Goal: Task Accomplishment & Management: Manage account settings

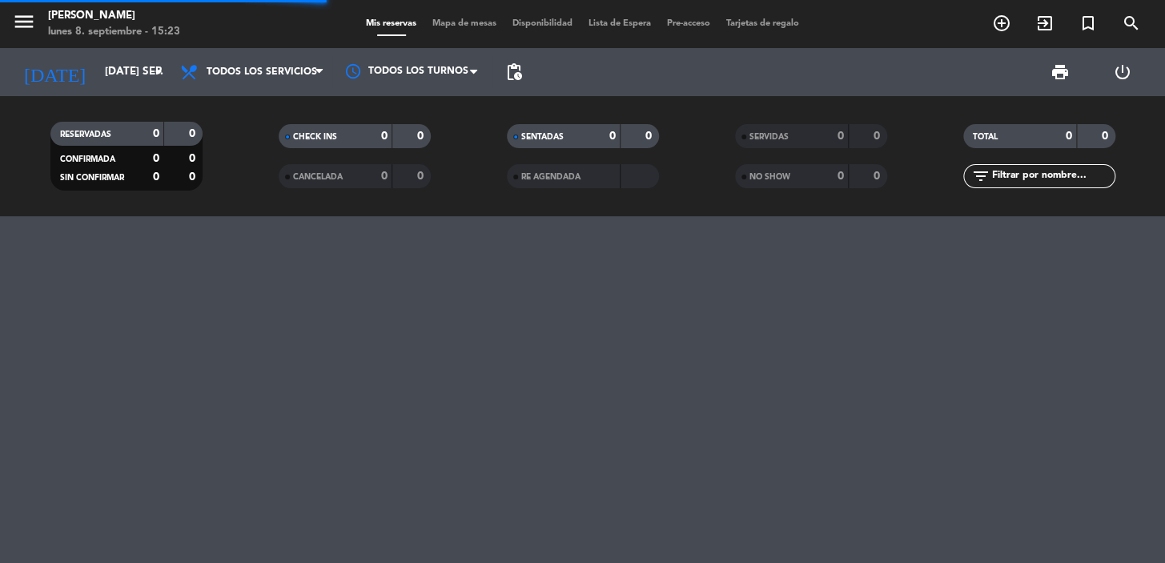
drag, startPoint x: 0, startPoint y: 0, endPoint x: 1046, endPoint y: 168, distance: 1059.6
click at [1046, 168] on input "text" at bounding box center [1052, 176] width 124 height 18
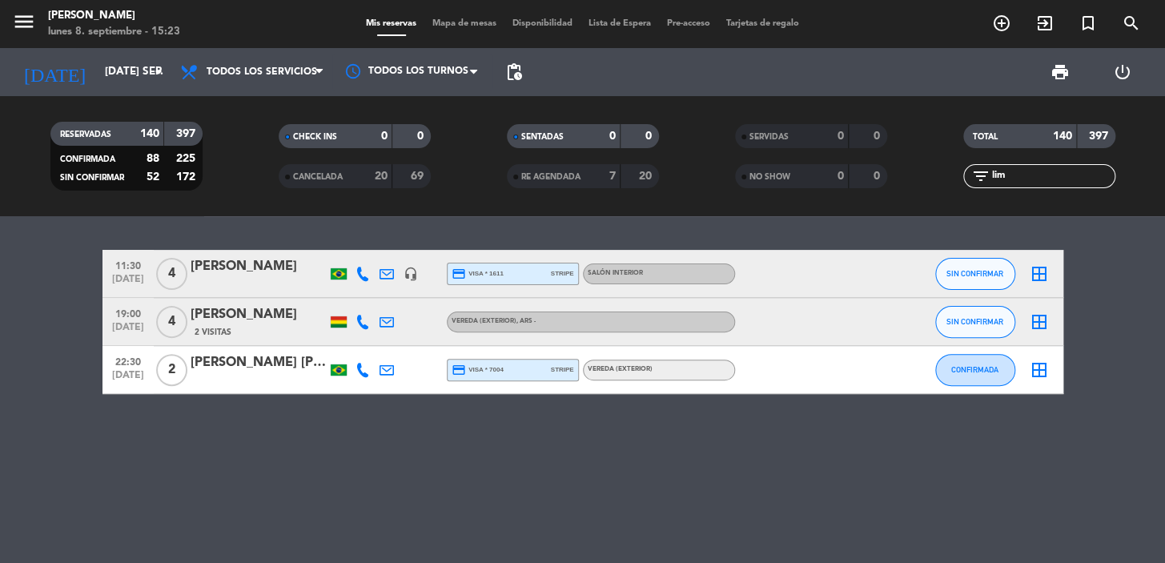
type input "lim"
click at [947, 260] on button "SIN CONFIRMAR" at bounding box center [975, 274] width 80 height 32
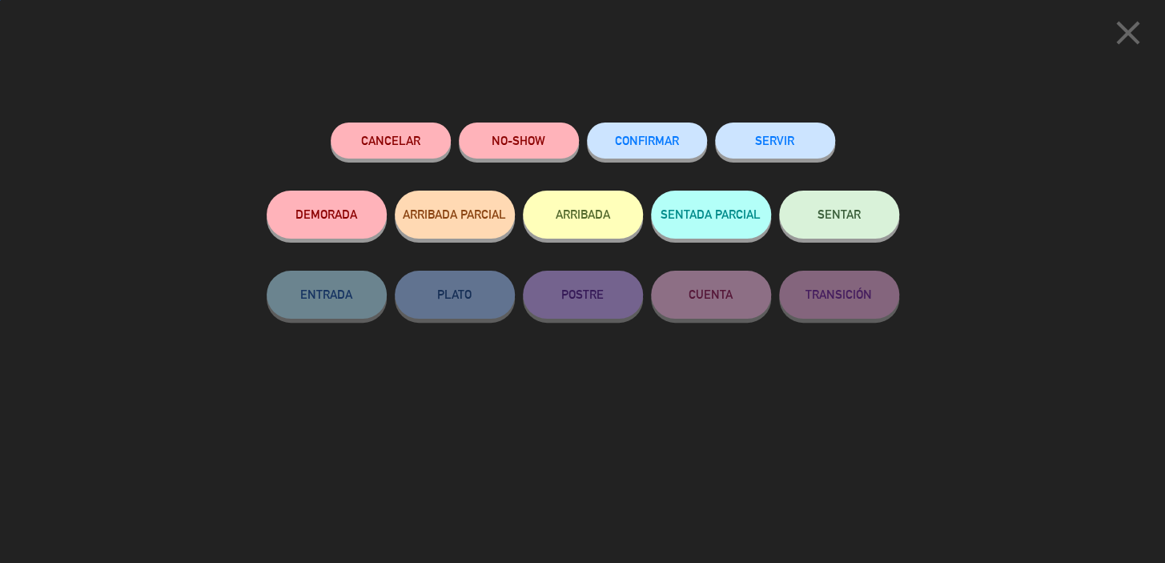
click at [651, 136] on span "CONFIRMAR" at bounding box center [647, 141] width 64 height 14
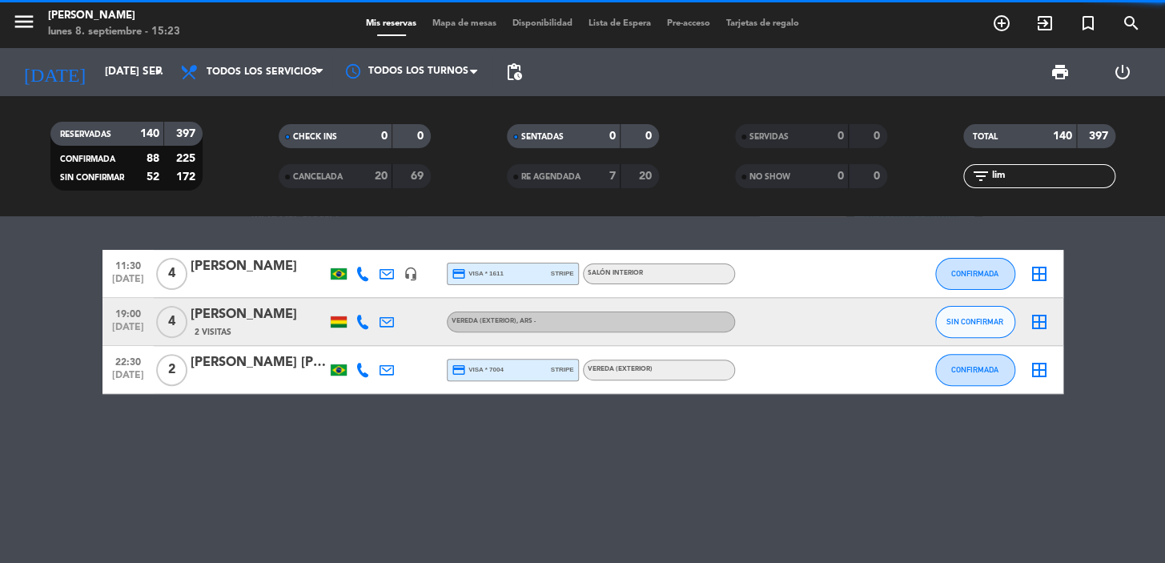
click at [292, 272] on div "[PERSON_NAME]" at bounding box center [259, 266] width 136 height 21
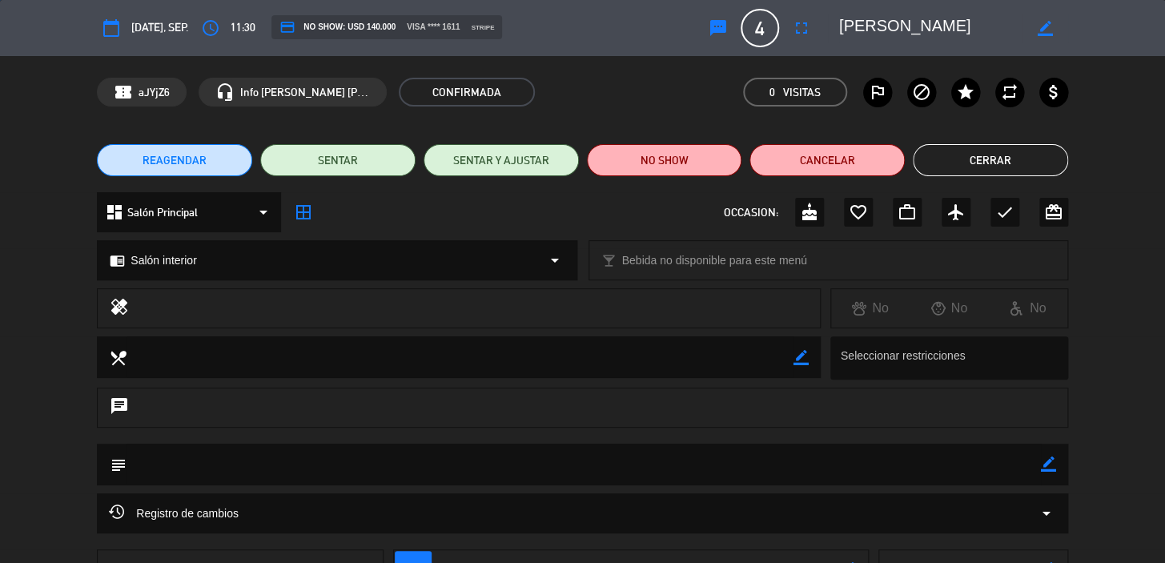
click at [1049, 461] on icon "border_color" at bounding box center [1048, 463] width 15 height 15
click at [989, 469] on textarea at bounding box center [583, 463] width 914 height 41
paste textarea "CONFIRMADA/EXTERIOR!!!"
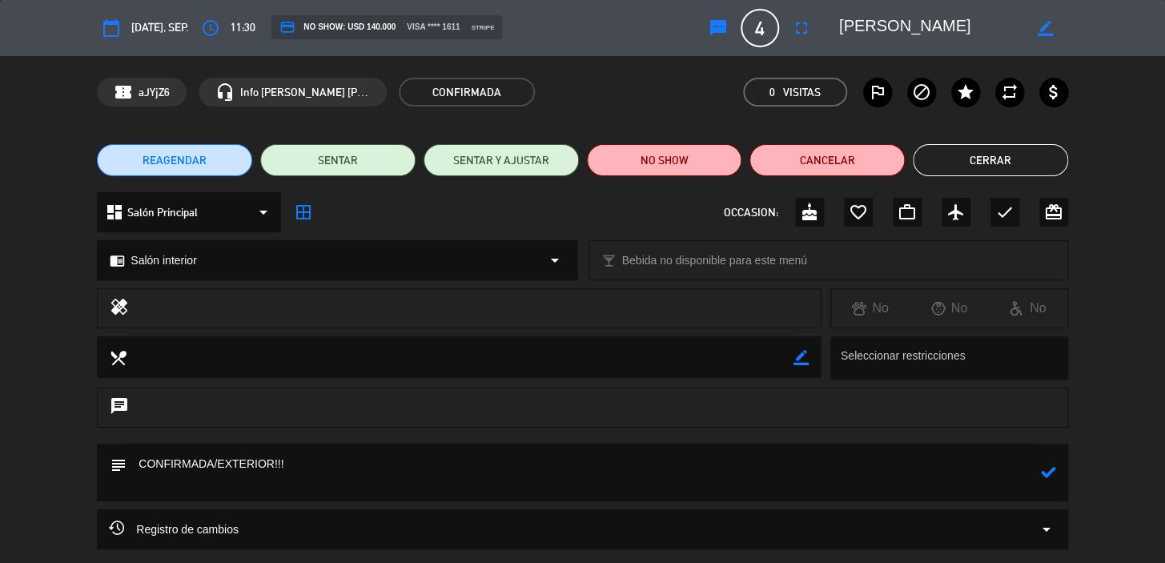
click at [256, 455] on textarea at bounding box center [583, 472] width 914 height 58
click at [255, 455] on textarea at bounding box center [583, 472] width 914 height 58
click at [1043, 469] on icon at bounding box center [1048, 471] width 15 height 15
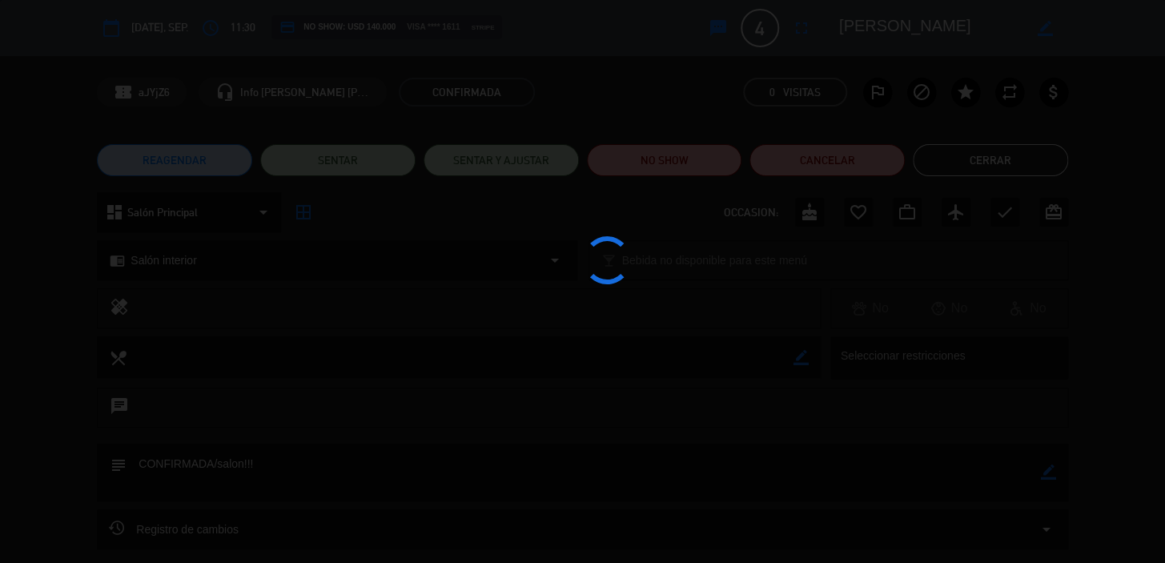
type textarea "CONFIRMADA/salon!!!"
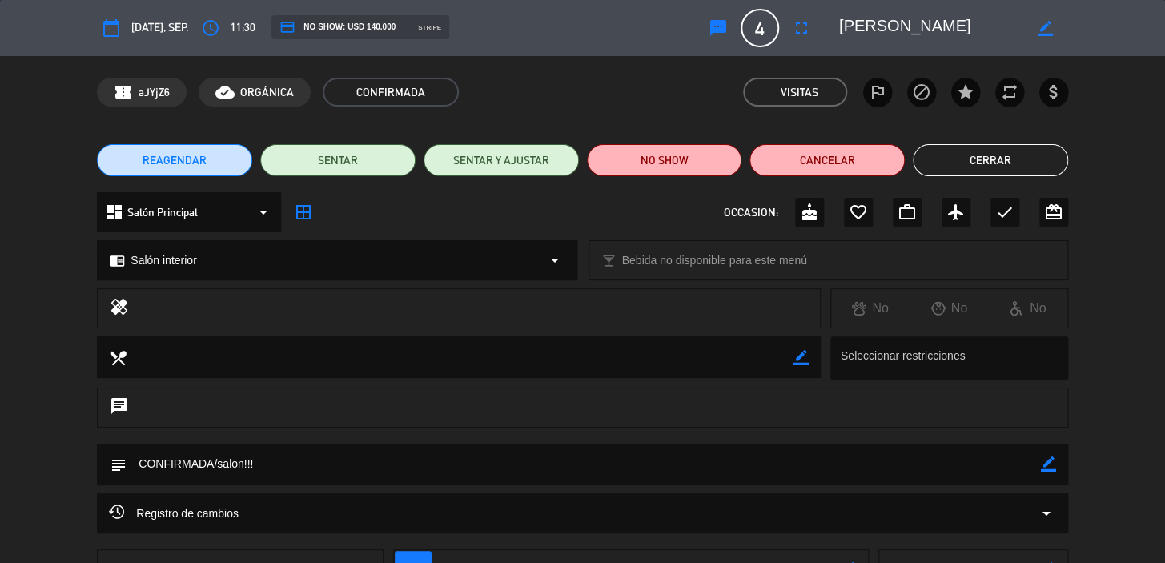
click at [992, 169] on button "Cerrar" at bounding box center [989, 160] width 155 height 32
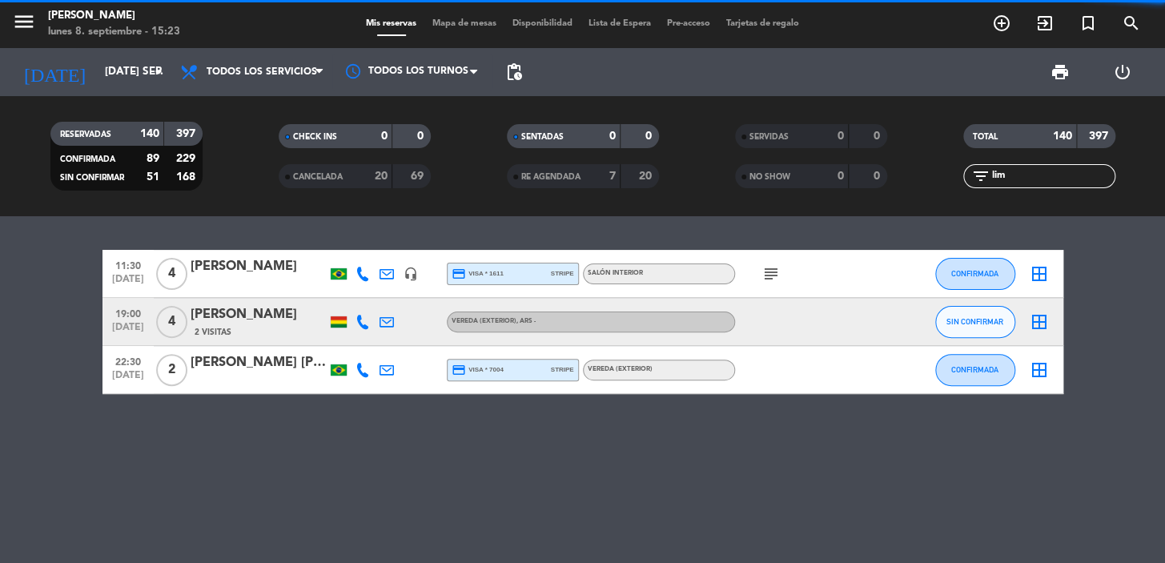
copy div "11:30 sep. 9 4 Karina Araújo Lima headset_mic credit_card visa * 1611 stripe Sa…"
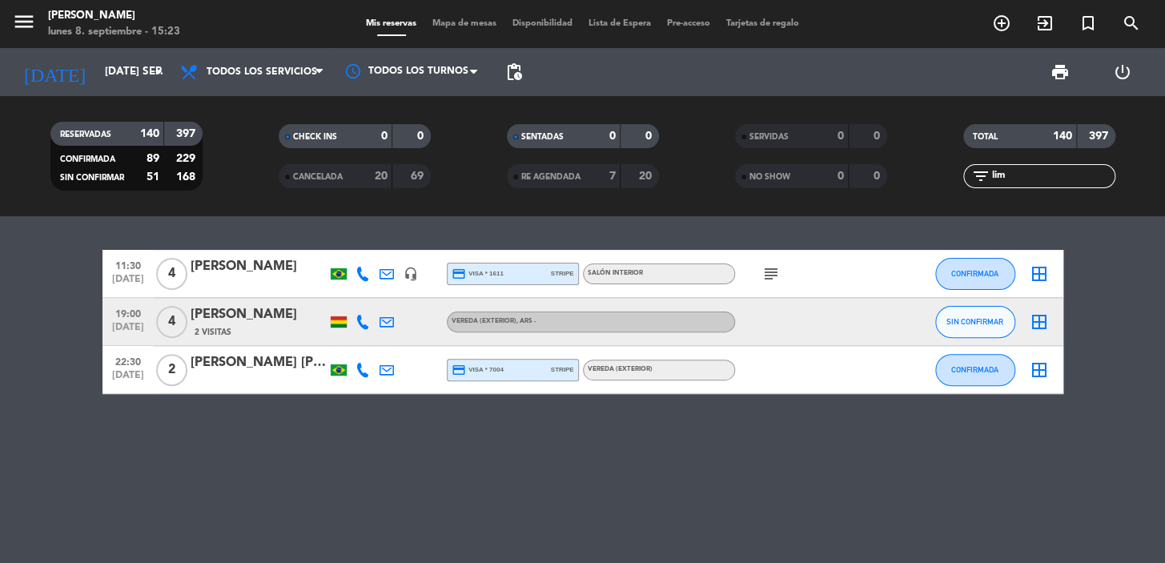
click at [11, 361] on bookings-row "11:30 sep. 9 4 Karina Araújo Lima headset_mic credit_card visa * 1611 stripe Sa…" at bounding box center [582, 322] width 1165 height 144
drag, startPoint x: 105, startPoint y: 260, endPoint x: 678, endPoint y: 280, distance: 573.5
click at [678, 280] on div "11:30 sep. 9 4 Karina Araújo Lima headset_mic credit_card visa * 1611 stripe Sa…" at bounding box center [582, 274] width 961 height 48
copy div "11:30 sep. 9 4 Karina Araújo Lima headset_mic credit_card visa * 1611 stripe Sa…"
click at [113, 76] on input "[DATE] sep." at bounding box center [168, 72] width 142 height 29
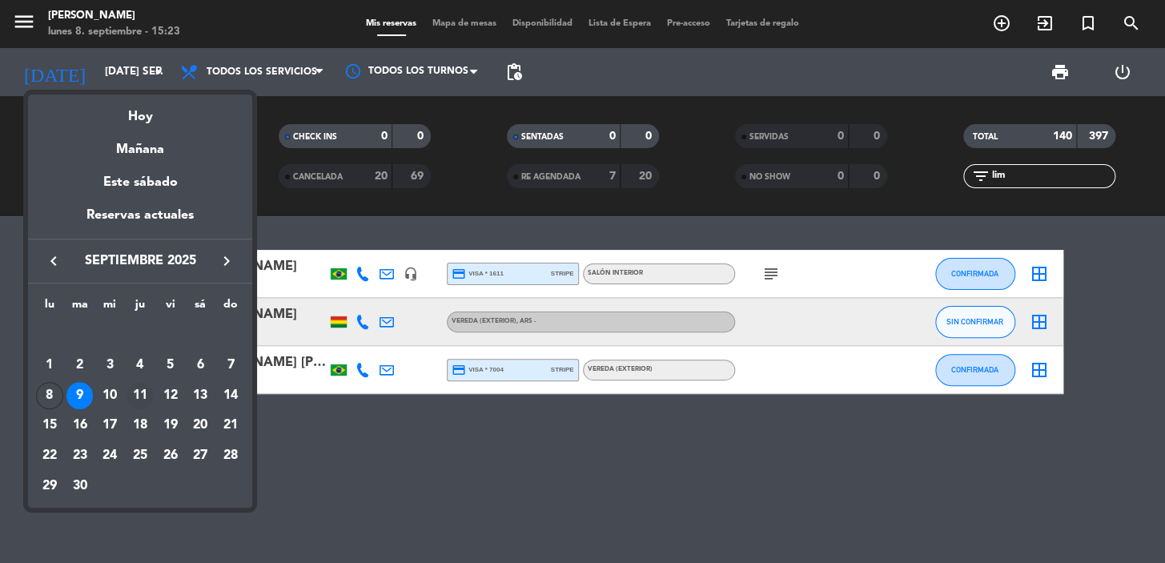
click at [142, 389] on div "11" at bounding box center [139, 395] width 27 height 27
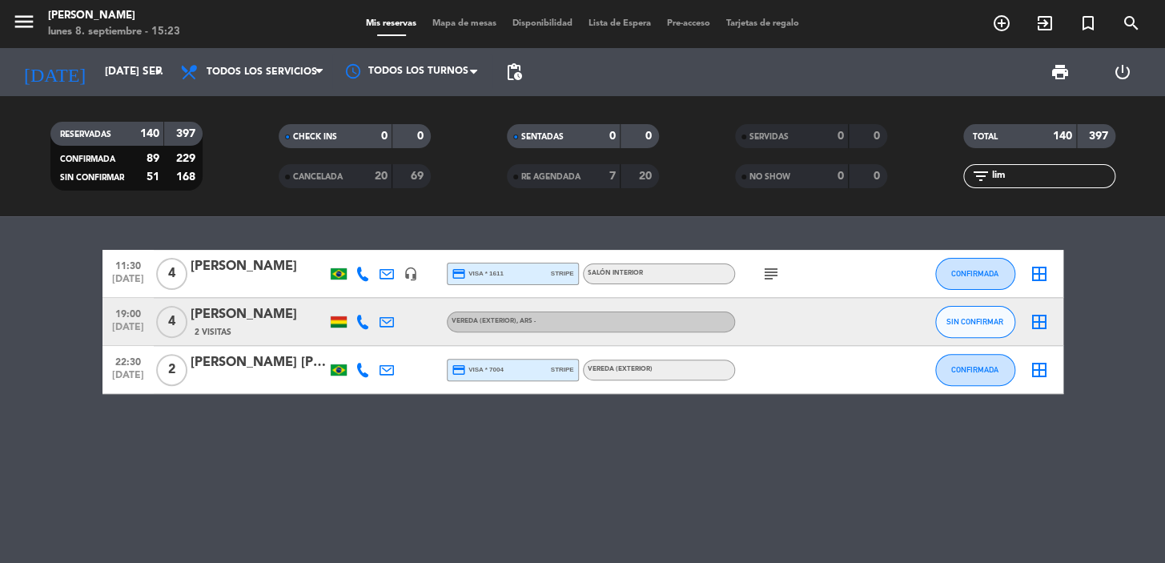
type input "[DEMOGRAPHIC_DATA] [DATE]"
drag, startPoint x: 1049, startPoint y: 171, endPoint x: 908, endPoint y: 144, distance: 144.3
click at [819, 175] on div "RESERVADAS 140 397 CONFIRMADA 89 229 SIN CONFIRMAR 51 168 CHECK INS 0 0 CANCELA…" at bounding box center [582, 156] width 1165 height 88
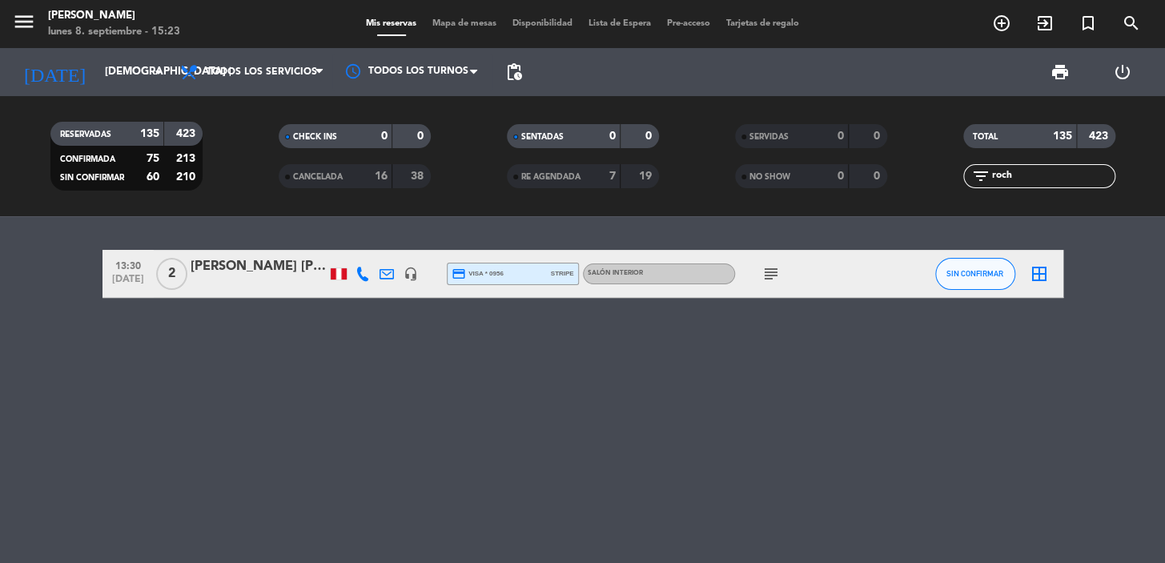
type input "roch"
click at [250, 276] on div "Enrique rocha neyra" at bounding box center [259, 266] width 136 height 21
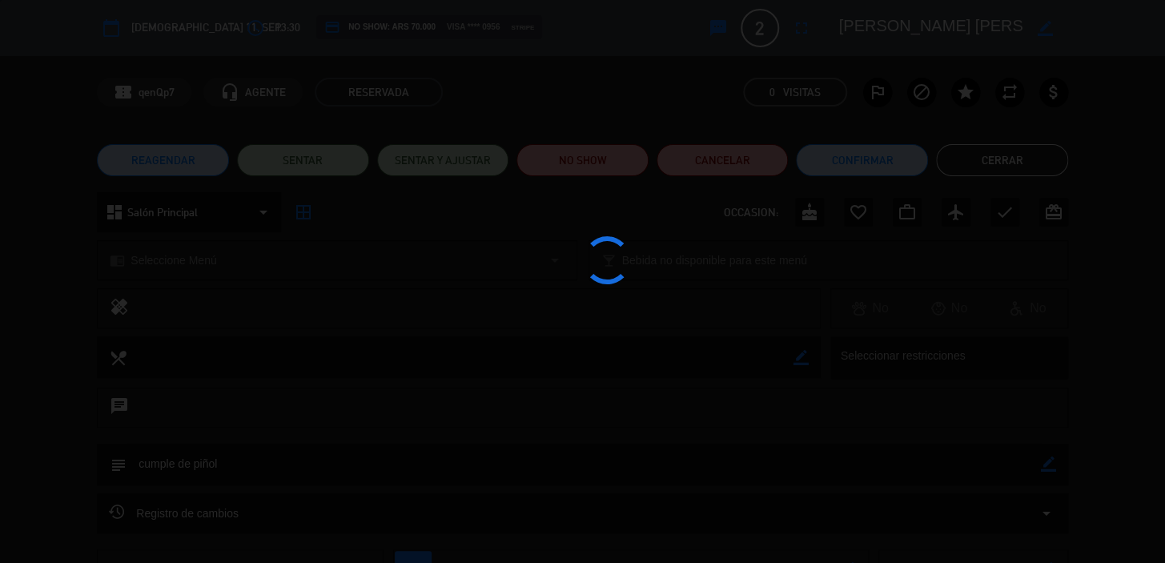
click at [840, 159] on div at bounding box center [582, 281] width 1165 height 563
click at [840, 154] on edit-booking-info-modal "calendar_today jue. 11, sep. access_time 13:30 credit_card NO SHOW: ARS 70.000 …" at bounding box center [582, 281] width 1165 height 563
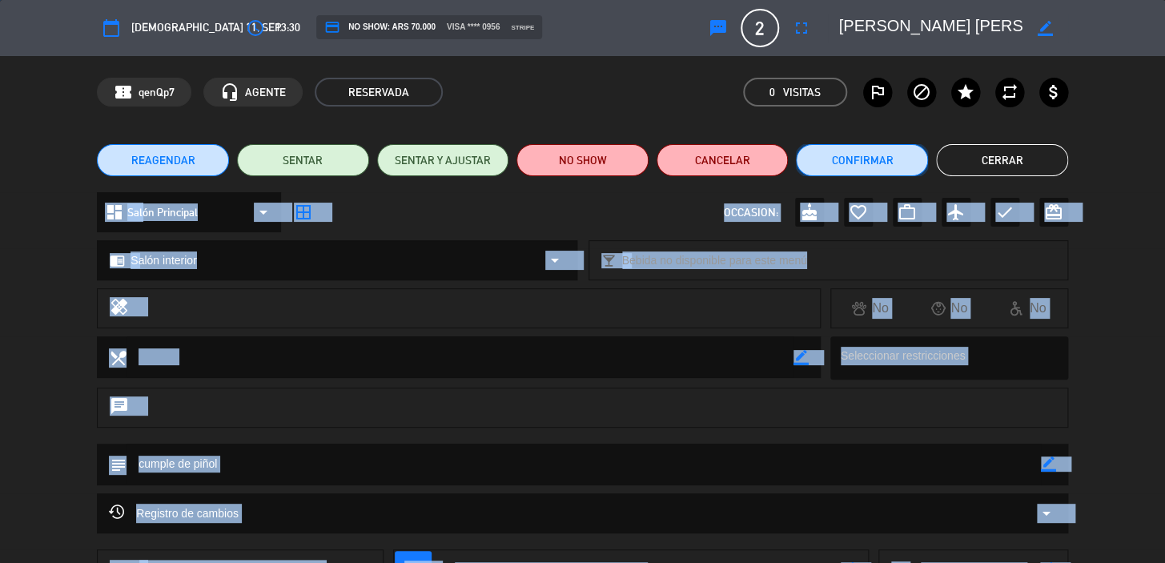
click at [840, 154] on button "Confirmar" at bounding box center [862, 160] width 132 height 32
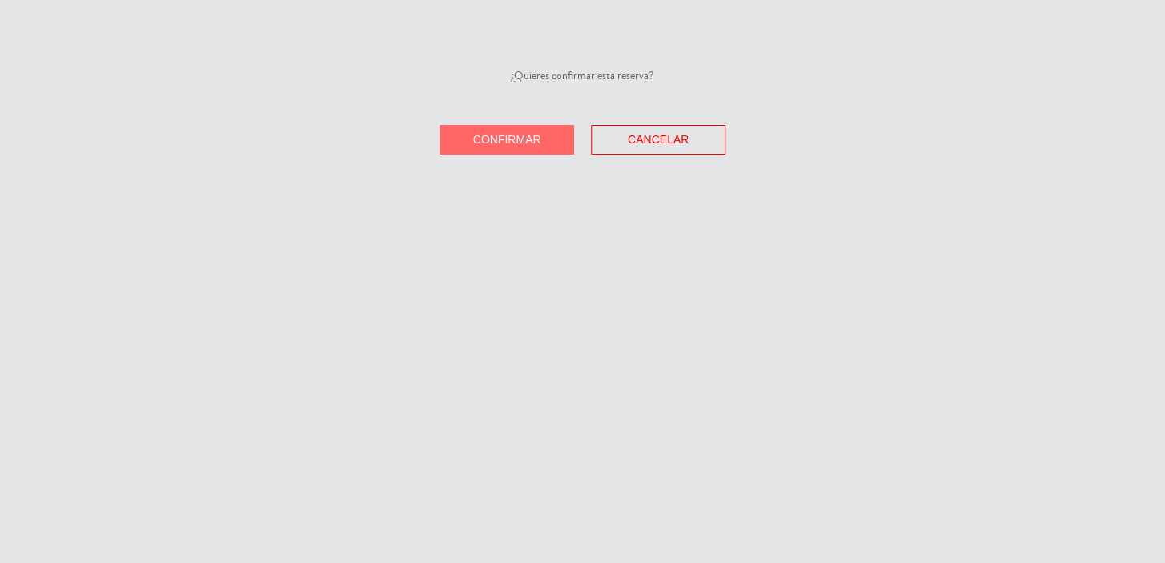
click at [499, 132] on button "Confirmar" at bounding box center [506, 140] width 134 height 30
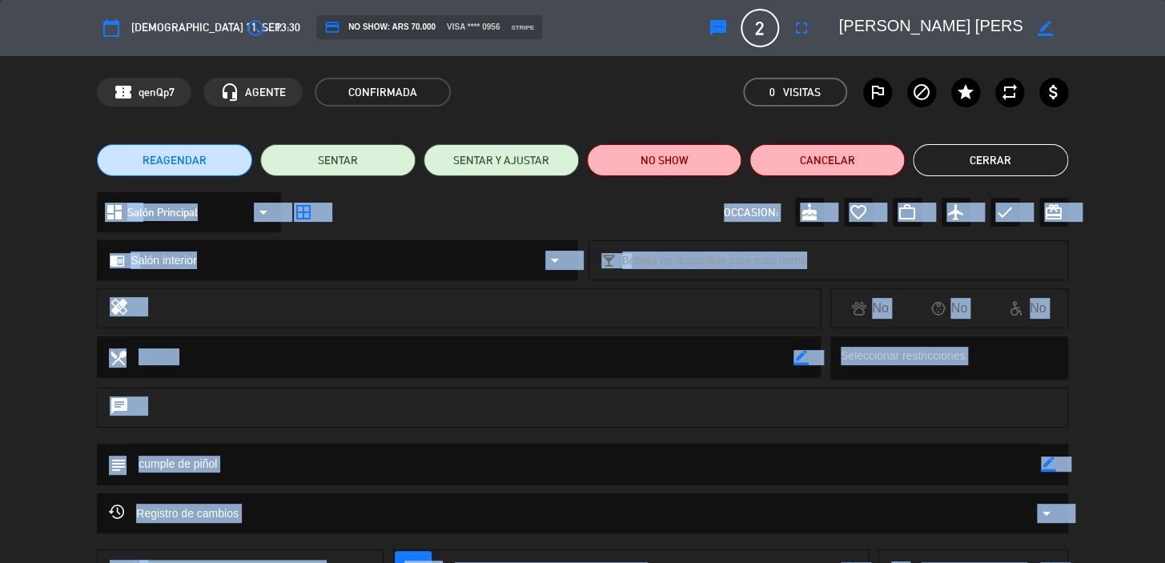
click at [1047, 457] on icon "border_color" at bounding box center [1048, 463] width 15 height 15
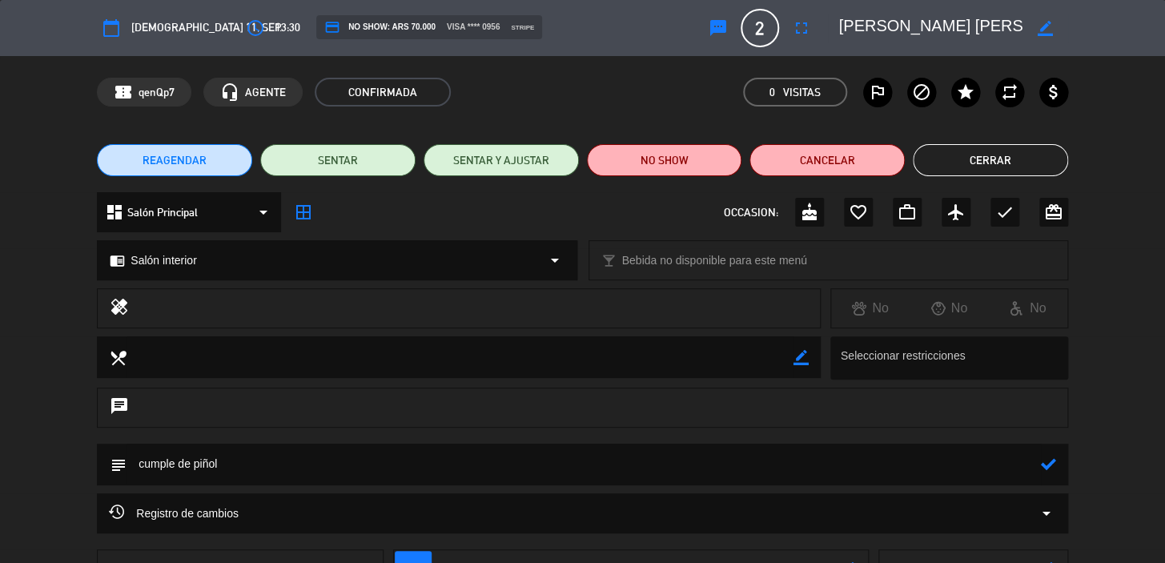
drag, startPoint x: 998, startPoint y: 453, endPoint x: 1014, endPoint y: 461, distance: 17.9
click at [998, 452] on textarea at bounding box center [583, 463] width 914 height 41
paste textarea "11:30 sep. 9 4 Karina Araújo Lima headset_mic credit_card visa * 1611 stripe Sa…"
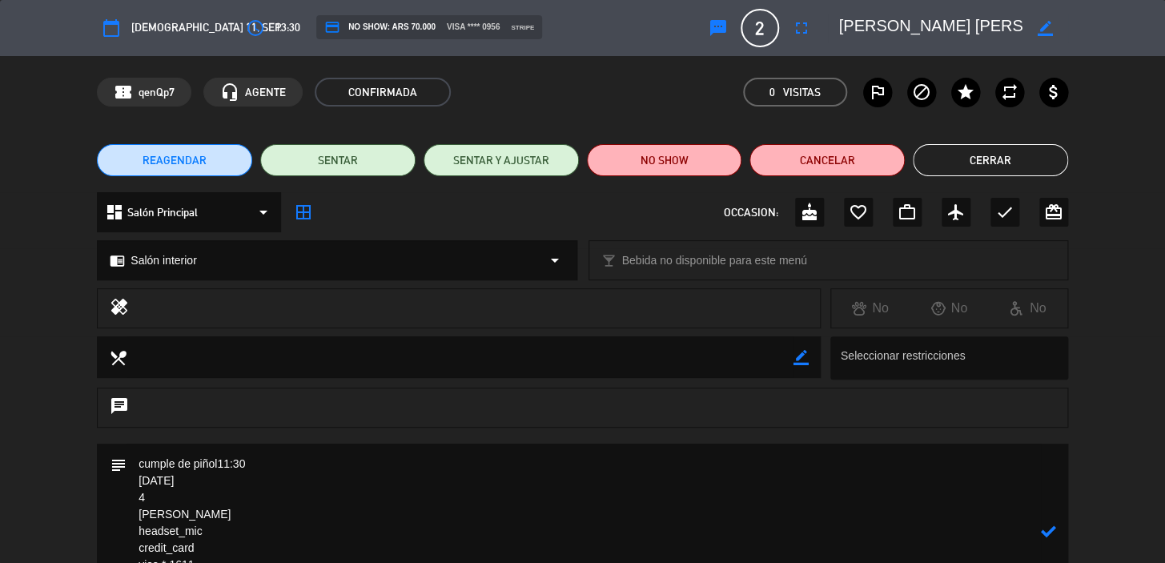
scroll to position [42, 0]
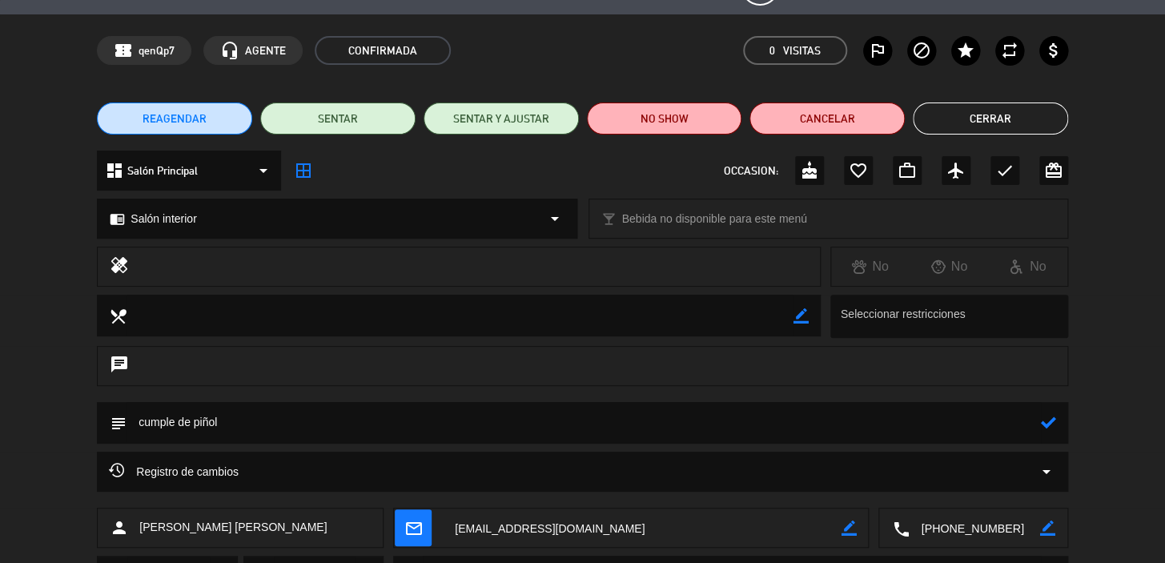
paste textarea "CONFIRMADA/EXTERIOR!!!"
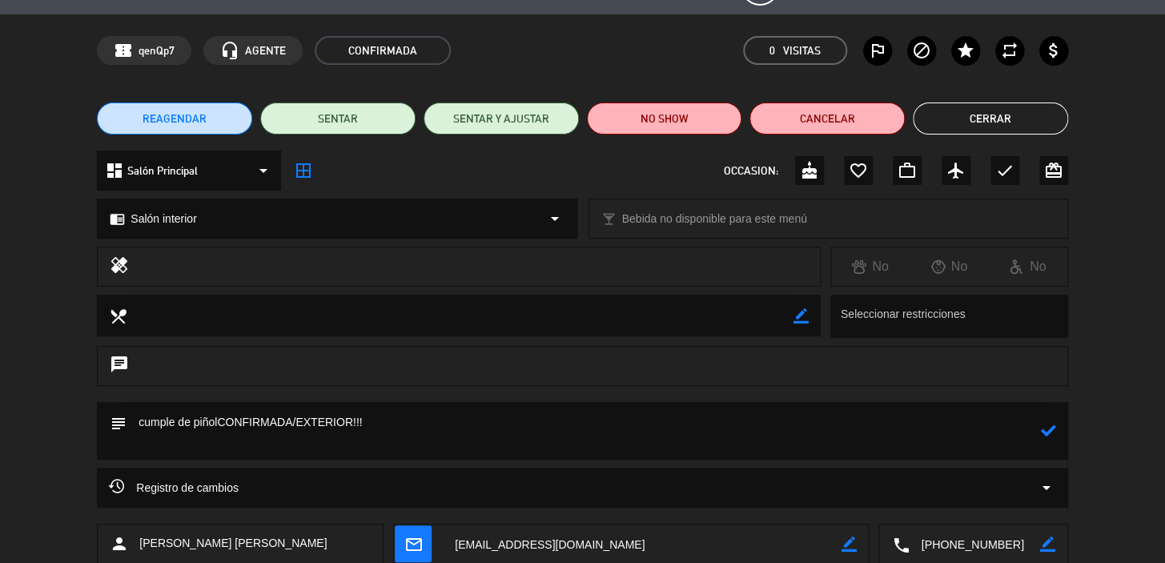
click at [1045, 432] on icon at bounding box center [1048, 430] width 15 height 15
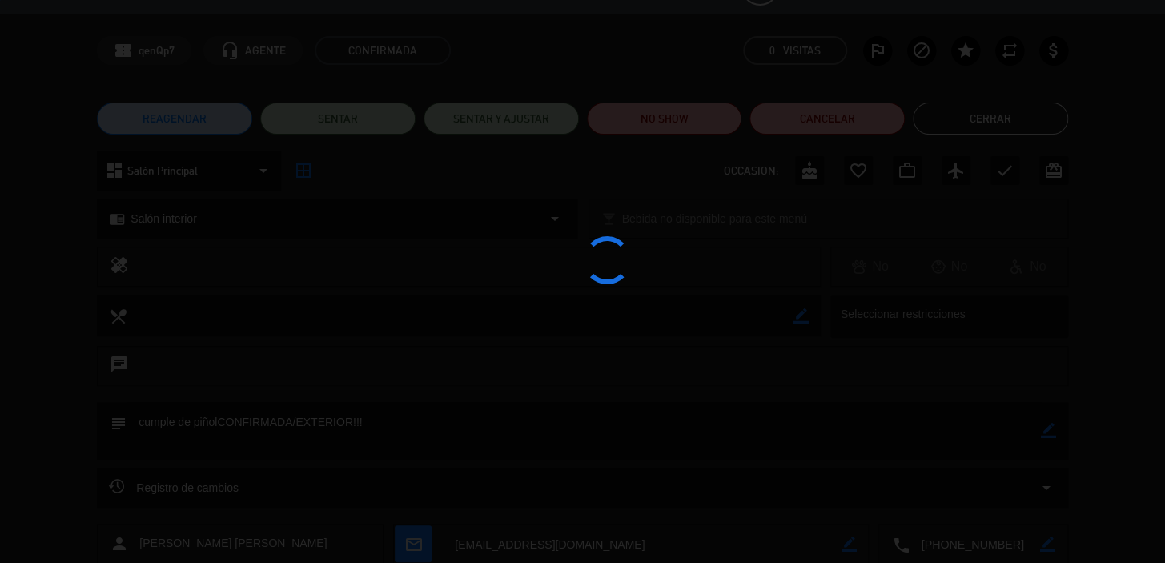
type textarea "cumple de piñolCONFIRMADA/EXTERIOR!!!"
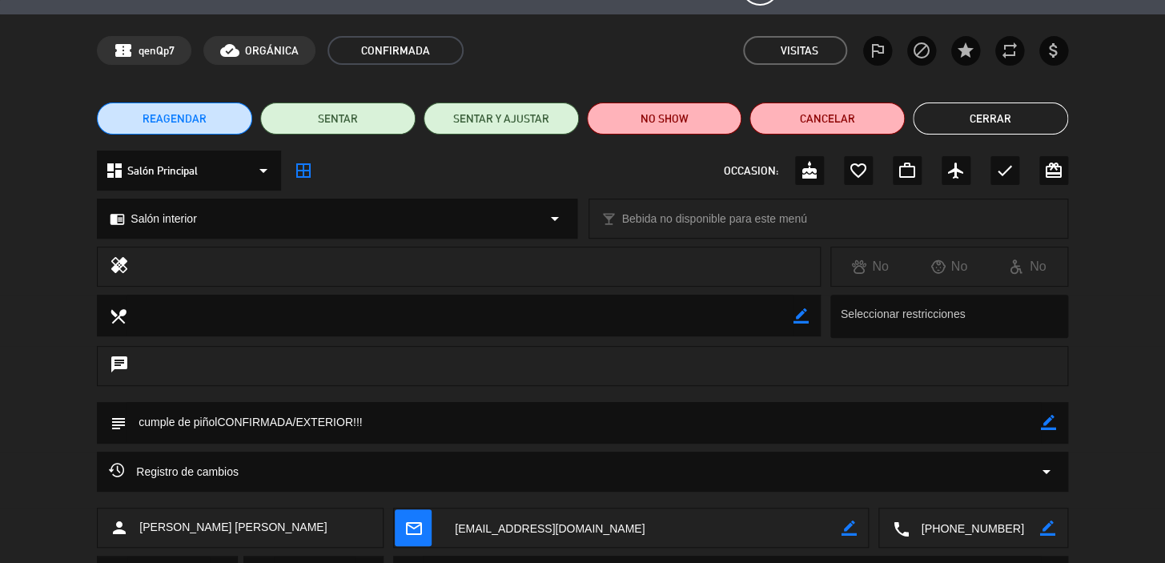
click at [1049, 118] on button "Cerrar" at bounding box center [989, 118] width 155 height 32
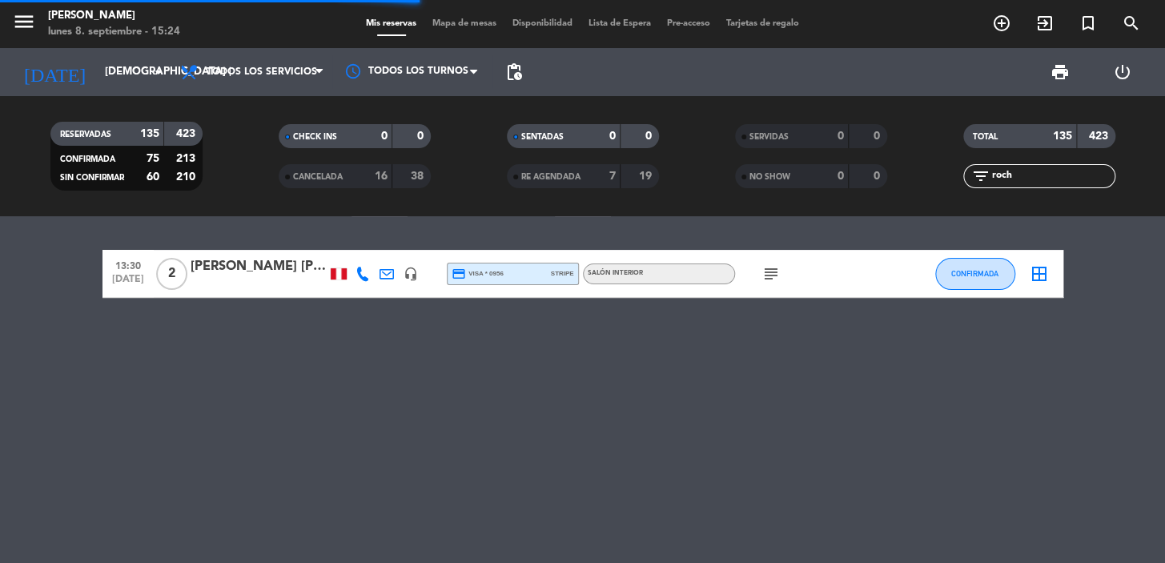
drag, startPoint x: 1050, startPoint y: 174, endPoint x: 965, endPoint y: 86, distance: 123.4
click at [840, 187] on div "RESERVADAS 135 423 CONFIRMADA 75 213 SIN CONFIRMAR 60 210 CHECK INS 0 0 CANCELA…" at bounding box center [582, 156] width 1165 height 88
type input "mord"
click at [256, 269] on div "Eduardo Mordujovich" at bounding box center [259, 266] width 136 height 21
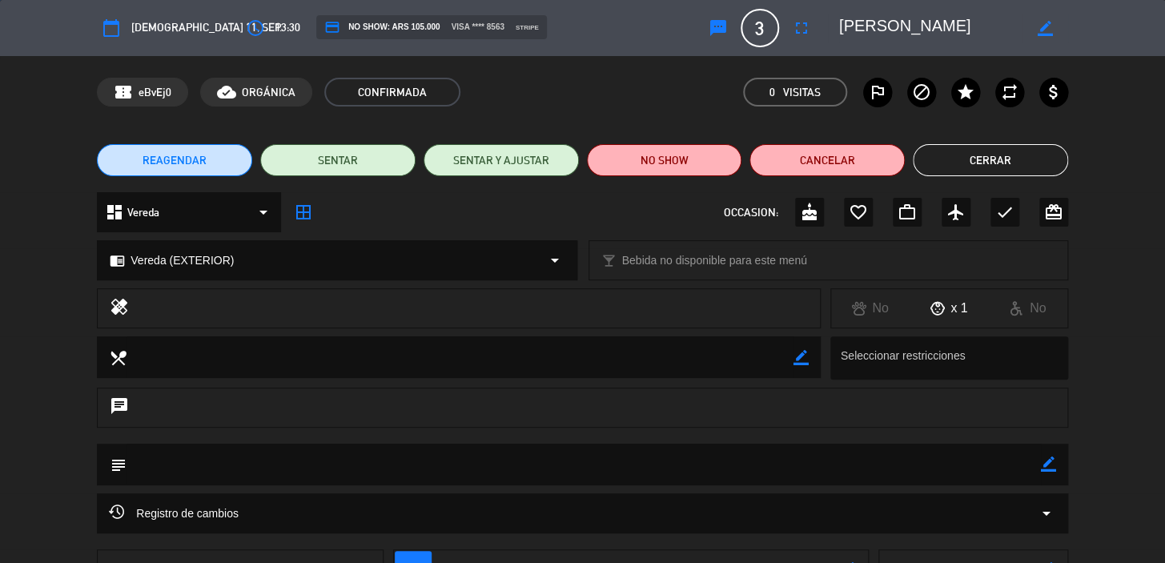
click at [1055, 467] on div "subject border_color" at bounding box center [582, 464] width 971 height 42
click at [1041, 464] on icon "border_color" at bounding box center [1048, 463] width 15 height 15
click at [1005, 468] on textarea at bounding box center [583, 463] width 914 height 41
paste textarea "CONFIRMADA/EXTERIOR!!!"
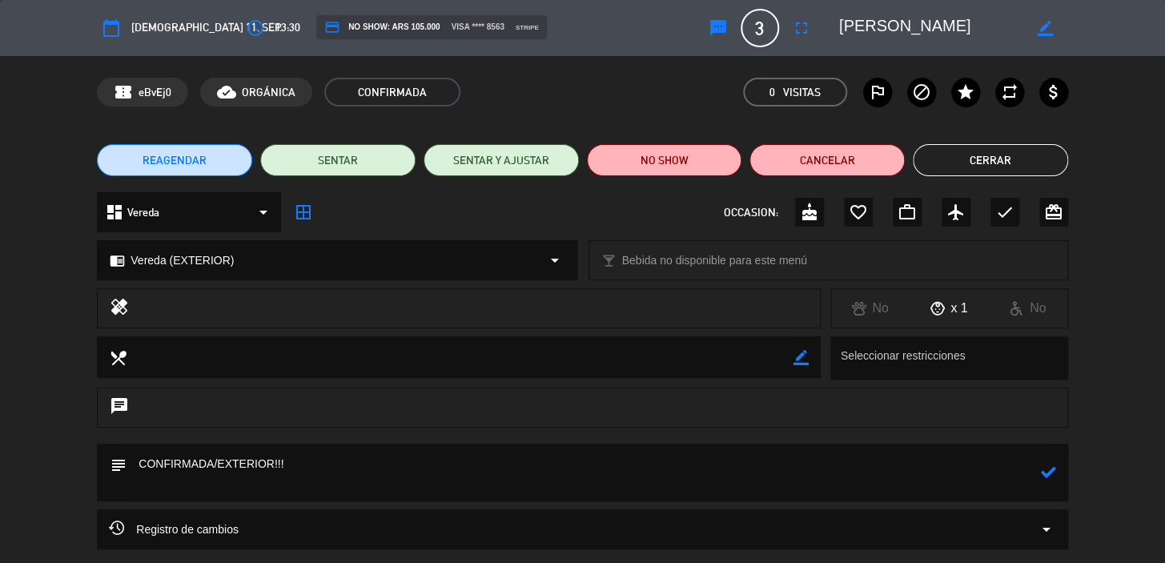
click at [1041, 469] on icon at bounding box center [1048, 471] width 15 height 15
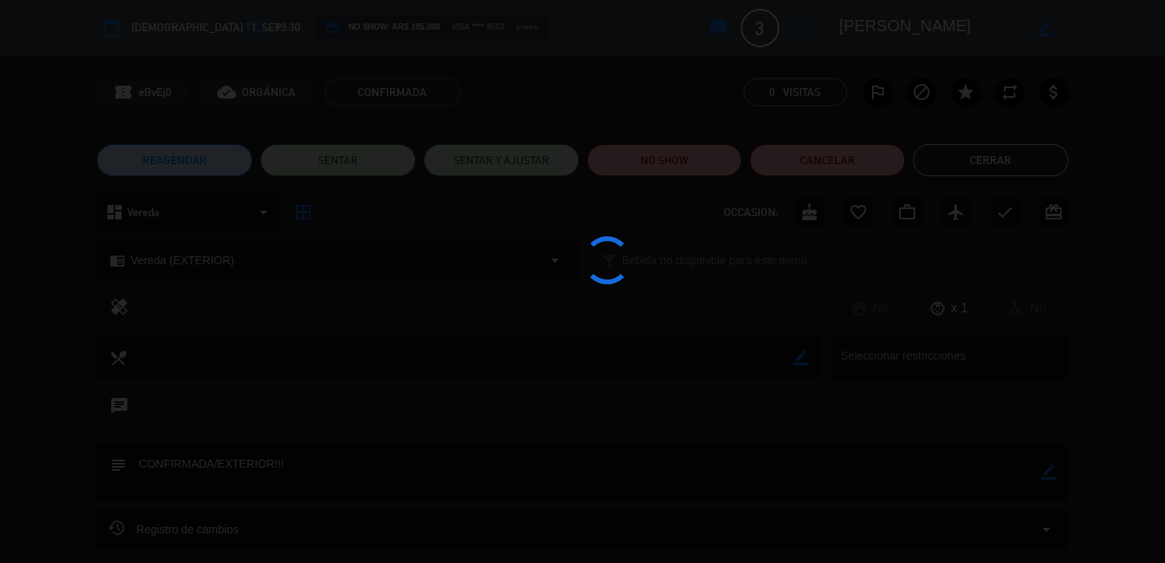
type textarea "CONFIRMADA/EXTERIOR!!!"
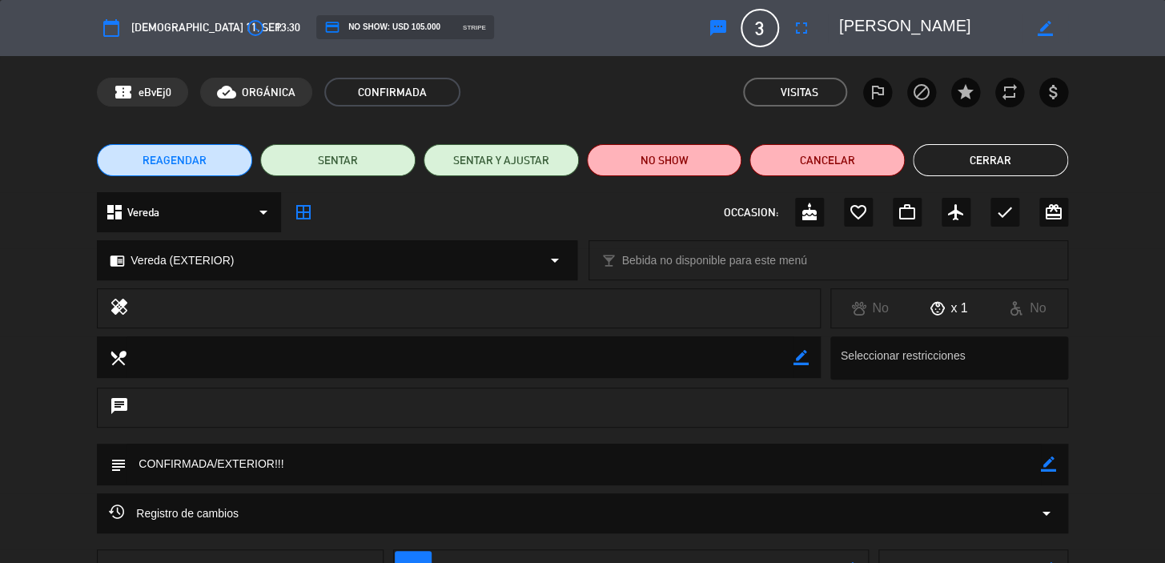
click at [1058, 165] on button "Cerrar" at bounding box center [989, 160] width 155 height 32
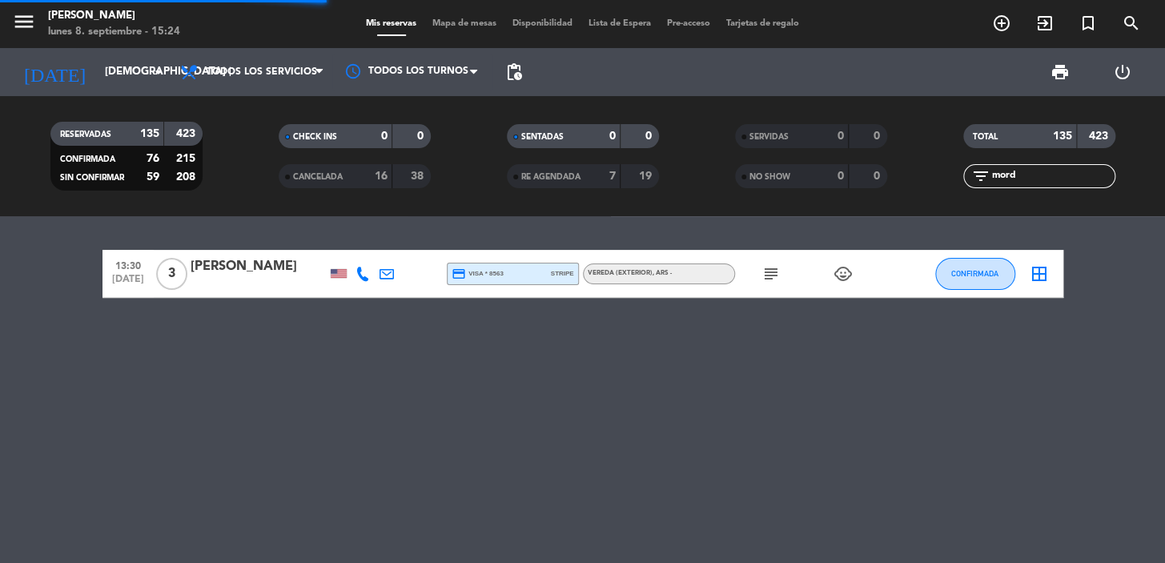
drag, startPoint x: 1065, startPoint y: 174, endPoint x: 682, endPoint y: 167, distance: 383.5
click at [688, 167] on div "RESERVADAS 135 423 CONFIRMADA 76 215 SIN CONFIRMAR 59 208 CHECK INS 0 0 CANCELA…" at bounding box center [582, 156] width 1165 height 88
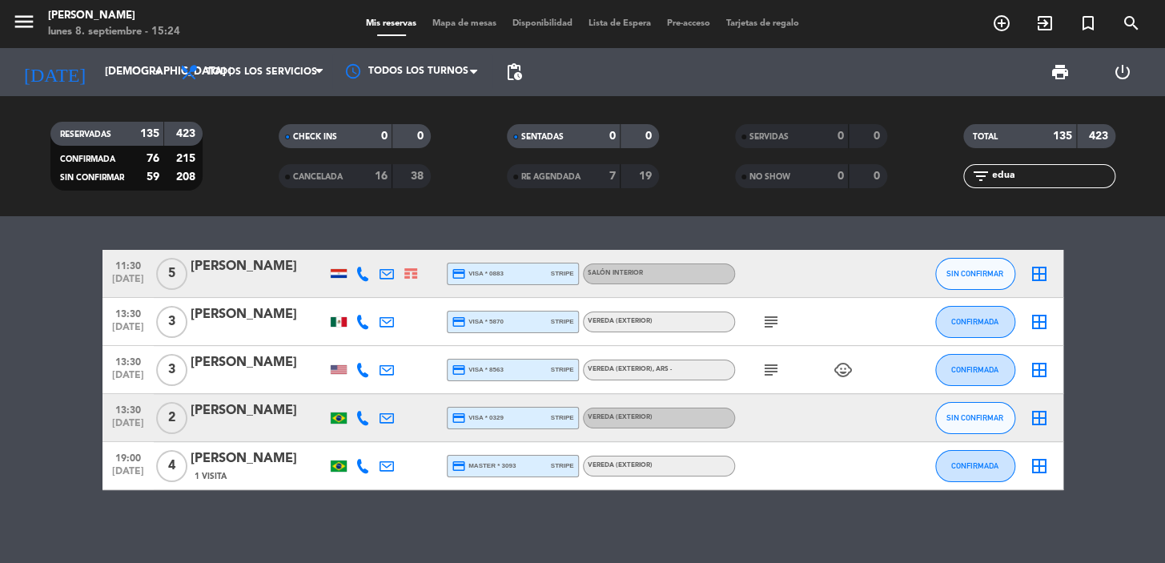
type input "edua"
click at [271, 432] on div at bounding box center [259, 428] width 136 height 13
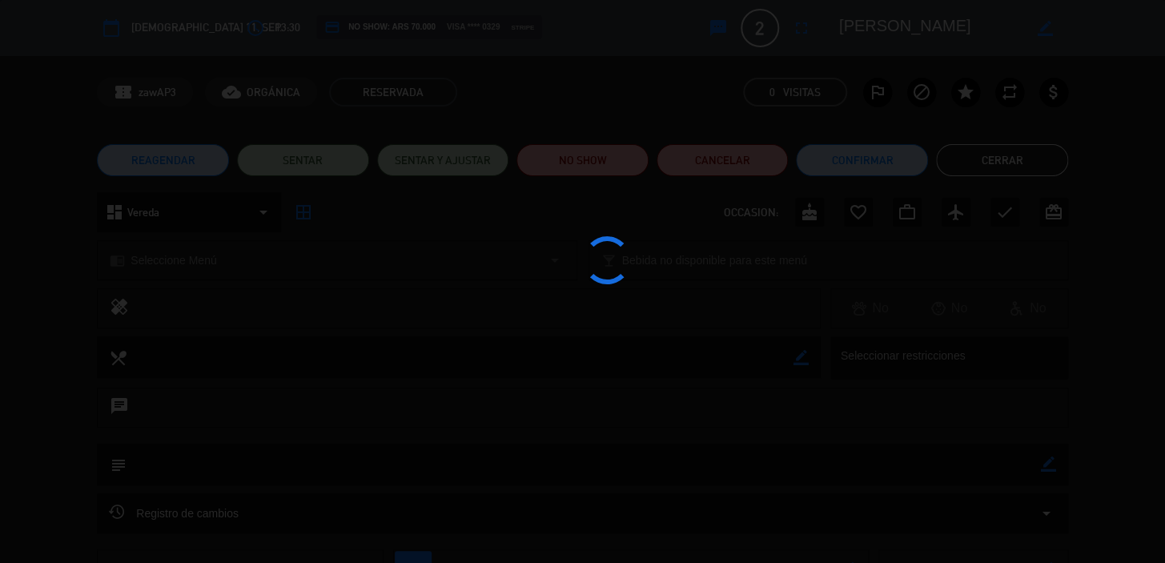
click at [896, 174] on div at bounding box center [582, 281] width 1165 height 563
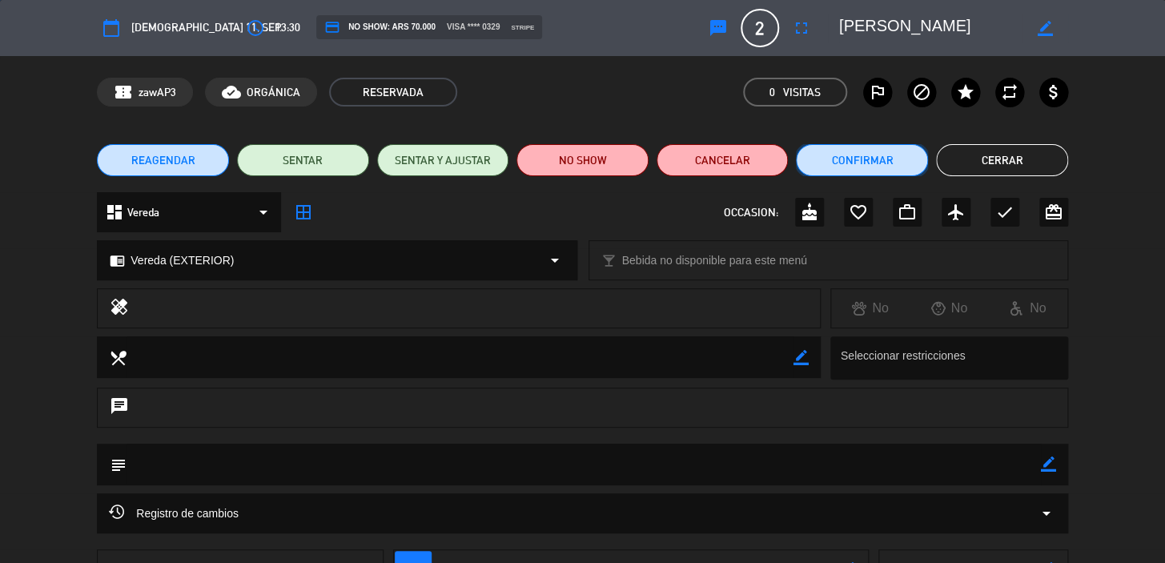
click at [889, 170] on button "Confirmar" at bounding box center [862, 160] width 132 height 32
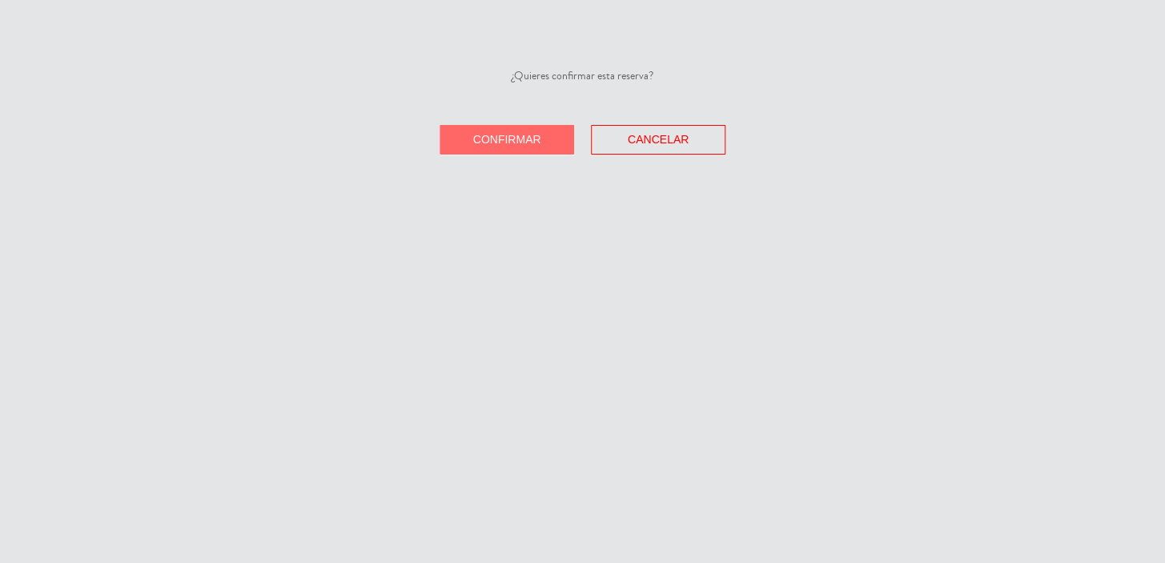
click at [562, 134] on button "Confirmar" at bounding box center [506, 140] width 134 height 30
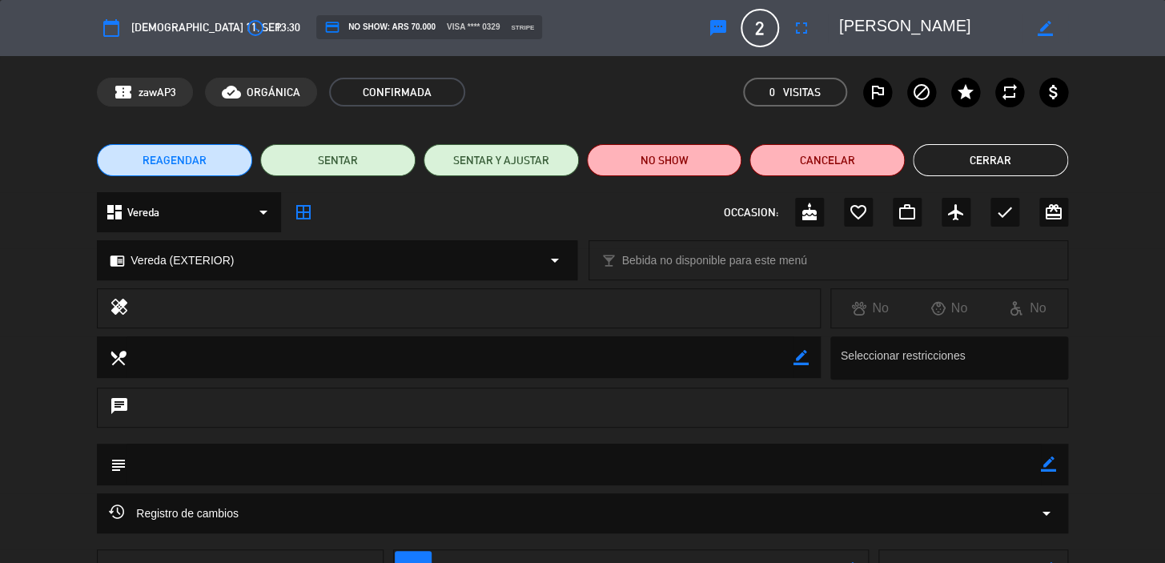
drag, startPoint x: 1049, startPoint y: 464, endPoint x: 954, endPoint y: 472, distance: 94.8
click at [1048, 464] on icon "border_color" at bounding box center [1048, 463] width 15 height 15
click at [953, 472] on textarea at bounding box center [583, 463] width 914 height 41
paste textarea "CONFIRMADA/EXTERIOR!!!"
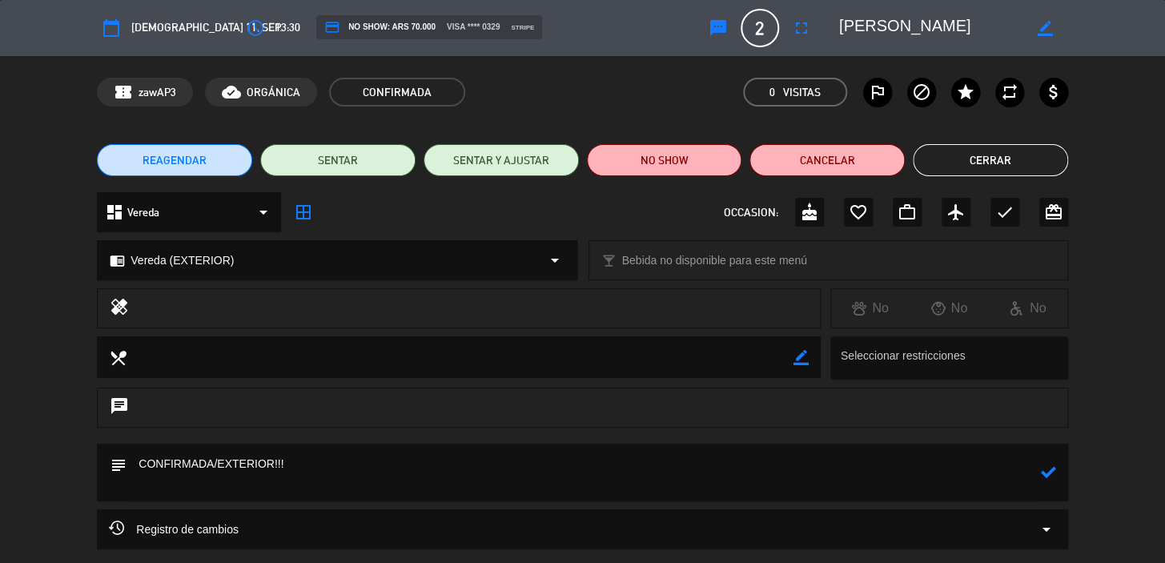
click at [1043, 473] on icon at bounding box center [1048, 471] width 15 height 15
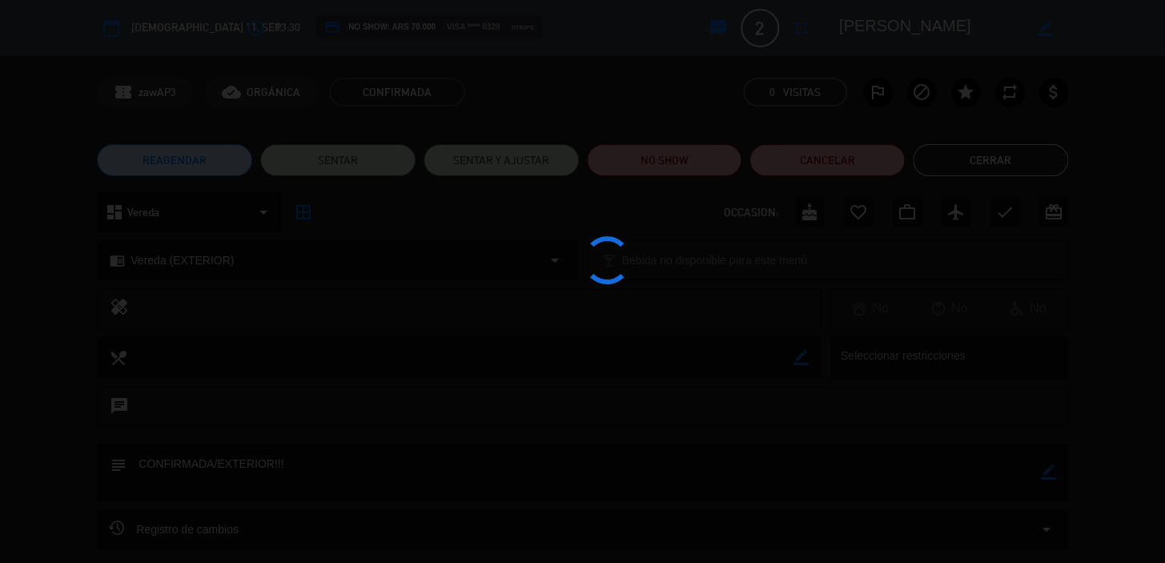
type textarea "CONFIRMADA/EXTERIOR!!!"
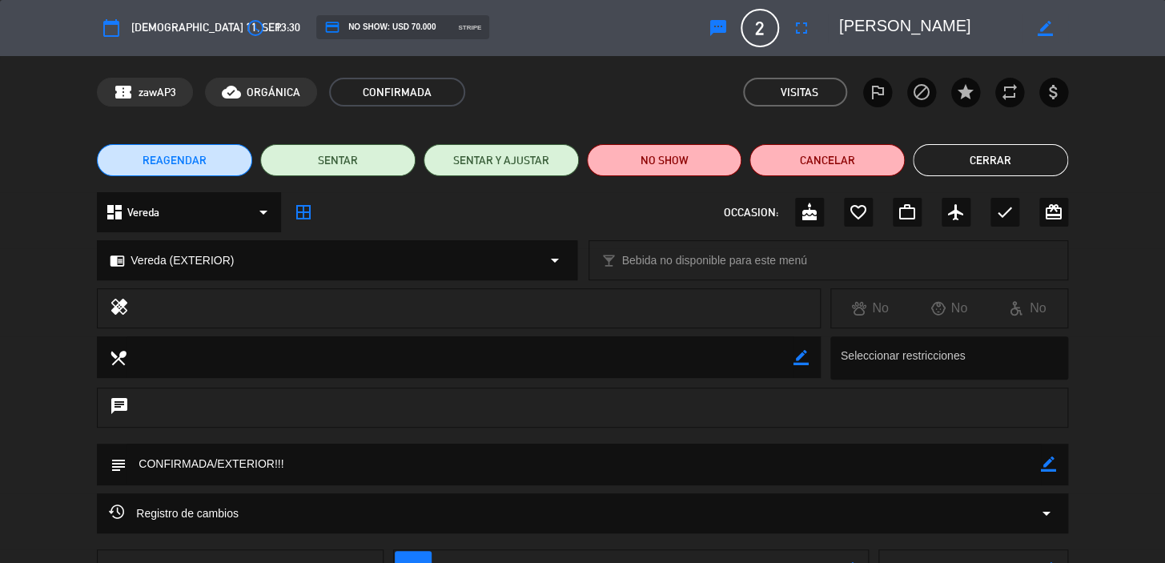
drag, startPoint x: 1041, startPoint y: 158, endPoint x: 760, endPoint y: 266, distance: 301.8
click at [1041, 157] on button "Cerrar" at bounding box center [989, 160] width 155 height 32
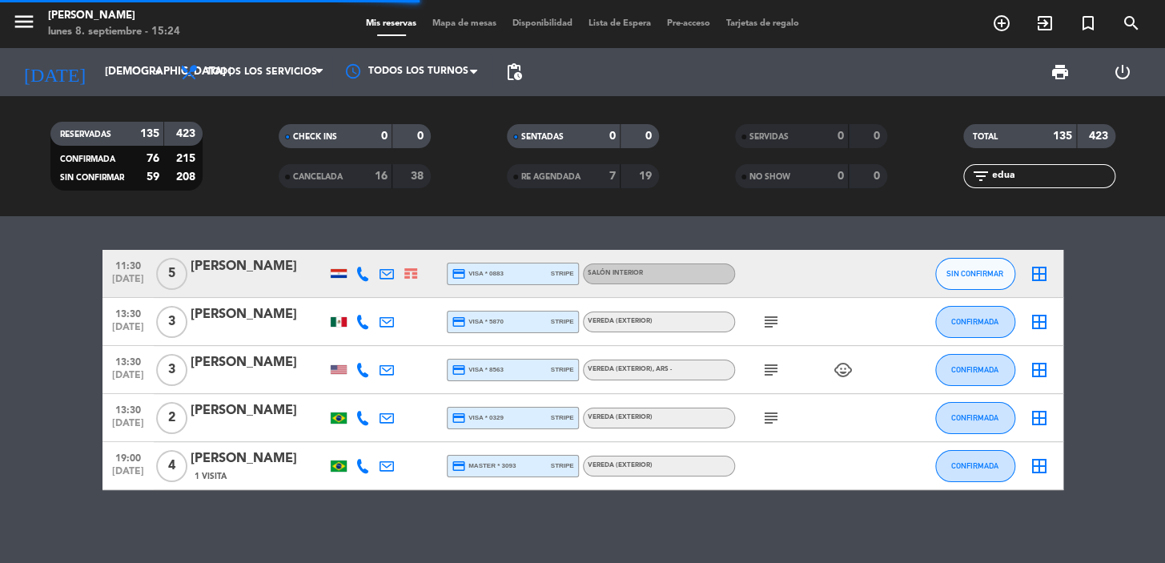
drag, startPoint x: 1075, startPoint y: 177, endPoint x: 735, endPoint y: 202, distance: 341.1
click at [774, 173] on div "RESERVADAS 135 423 CONFIRMADA 76 215 SIN CONFIRMAR 59 208 CHECK INS 0 0 CANCELA…" at bounding box center [582, 156] width 1165 height 88
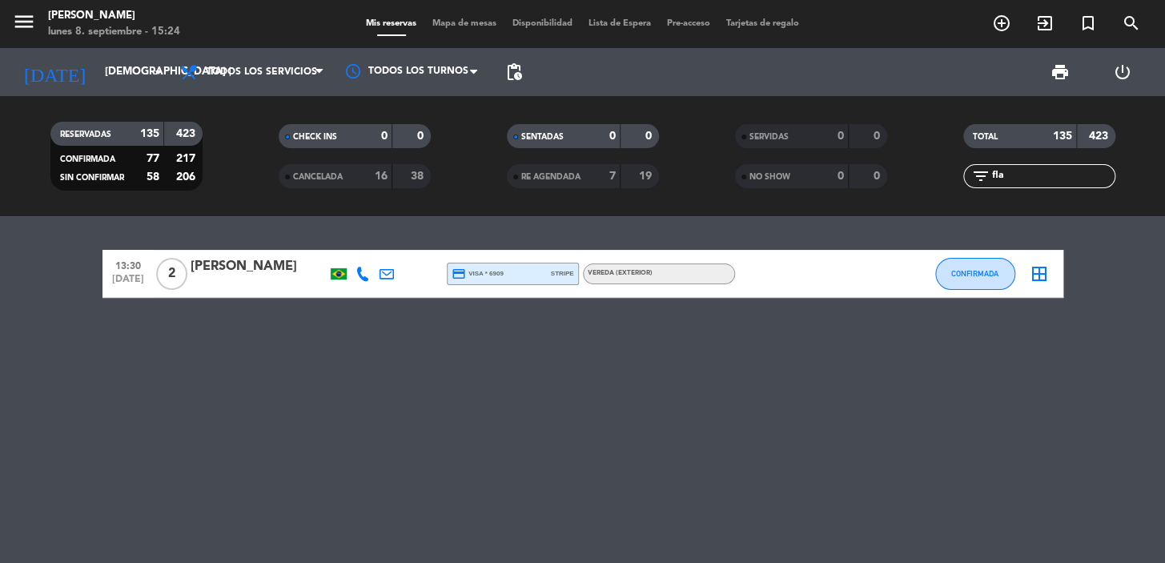
type input "fla"
click at [226, 259] on div "Flavio ANF" at bounding box center [259, 266] width 136 height 21
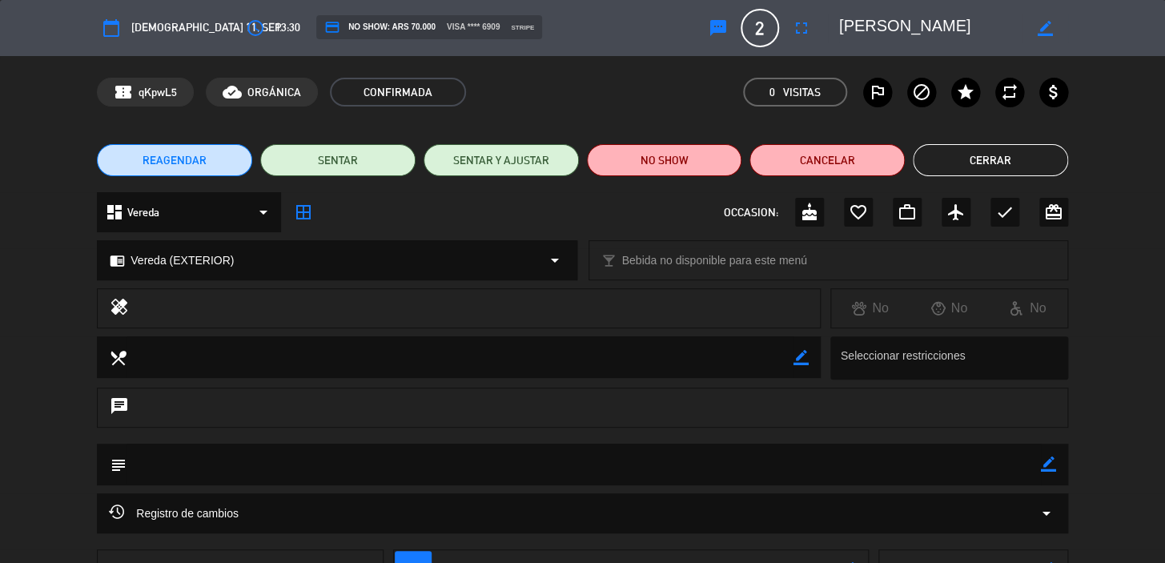
click at [1049, 464] on icon "border_color" at bounding box center [1048, 463] width 15 height 15
click at [1024, 458] on textarea at bounding box center [583, 463] width 914 height 41
paste textarea "CONFIRMADA/EXTERIOR!!!"
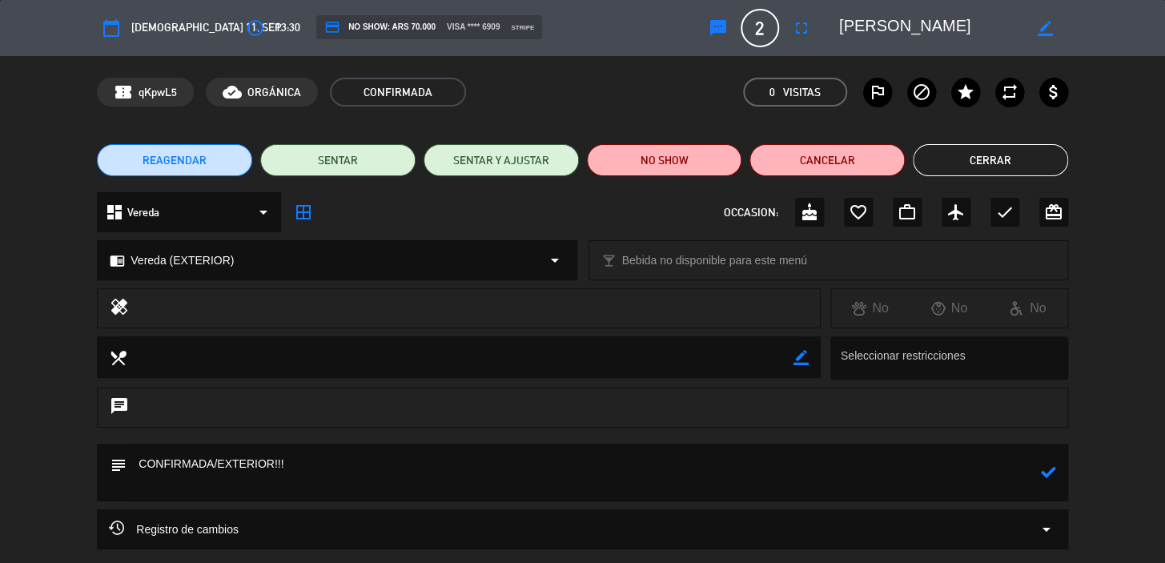
click at [1046, 467] on icon at bounding box center [1048, 471] width 15 height 15
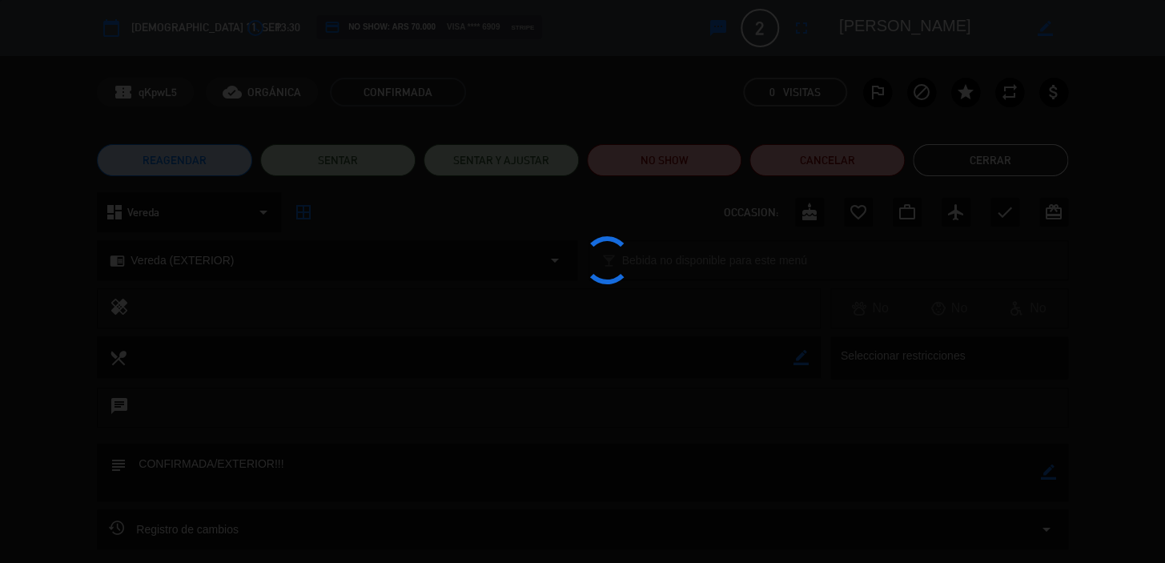
type textarea "CONFIRMADA/EXTERIOR!!!"
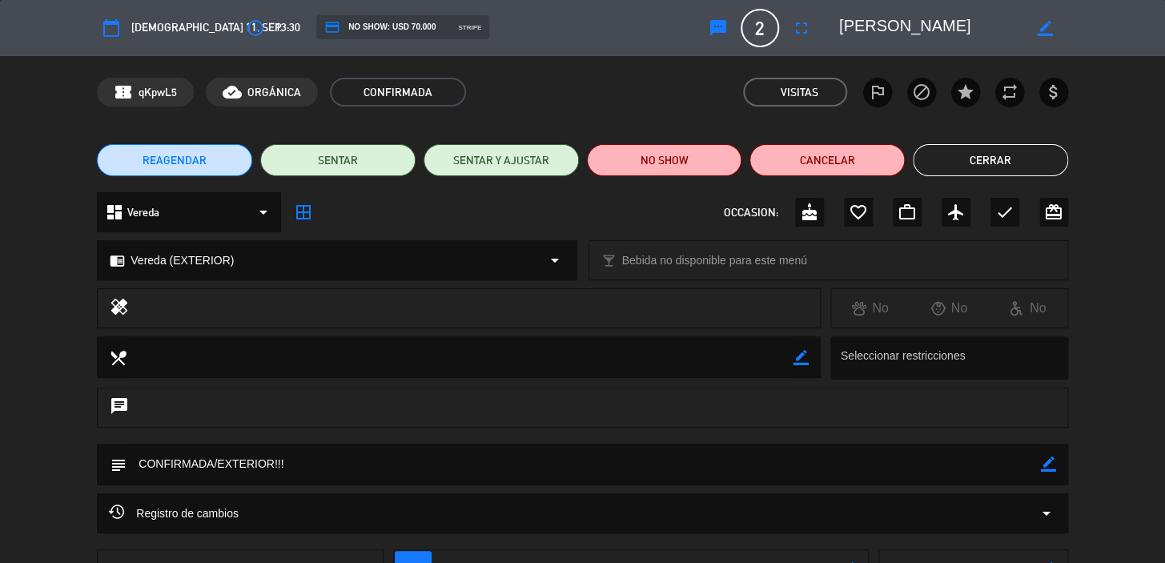
click at [996, 158] on button "Cerrar" at bounding box center [989, 160] width 155 height 32
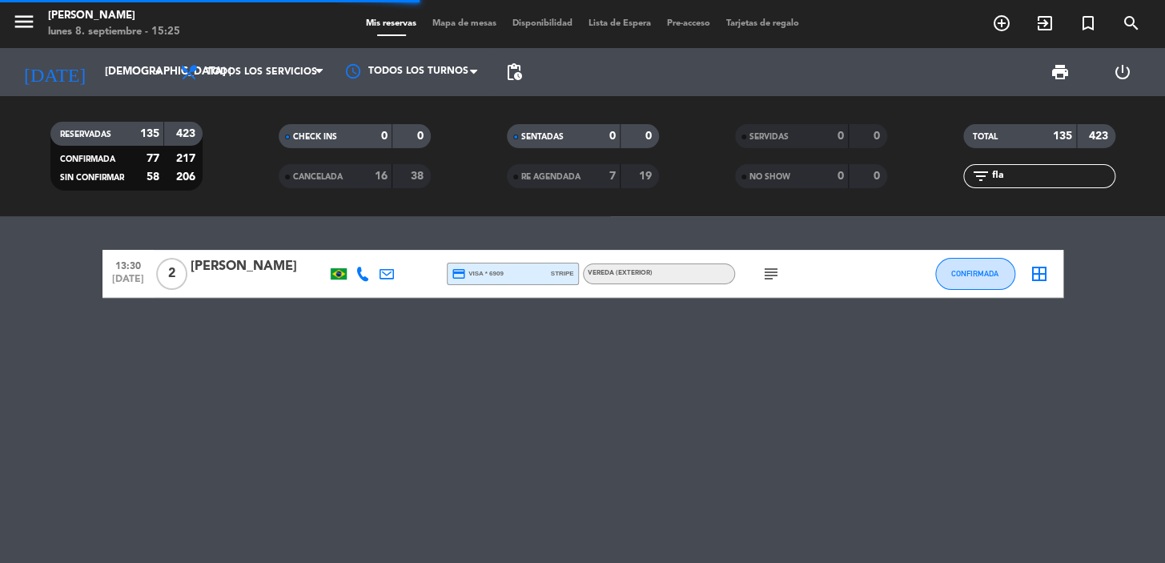
drag, startPoint x: 1053, startPoint y: 175, endPoint x: 237, endPoint y: 205, distance: 816.2
click at [664, 191] on div "RESERVADAS 135 423 CONFIRMADA 77 217 SIN CONFIRMAR 58 206 CHECK INS 0 0 CANCELA…" at bounding box center [582, 156] width 1165 height 88
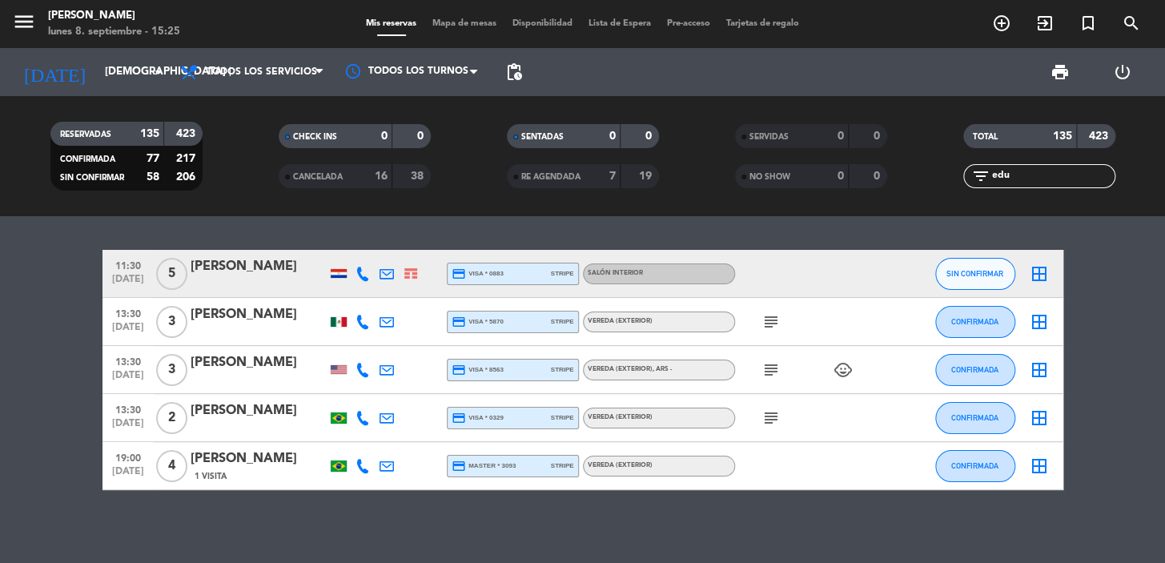
type input "edu"
click at [186, 330] on div "3" at bounding box center [172, 321] width 37 height 47
click at [207, 328] on div at bounding box center [259, 332] width 136 height 13
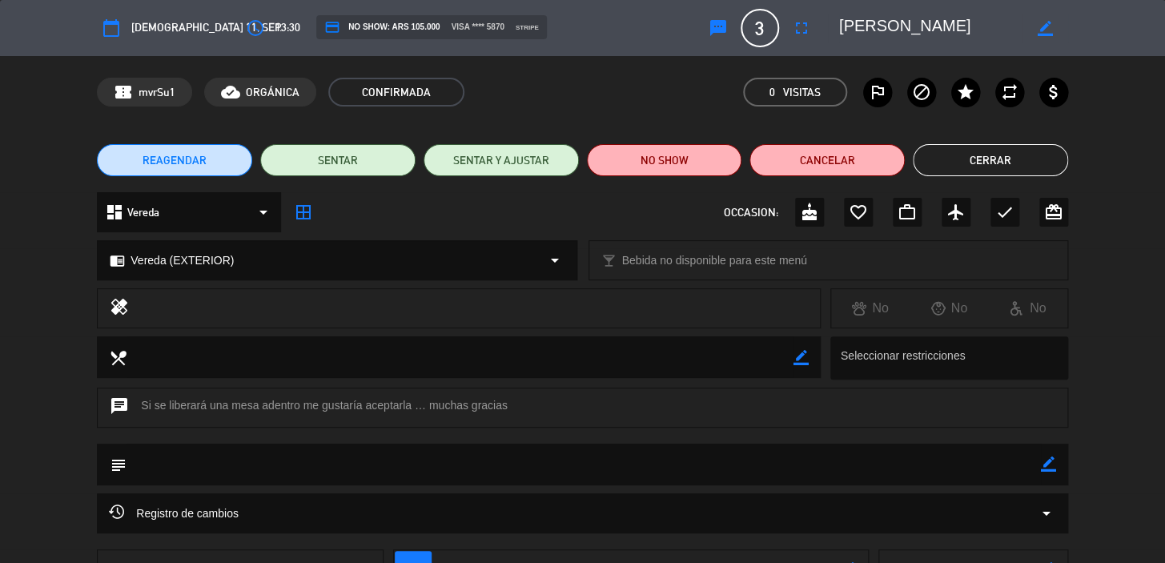
click at [1047, 465] on icon "border_color" at bounding box center [1048, 463] width 15 height 15
click at [961, 460] on textarea at bounding box center [583, 463] width 914 height 41
paste textarea "CONFIRMADA/EXTERIOR!!!"
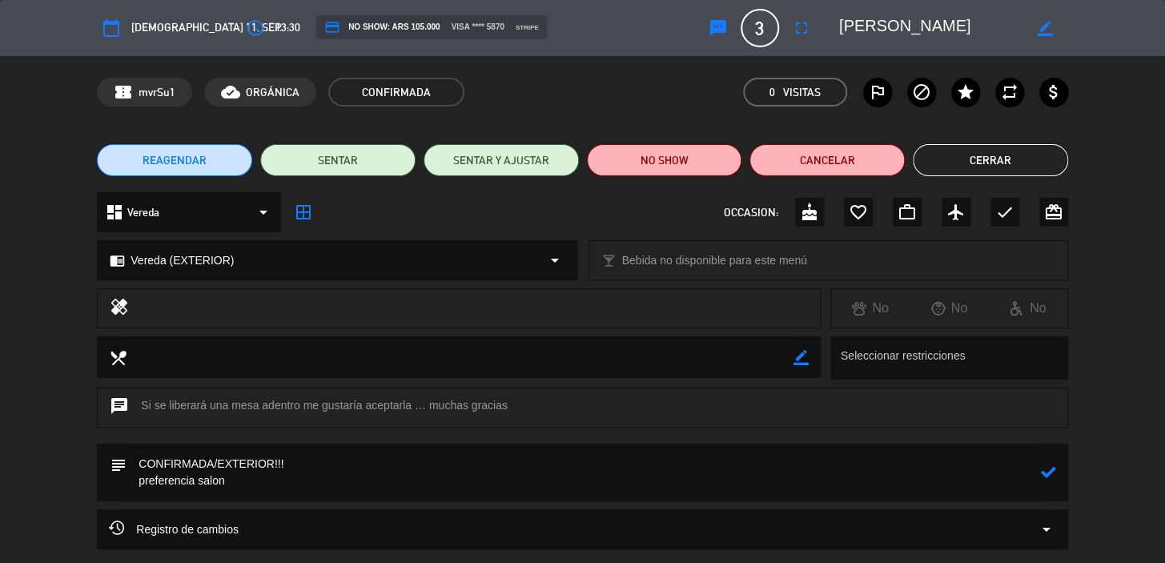
type textarea "CONFIRMADA/EXTERIOR!!! preferencia salon"
click at [1043, 468] on icon at bounding box center [1048, 471] width 15 height 15
drag, startPoint x: 1028, startPoint y: 158, endPoint x: 1037, endPoint y: 163, distance: 10.0
click at [1027, 158] on button "Cerrar" at bounding box center [989, 160] width 155 height 32
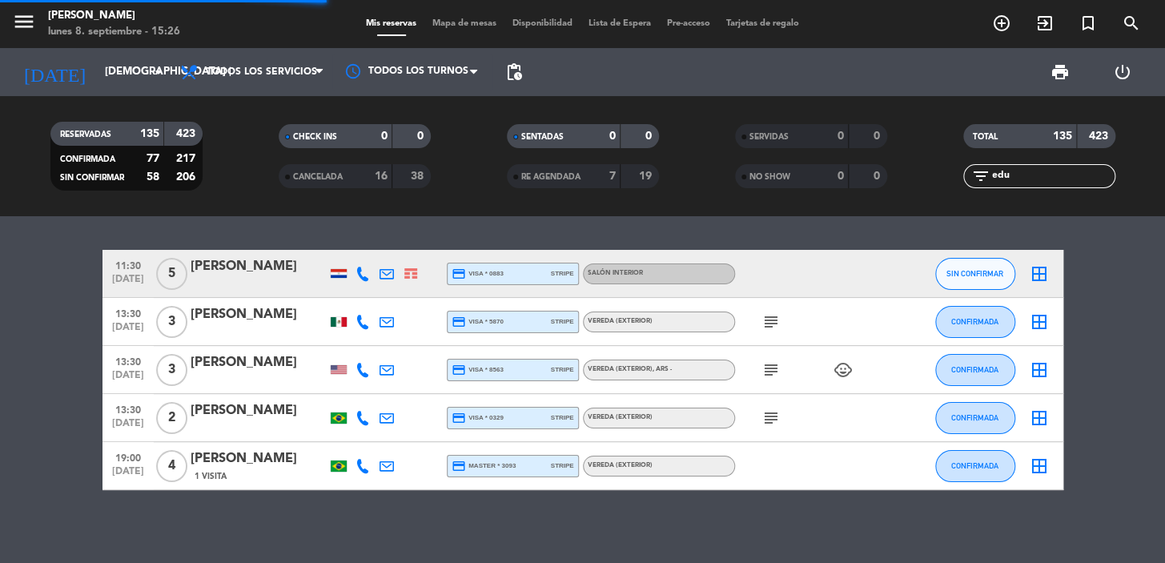
drag, startPoint x: 1037, startPoint y: 178, endPoint x: 439, endPoint y: 241, distance: 601.3
click at [439, 241] on ng-component "menu Don Julio lunes 8. septiembre - 15:26 Mis reservas Mapa de mesas Disponibi…" at bounding box center [582, 281] width 1165 height 563
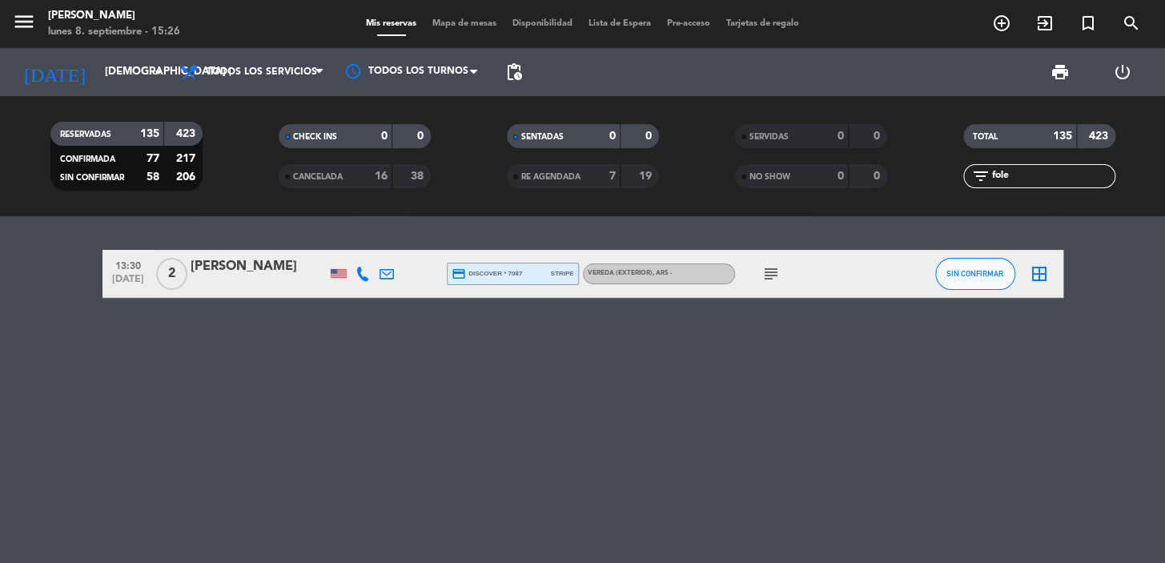
type input "fole"
drag, startPoint x: 328, startPoint y: 271, endPoint x: 309, endPoint y: 270, distance: 19.2
click at [327, 271] on div at bounding box center [339, 273] width 24 height 47
click at [307, 269] on div "Marc Foley" at bounding box center [259, 266] width 136 height 21
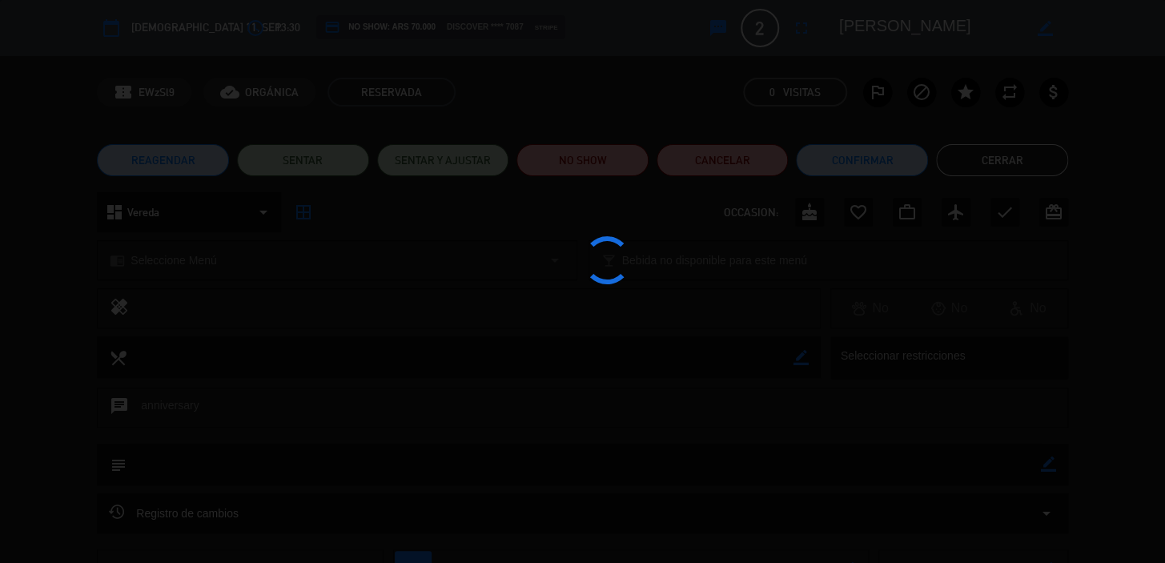
click at [892, 166] on div at bounding box center [582, 281] width 1165 height 563
click at [888, 163] on div at bounding box center [582, 281] width 1165 height 563
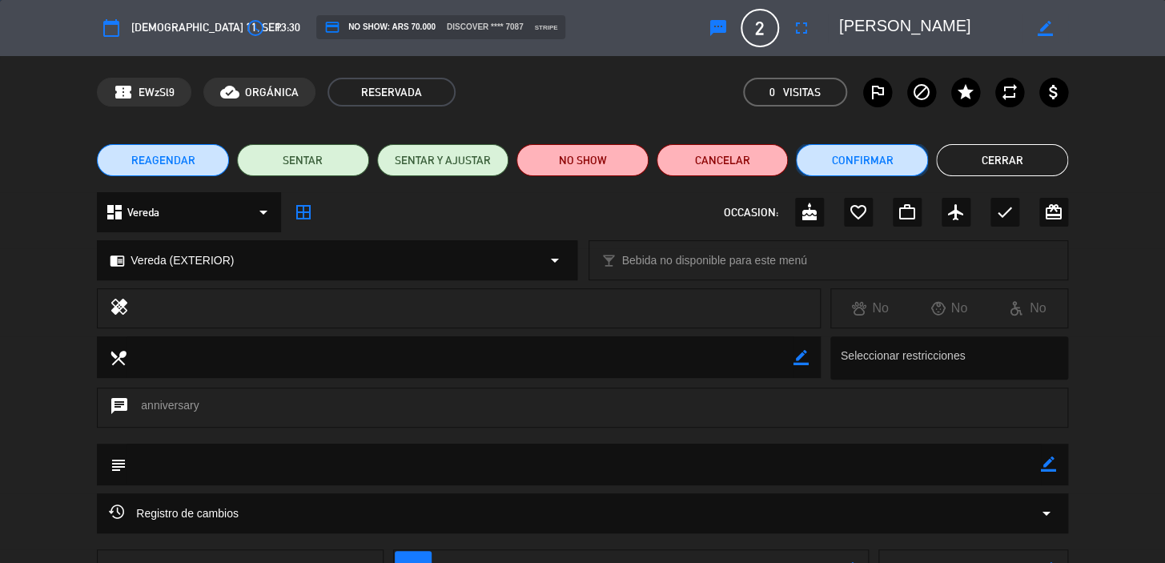
click at [886, 162] on button "Confirmar" at bounding box center [862, 160] width 132 height 32
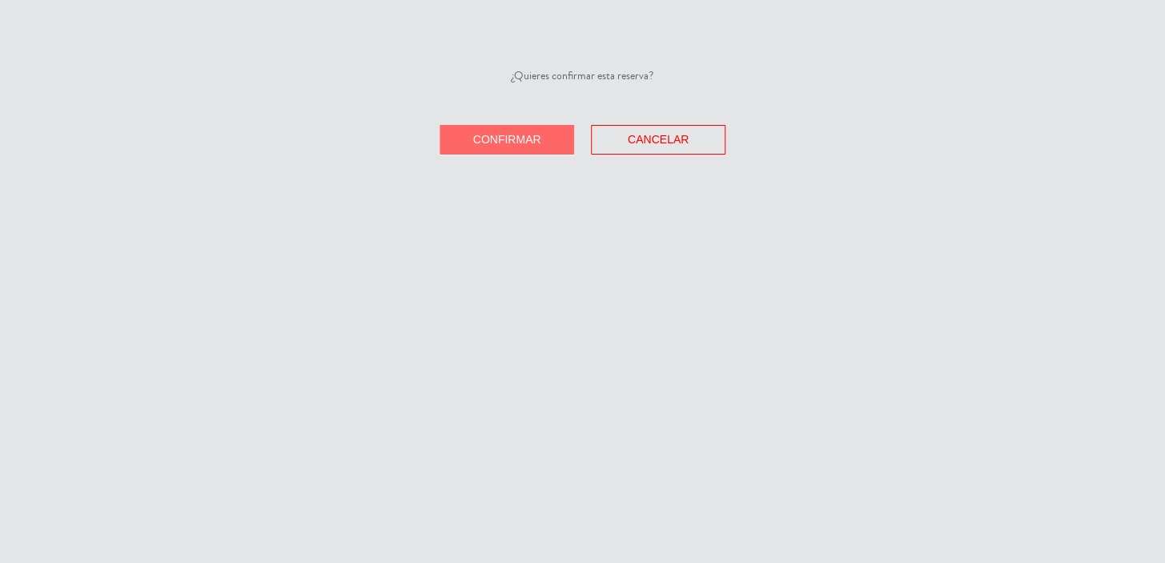
click at [487, 154] on div "¿Quieres confirmar esta reserva? Confirmar Cancelar" at bounding box center [582, 281] width 1165 height 563
click at [487, 141] on span "Confirmar" at bounding box center [507, 139] width 68 height 13
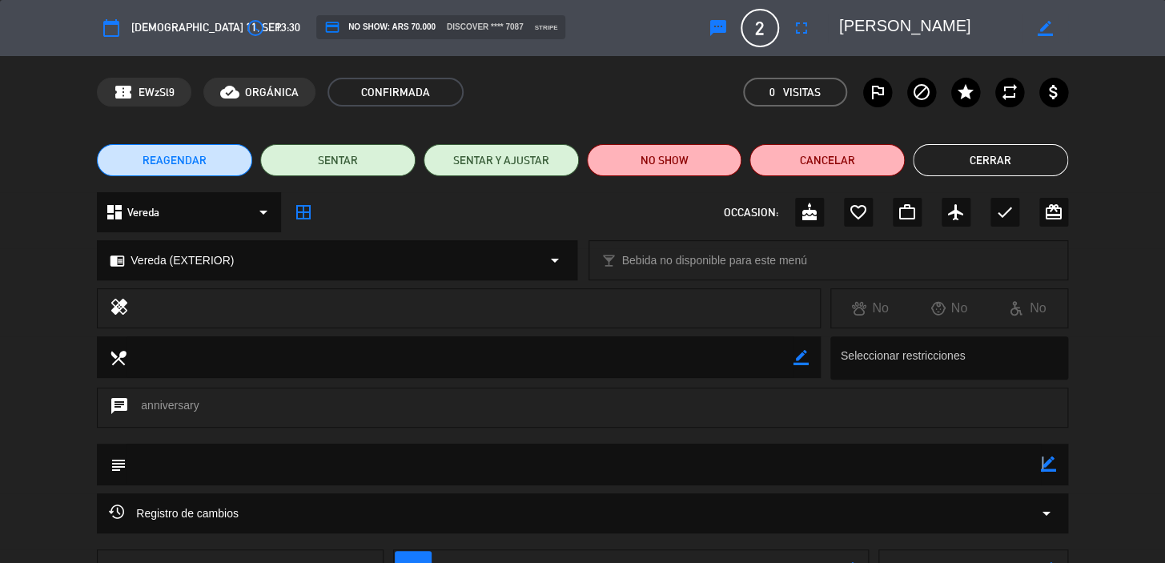
drag, startPoint x: 1040, startPoint y: 459, endPoint x: 1055, endPoint y: 464, distance: 15.9
click at [1042, 459] on icon "border_color" at bounding box center [1048, 463] width 15 height 15
click at [1058, 465] on div "subject" at bounding box center [582, 464] width 971 height 42
click at [1027, 461] on textarea at bounding box center [583, 463] width 914 height 41
paste textarea "CONFIRMADA/EXTERIOR!!!"
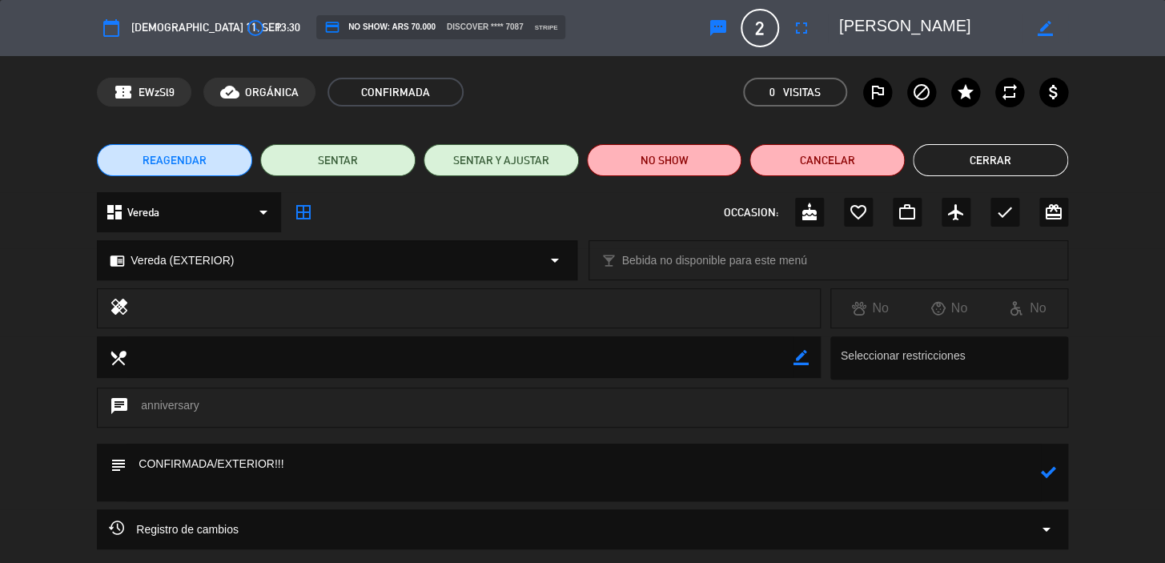
click at [1048, 465] on icon at bounding box center [1048, 471] width 15 height 15
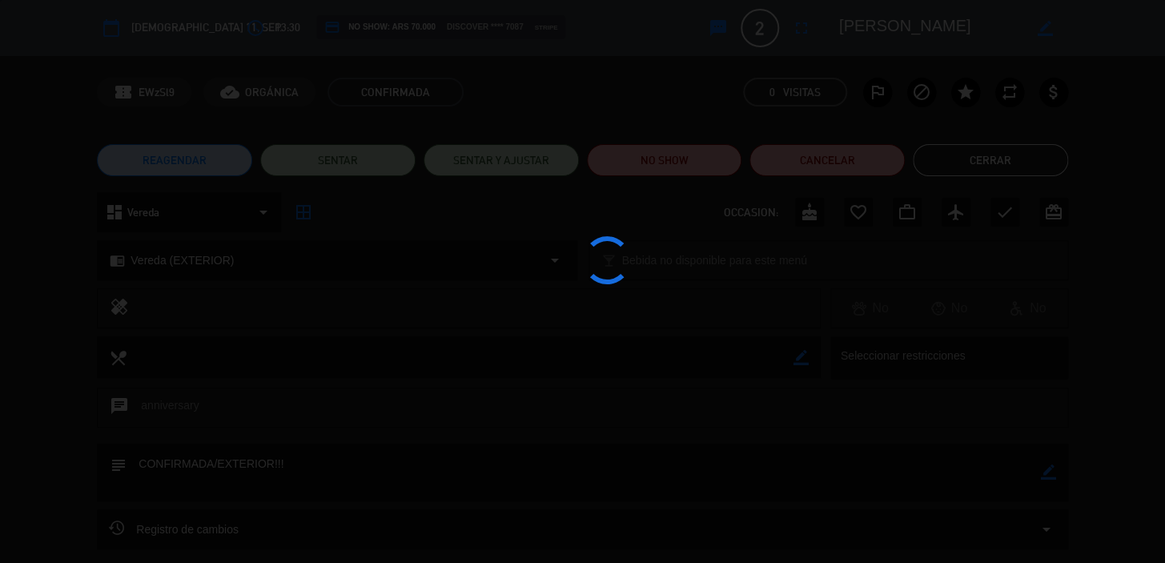
type textarea "CONFIRMADA/EXTERIOR!!!"
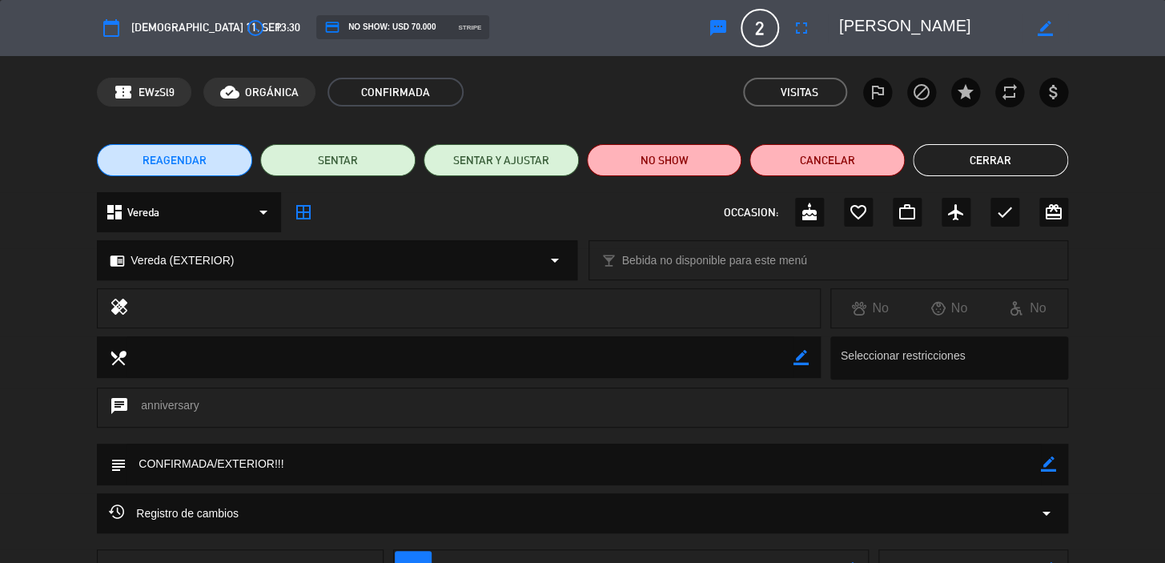
click at [1057, 149] on button "Cerrar" at bounding box center [989, 160] width 155 height 32
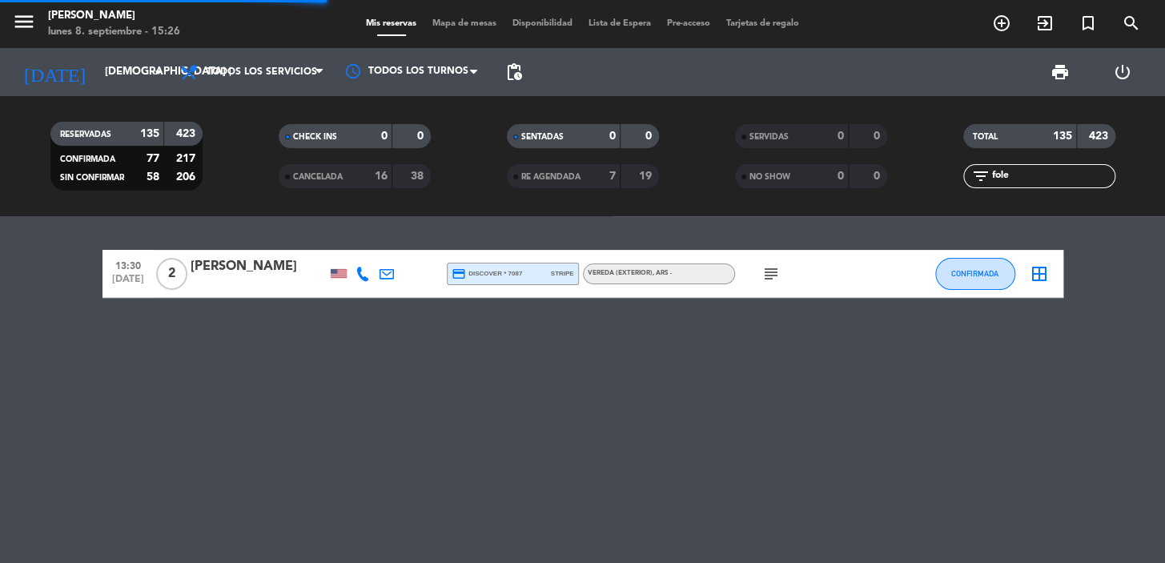
drag, startPoint x: 1073, startPoint y: 168, endPoint x: 862, endPoint y: 110, distance: 218.3
click at [820, 182] on div "RESERVADAS 135 423 CONFIRMADA 77 217 SIN CONFIRMAR 58 206 CHECK INS 0 0 CANCELA…" at bounding box center [582, 156] width 1165 height 88
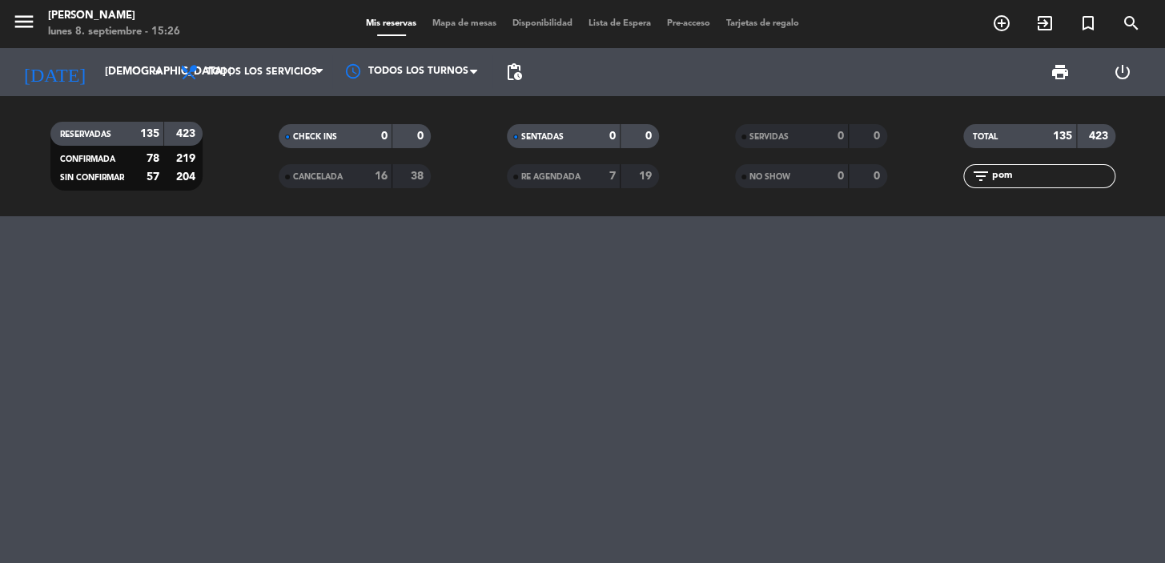
type input "pom"
click at [104, 59] on input "[DEMOGRAPHIC_DATA] [DATE]" at bounding box center [168, 72] width 142 height 29
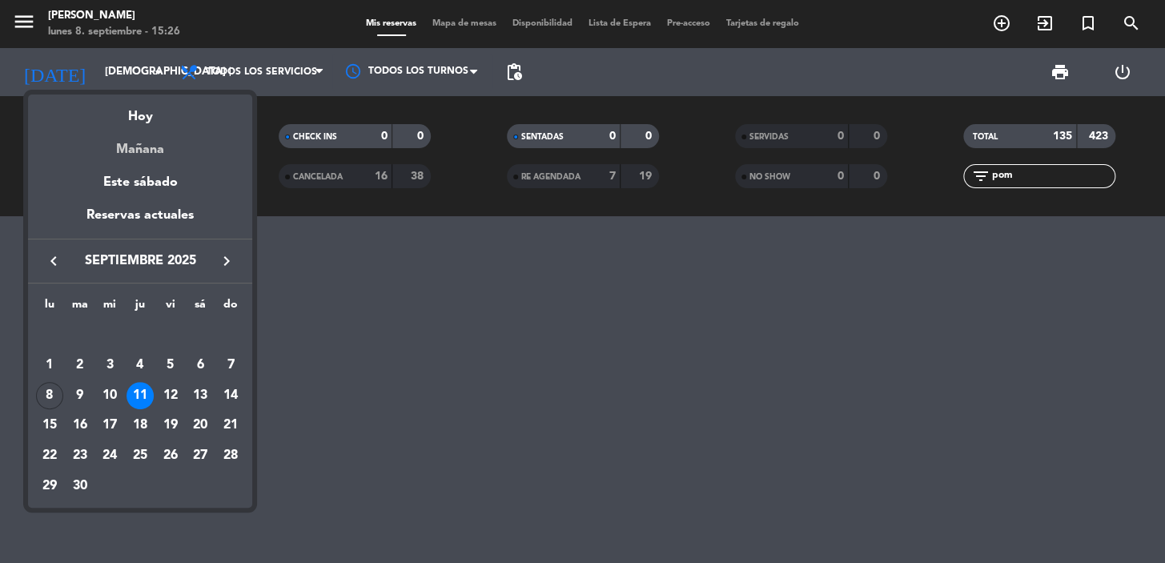
click at [121, 143] on div "Mañana" at bounding box center [140, 143] width 224 height 33
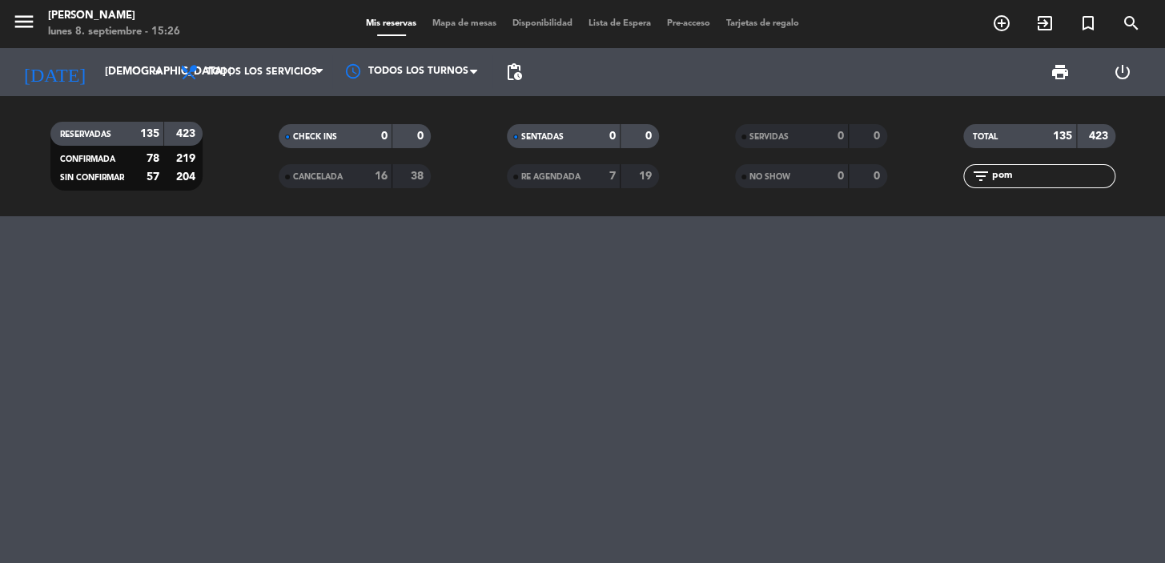
type input "[DATE] sep."
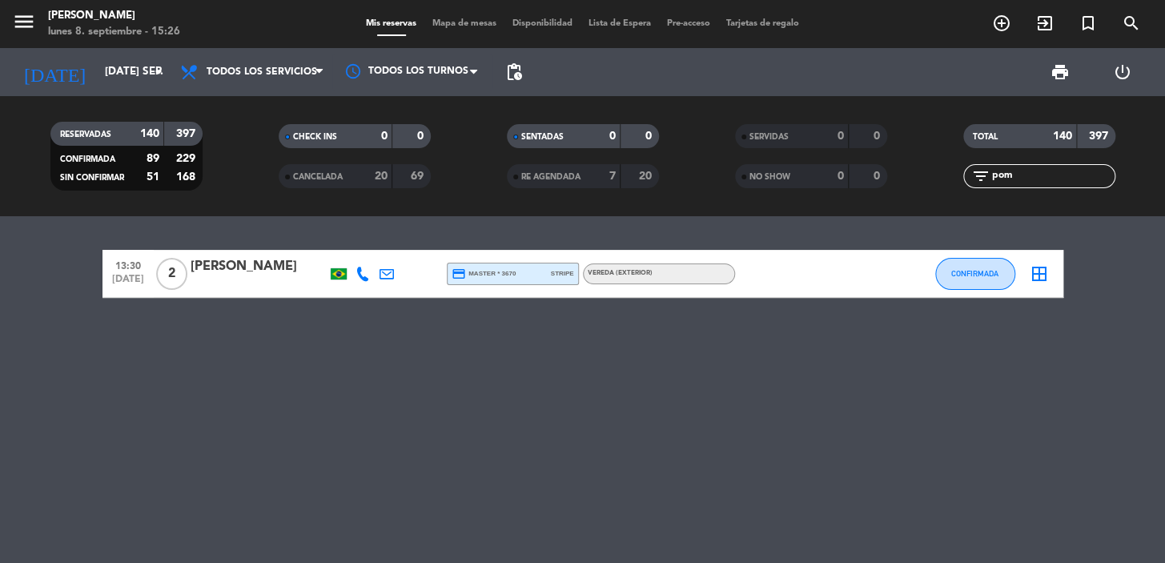
click at [240, 272] on div "[PERSON_NAME]" at bounding box center [259, 266] width 136 height 21
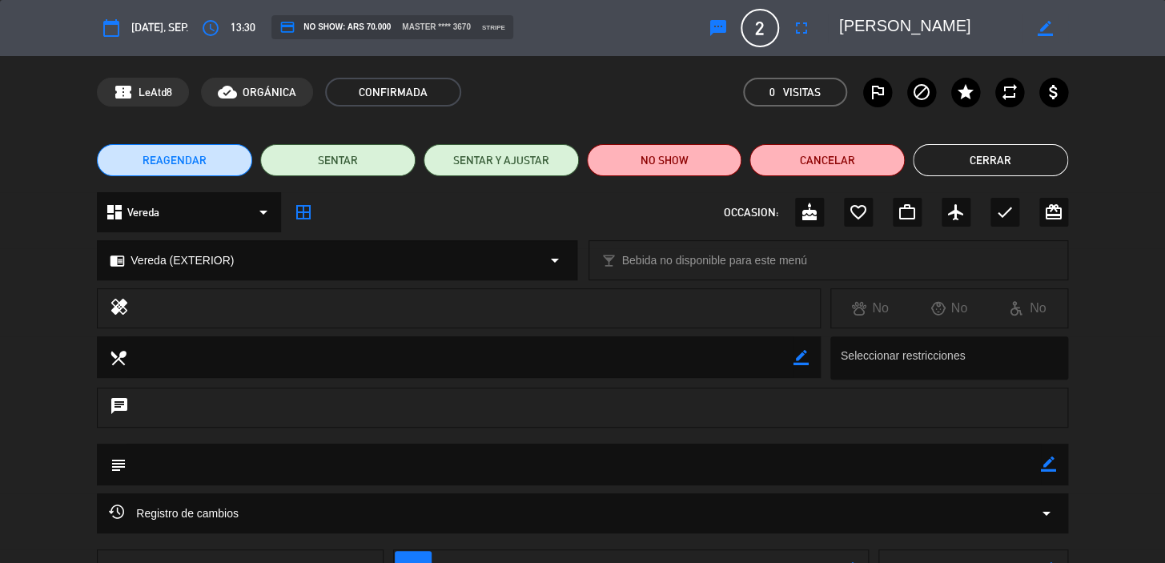
click at [1047, 464] on icon "border_color" at bounding box center [1048, 463] width 15 height 15
click at [1021, 459] on textarea at bounding box center [583, 463] width 914 height 41
paste textarea "CONFIRMADA/EXTERIOR!!!"
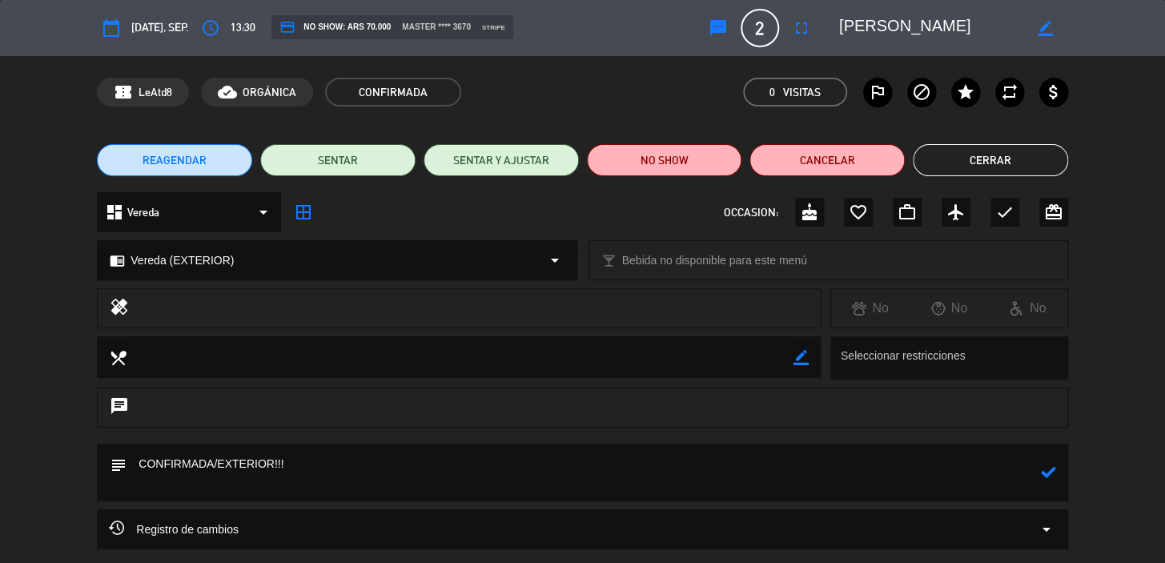
click at [1061, 462] on div "subject" at bounding box center [582, 472] width 971 height 58
drag, startPoint x: 1056, startPoint y: 468, endPoint x: 840, endPoint y: 439, distance: 217.2
click at [1055, 468] on div "subject" at bounding box center [582, 472] width 971 height 58
click at [1045, 479] on icon at bounding box center [1048, 471] width 15 height 15
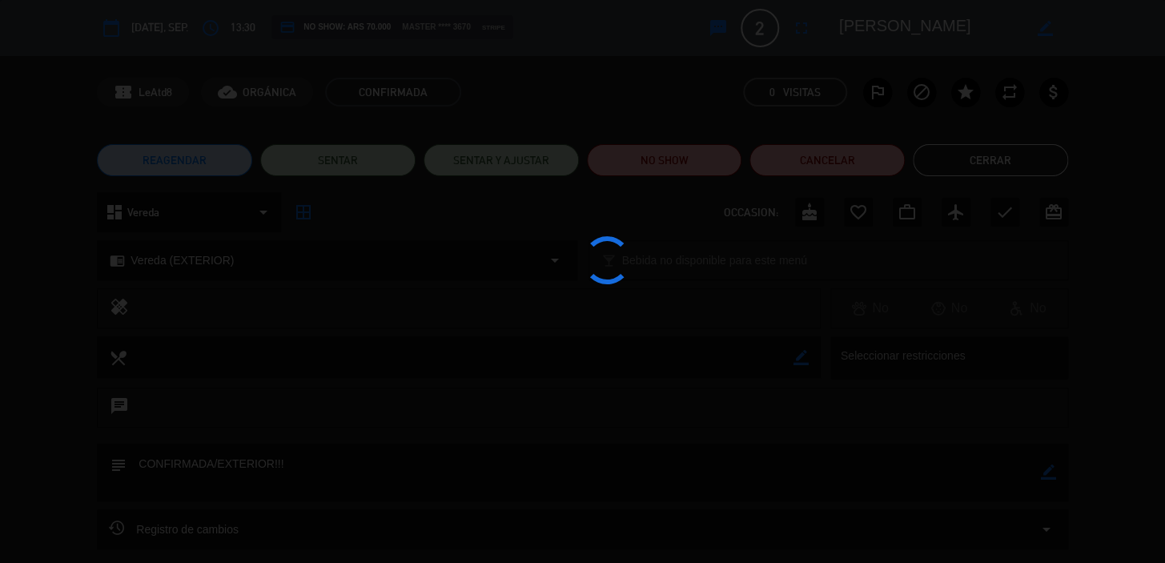
type textarea "CONFIRMADA/EXTERIOR!!!"
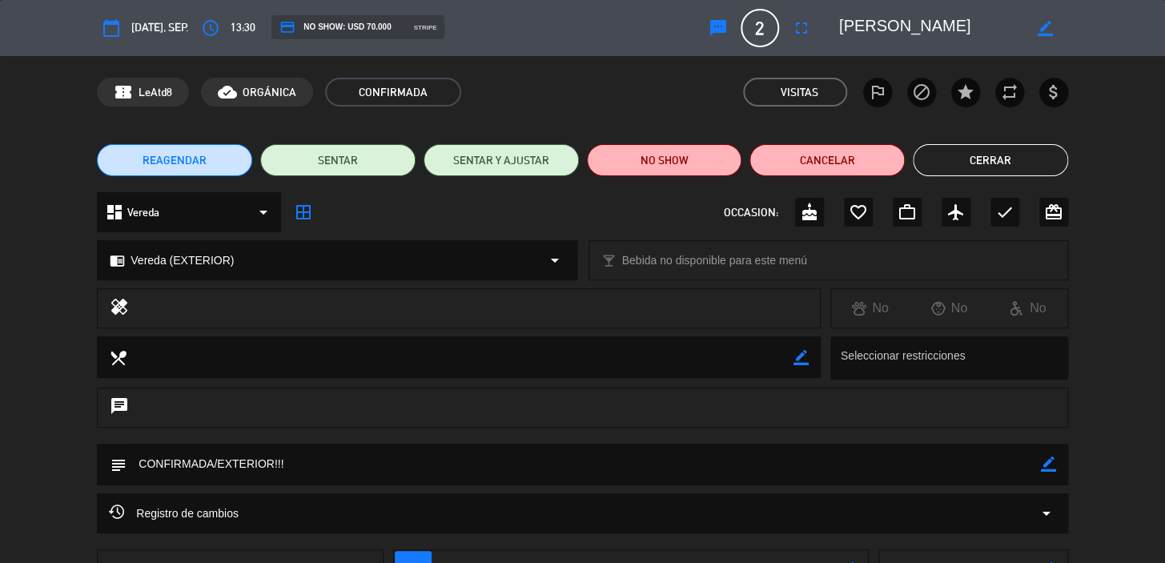
drag, startPoint x: 1000, startPoint y: 162, endPoint x: 990, endPoint y: 161, distance: 9.7
click at [997, 162] on button "Cerrar" at bounding box center [989, 160] width 155 height 32
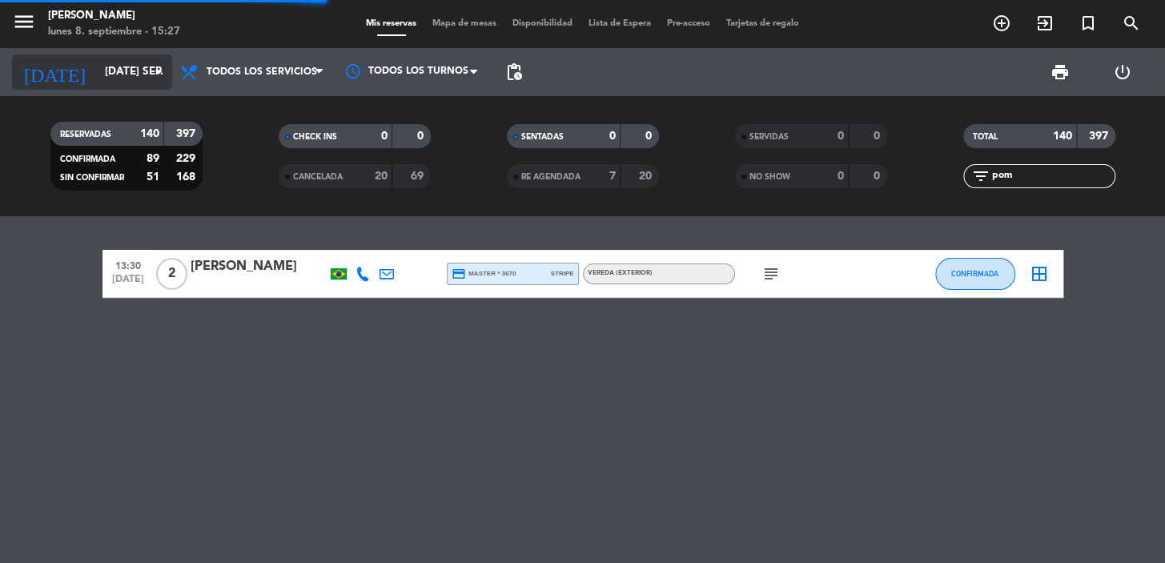
click at [100, 76] on input "[DATE] sep." at bounding box center [168, 72] width 142 height 29
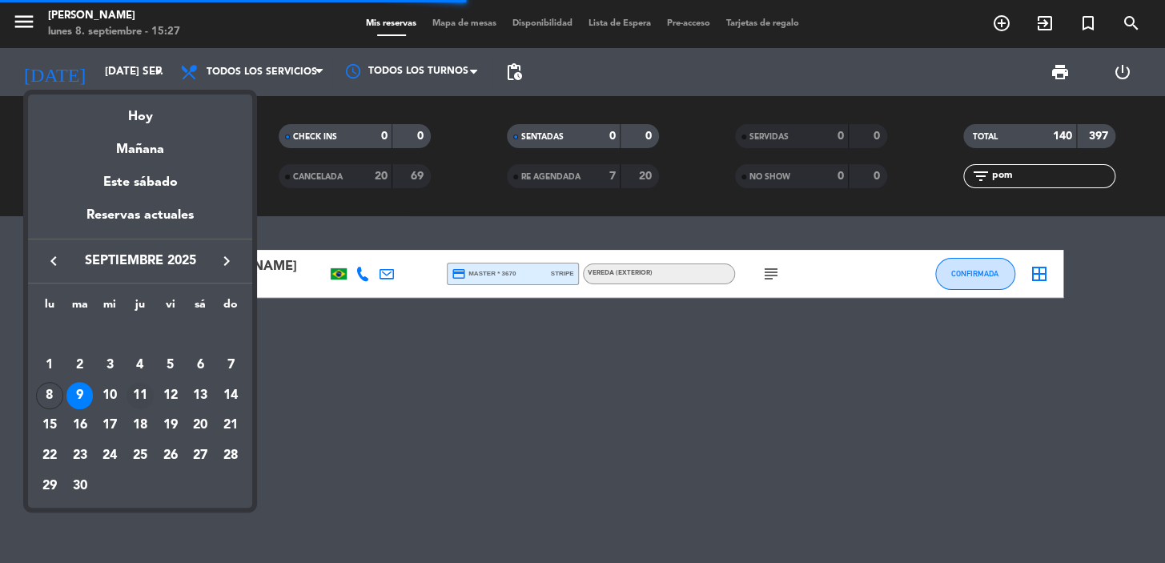
click at [144, 396] on div "11" at bounding box center [139, 395] width 27 height 27
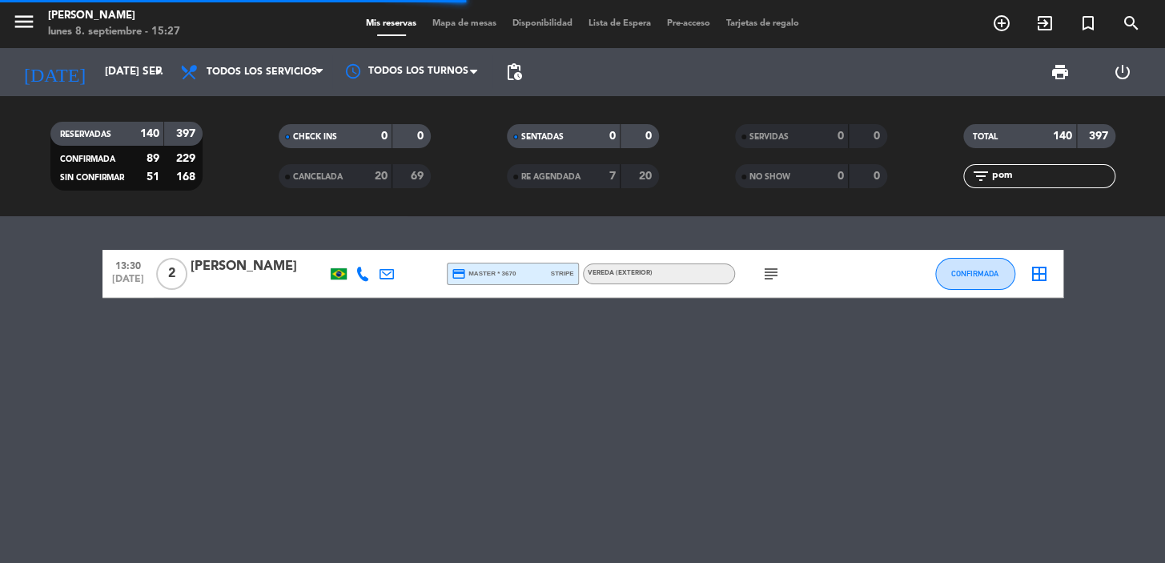
type input "[DEMOGRAPHIC_DATA] [DATE]"
drag, startPoint x: 1057, startPoint y: 176, endPoint x: 821, endPoint y: 176, distance: 235.3
click at [821, 176] on div "RESERVADAS 140 397 CONFIRMADA 89 229 SIN CONFIRMAR 51 168 CHECK INS 0 0 CANCELA…" at bounding box center [582, 156] width 1165 height 88
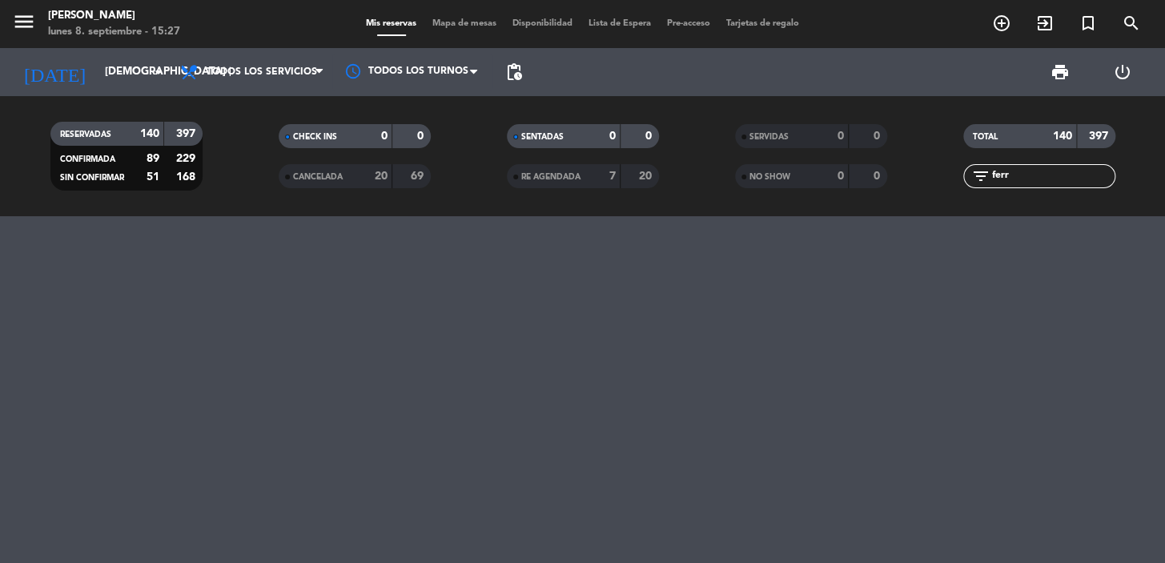
type input "ferr"
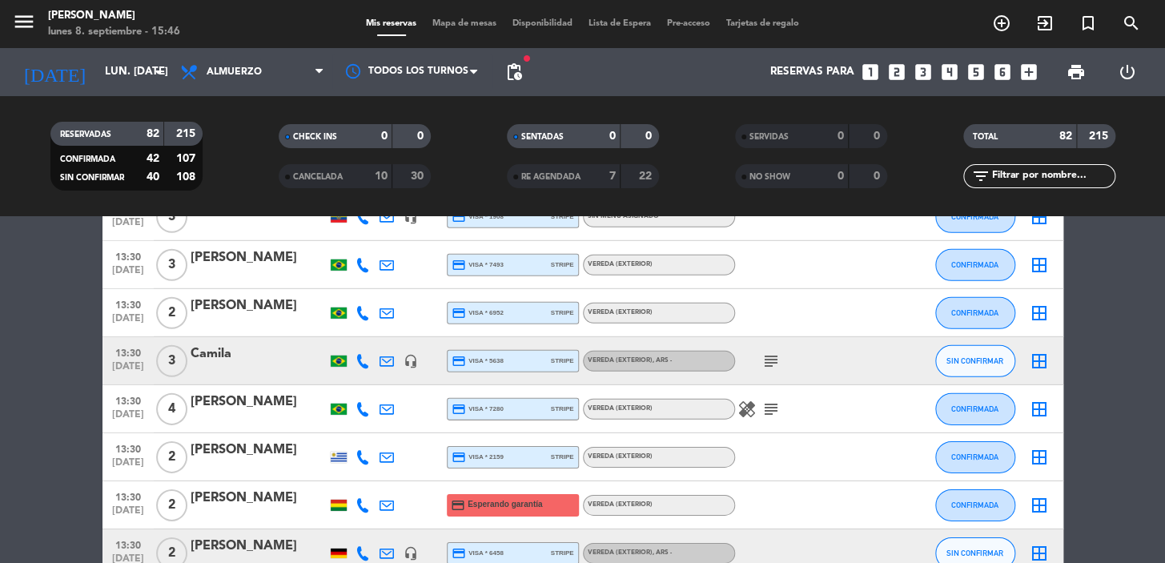
scroll to position [2473, 0]
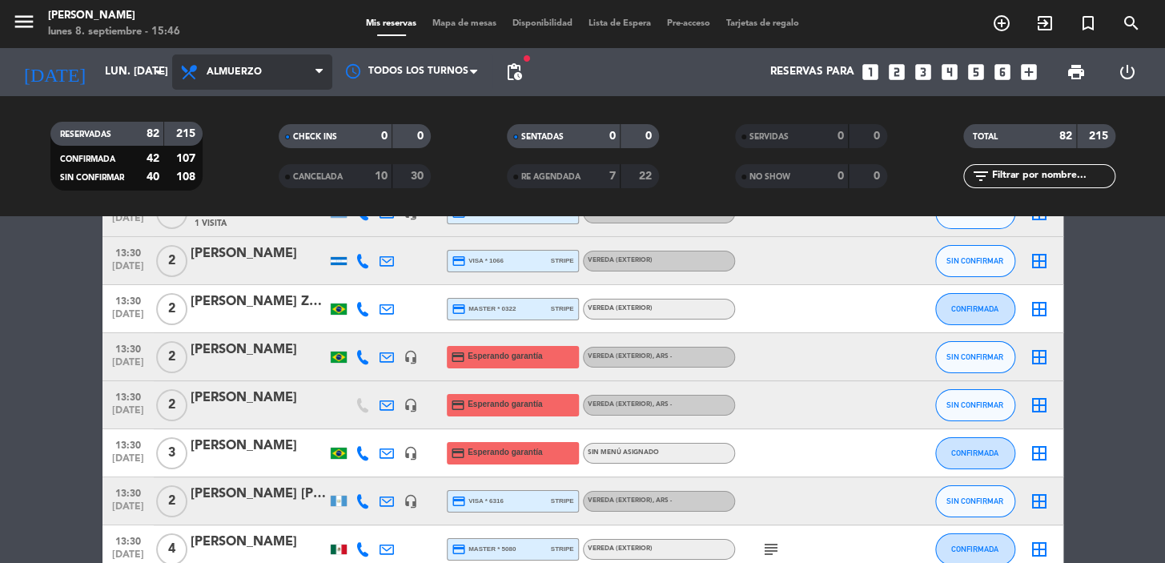
click at [225, 66] on span "Almuerzo" at bounding box center [234, 71] width 55 height 11
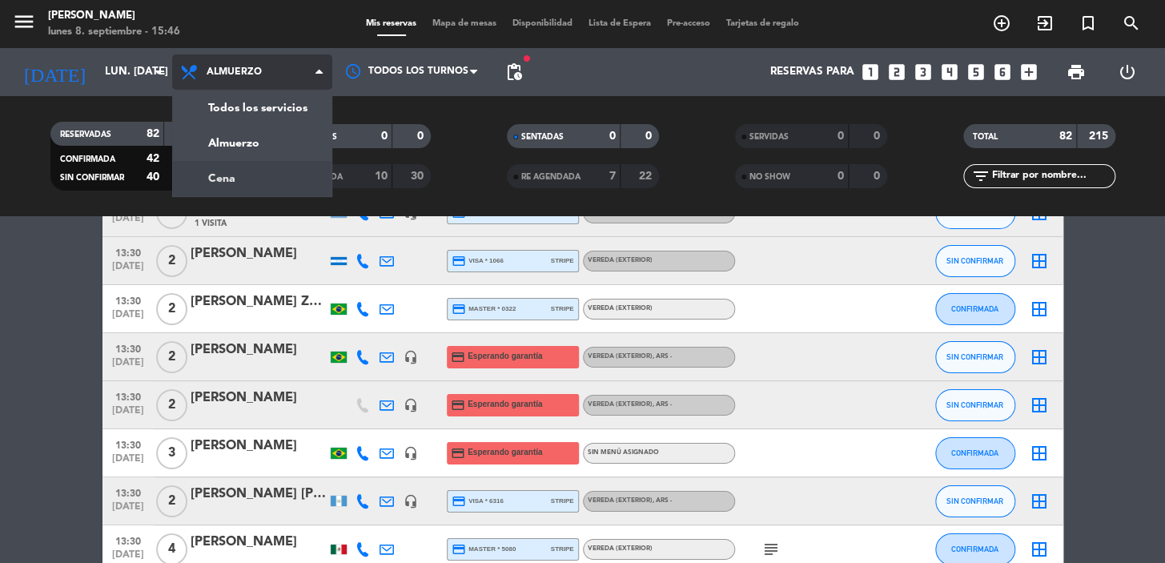
click at [246, 181] on div "menu Don Julio lunes 8. septiembre - 15:46 Mis reservas Mapa de mesas Disponibi…" at bounding box center [582, 108] width 1165 height 216
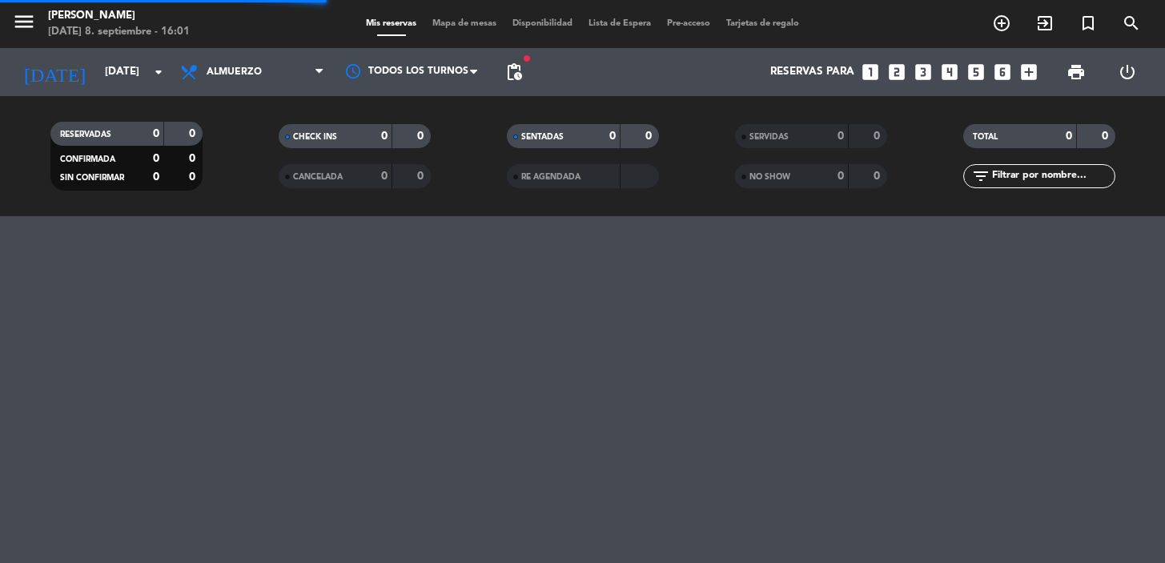
click at [1061, 186] on div "filter_list" at bounding box center [1039, 176] width 152 height 24
click at [1055, 180] on input "text" at bounding box center [1052, 176] width 124 height 18
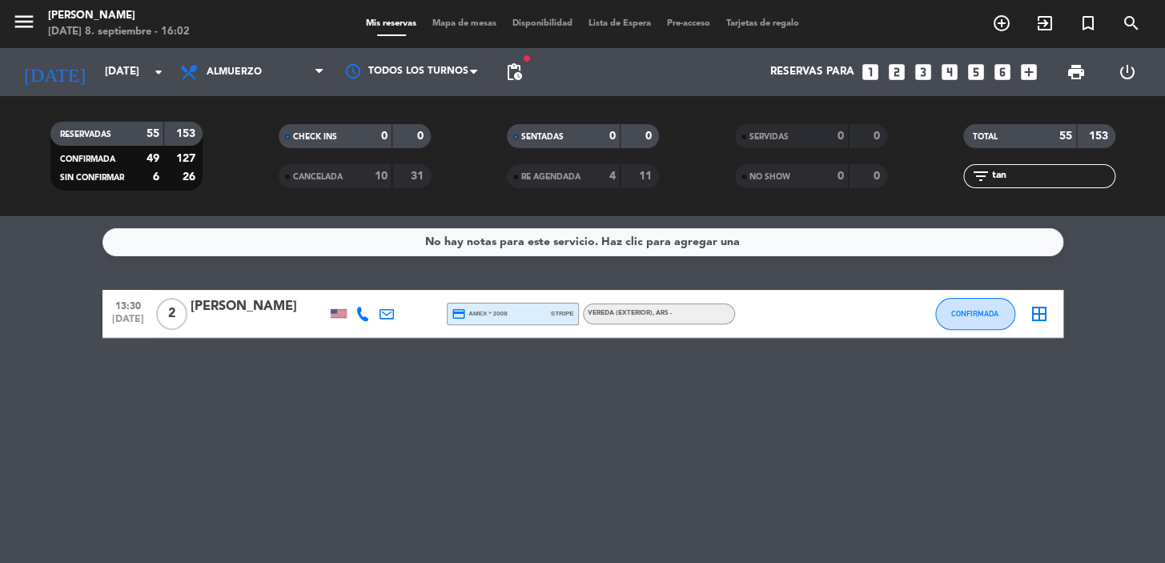
type input "tan"
click at [193, 320] on div at bounding box center [259, 324] width 136 height 13
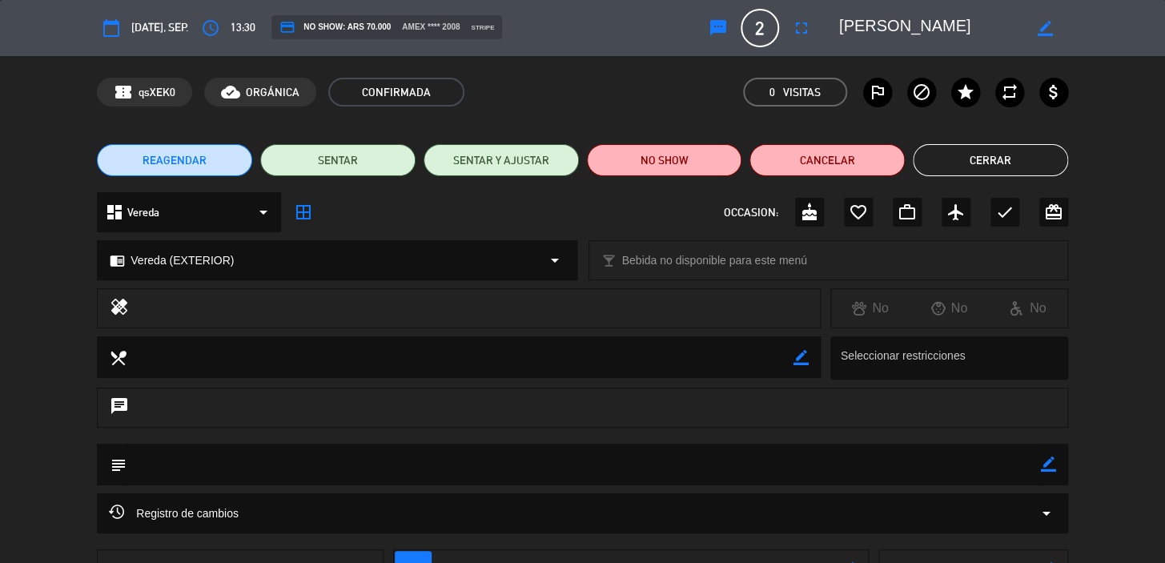
click at [1041, 462] on icon "border_color" at bounding box center [1048, 463] width 15 height 15
click at [1034, 463] on textarea at bounding box center [583, 463] width 914 height 41
paste textarea "CONFIRMADA/EXTERIOR!!!"
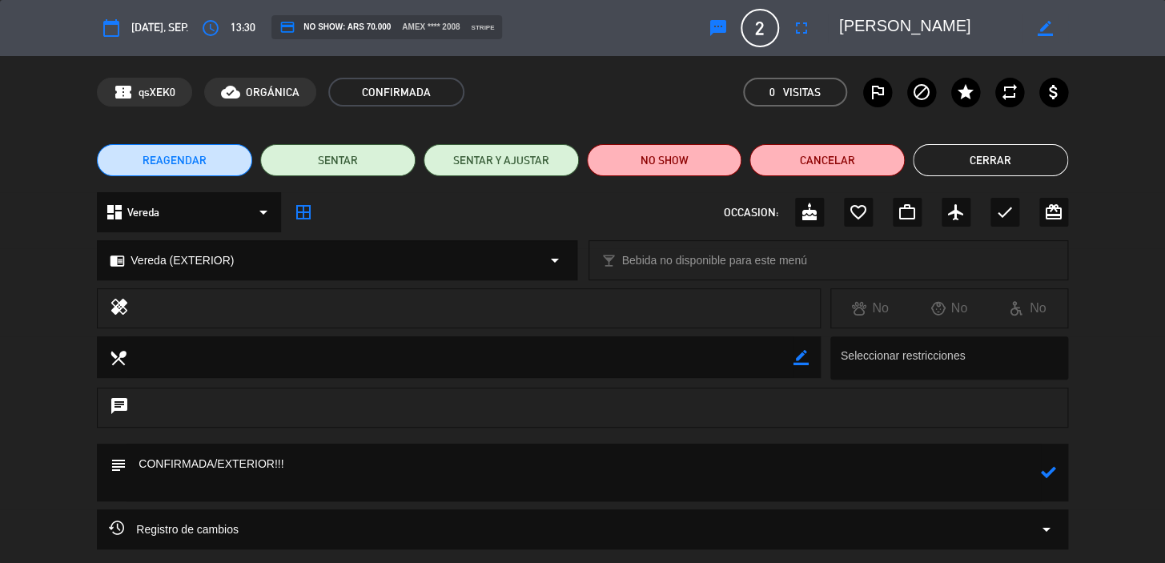
click at [1046, 461] on div at bounding box center [1048, 472] width 15 height 58
click at [1049, 472] on icon at bounding box center [1048, 471] width 15 height 15
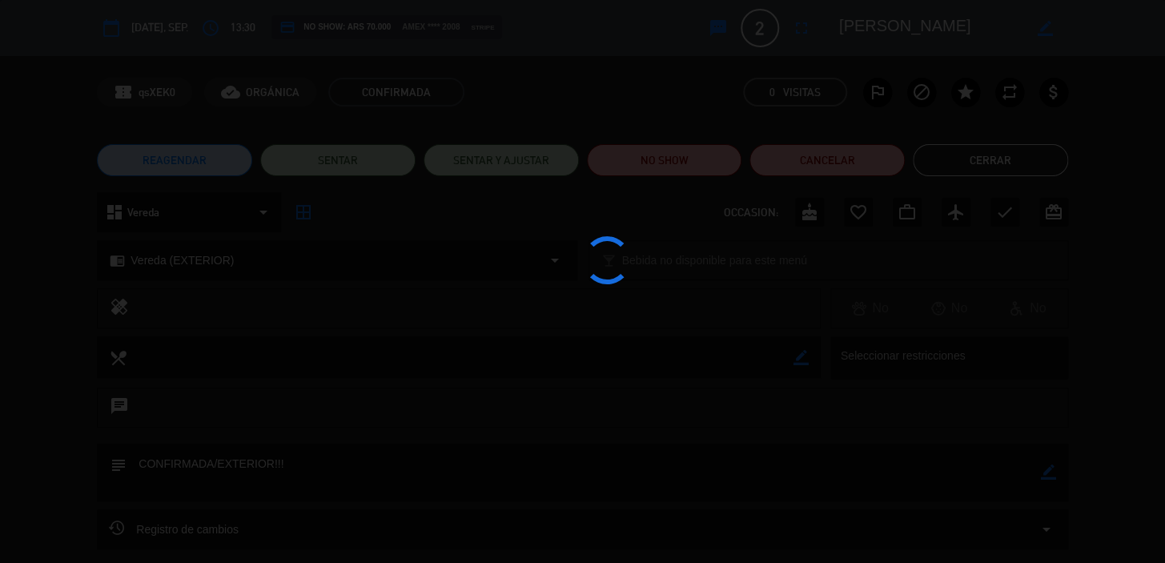
type textarea "CONFIRMADA/EXTERIOR!!!"
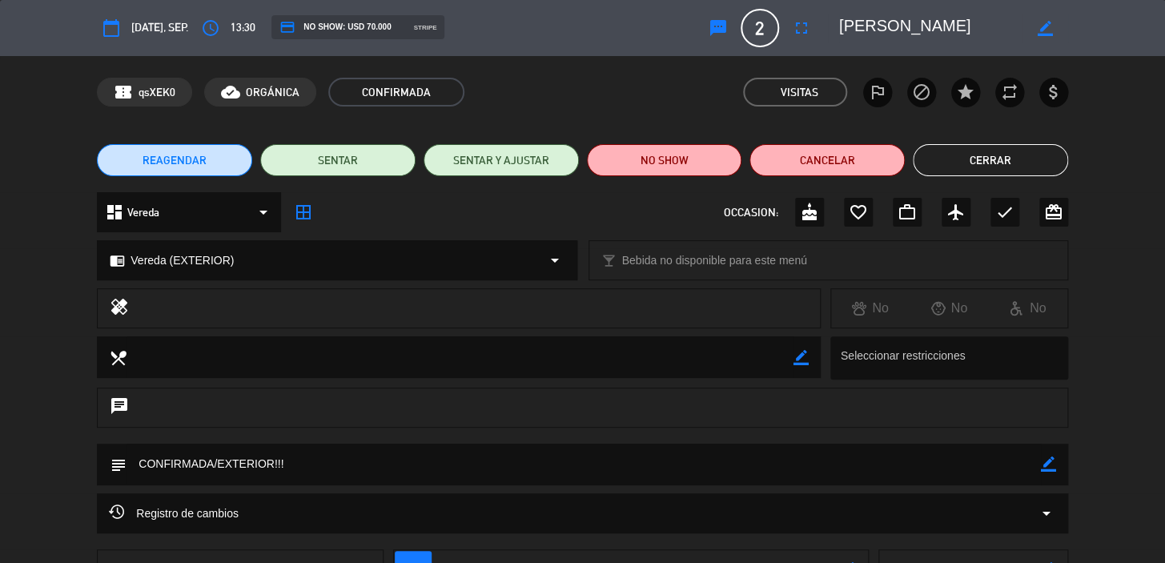
click at [989, 147] on button "Cerrar" at bounding box center [989, 160] width 155 height 32
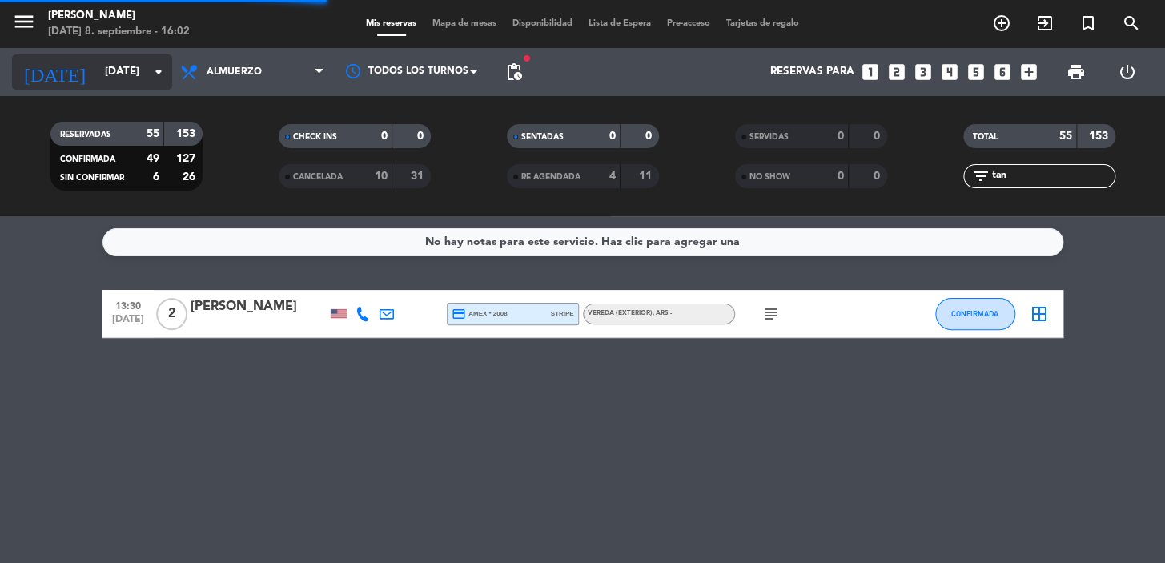
click at [97, 58] on input "[DATE] sep." at bounding box center [168, 72] width 142 height 29
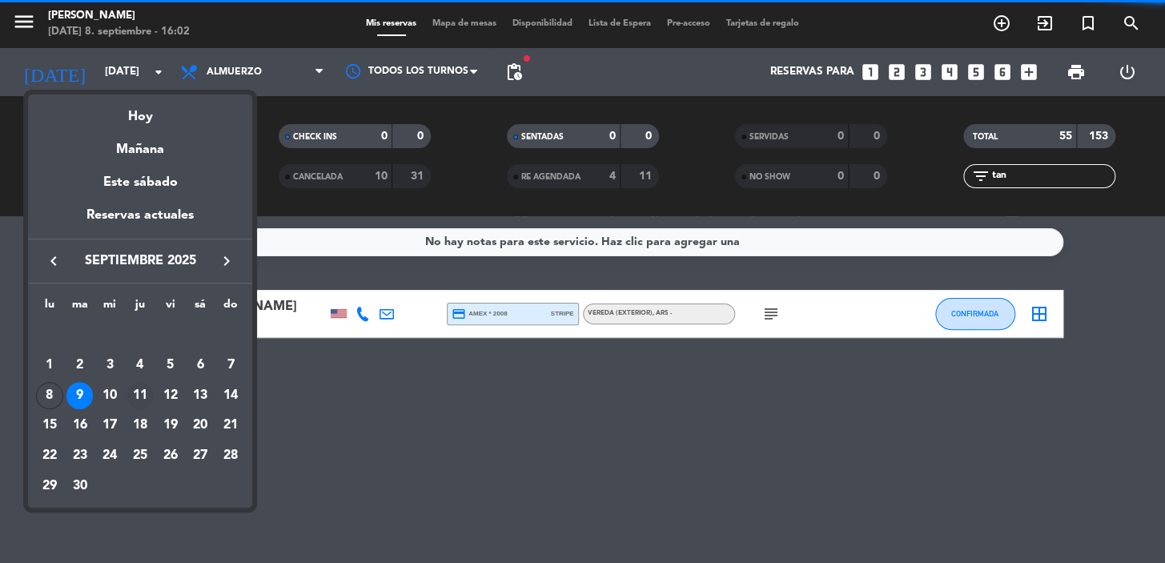
click at [144, 399] on div "11" at bounding box center [139, 395] width 27 height 27
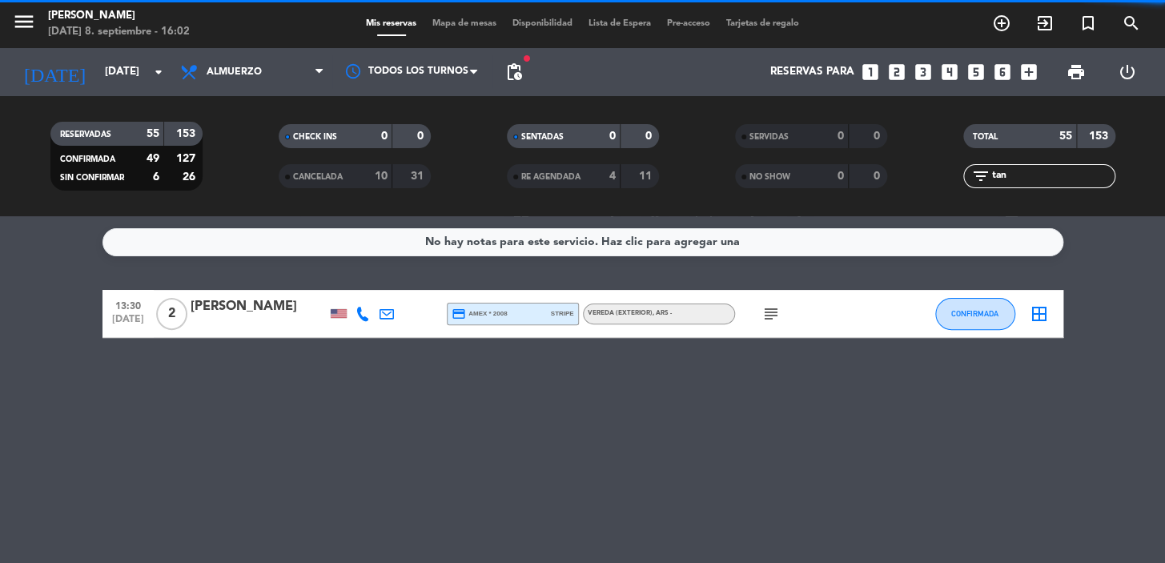
type input "[DEMOGRAPHIC_DATA] [DATE]"
drag, startPoint x: 1030, startPoint y: 175, endPoint x: 792, endPoint y: 178, distance: 238.5
click at [792, 178] on div "RESERVADAS 55 153 CONFIRMADA 49 127 SIN CONFIRMAR 6 26 CHECK INS 0 0 CANCELADA …" at bounding box center [582, 156] width 1165 height 88
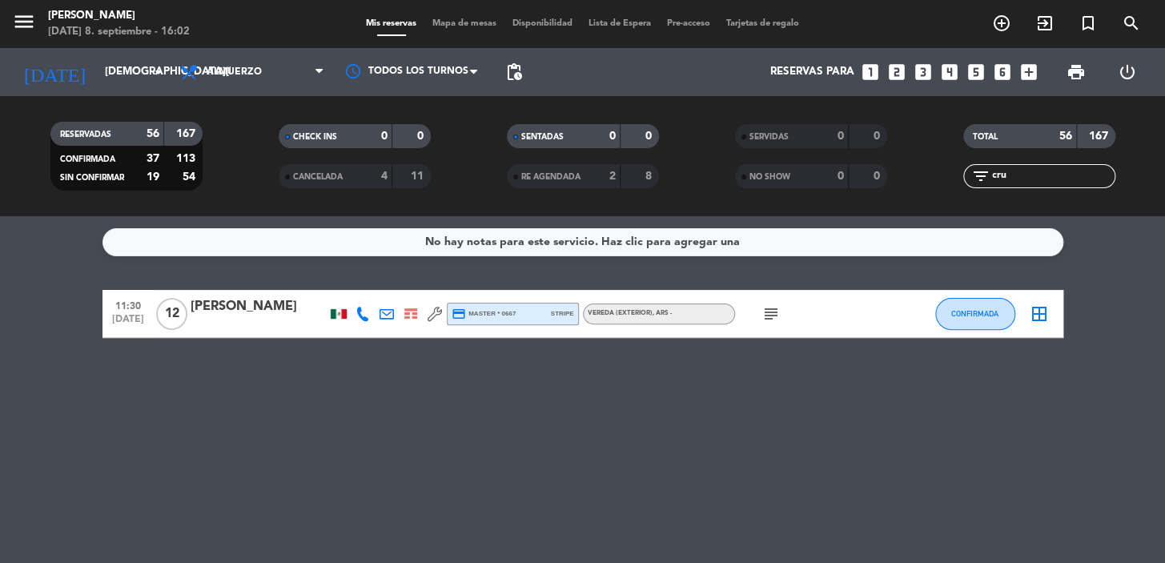
type input "cru"
click at [285, 317] on div "Ricardo Cruz Rosales" at bounding box center [259, 313] width 136 height 34
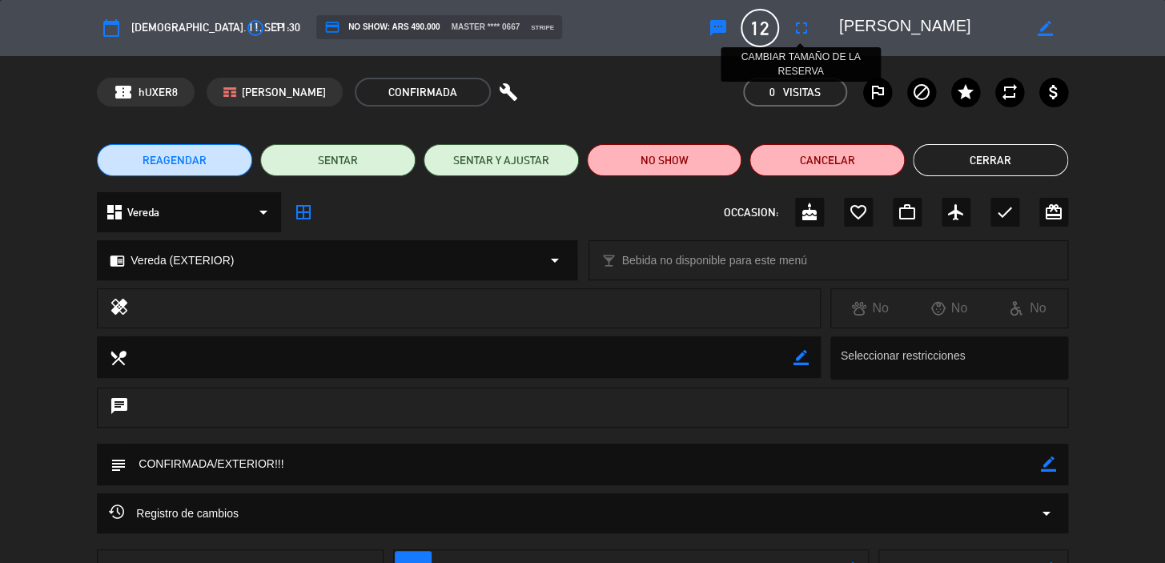
click at [796, 30] on icon "fullscreen" at bounding box center [801, 27] width 19 height 19
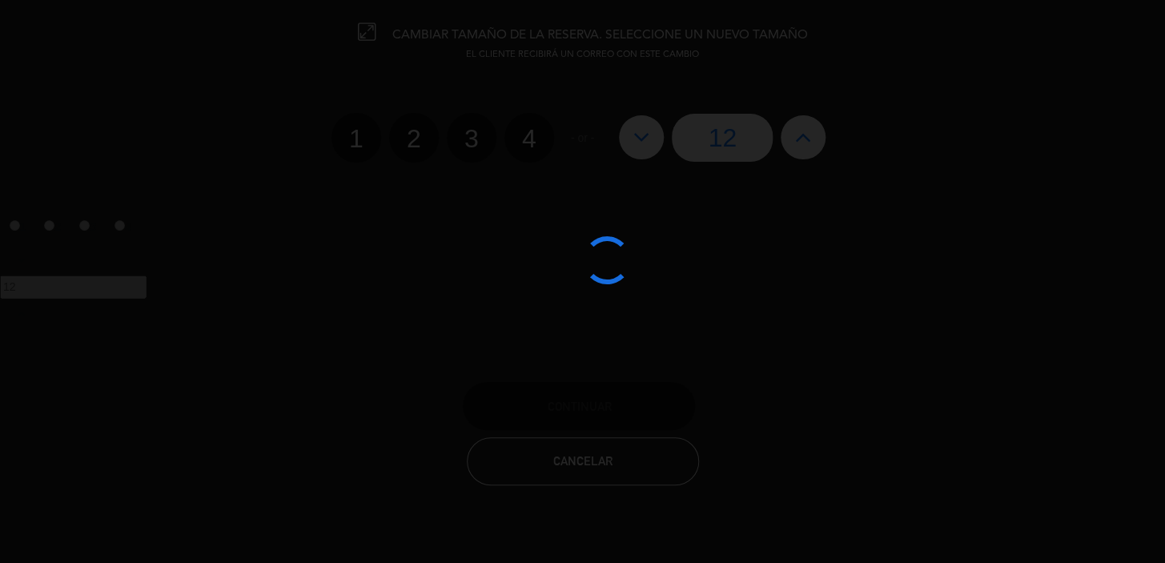
click at [771, 144] on div at bounding box center [582, 281] width 1165 height 563
click at [807, 154] on div at bounding box center [582, 281] width 1165 height 563
click at [801, 141] on div at bounding box center [582, 281] width 1165 height 563
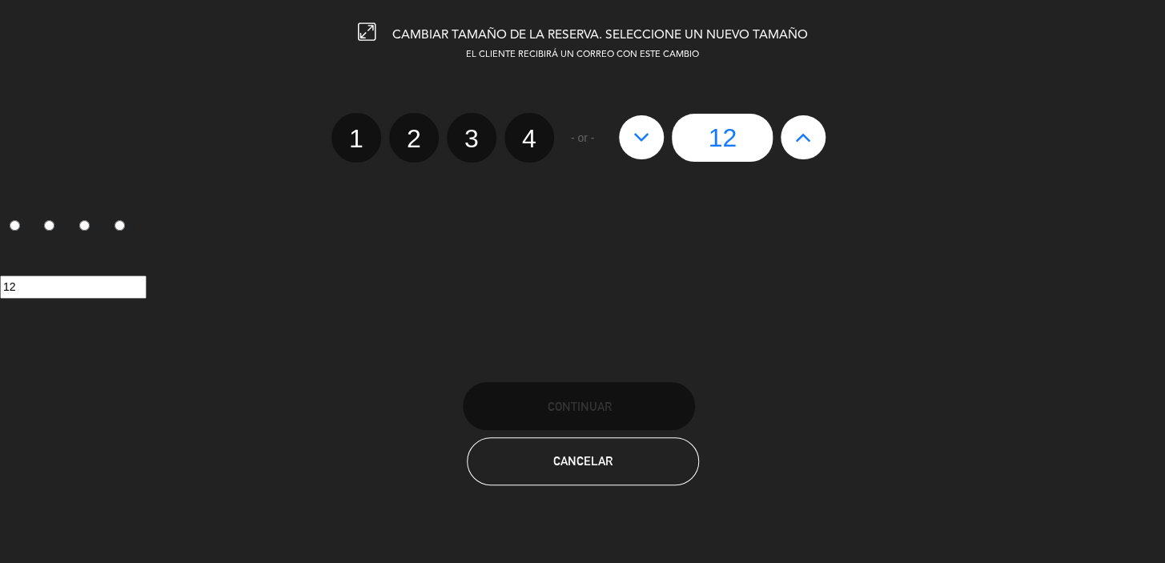
click at [804, 145] on icon at bounding box center [803, 137] width 17 height 26
type input "13"
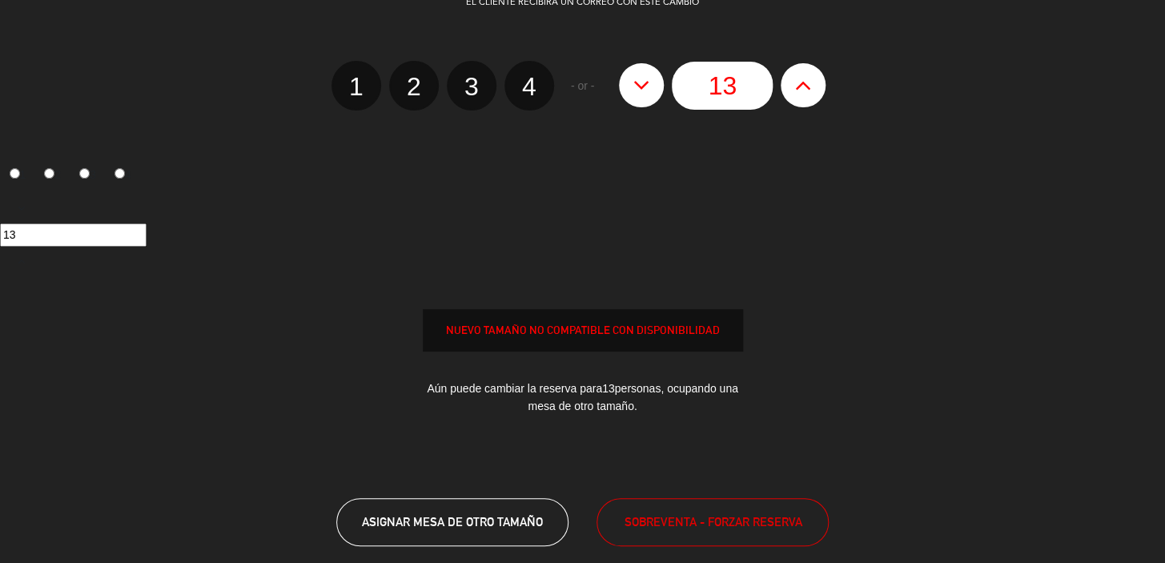
scroll to position [136, 0]
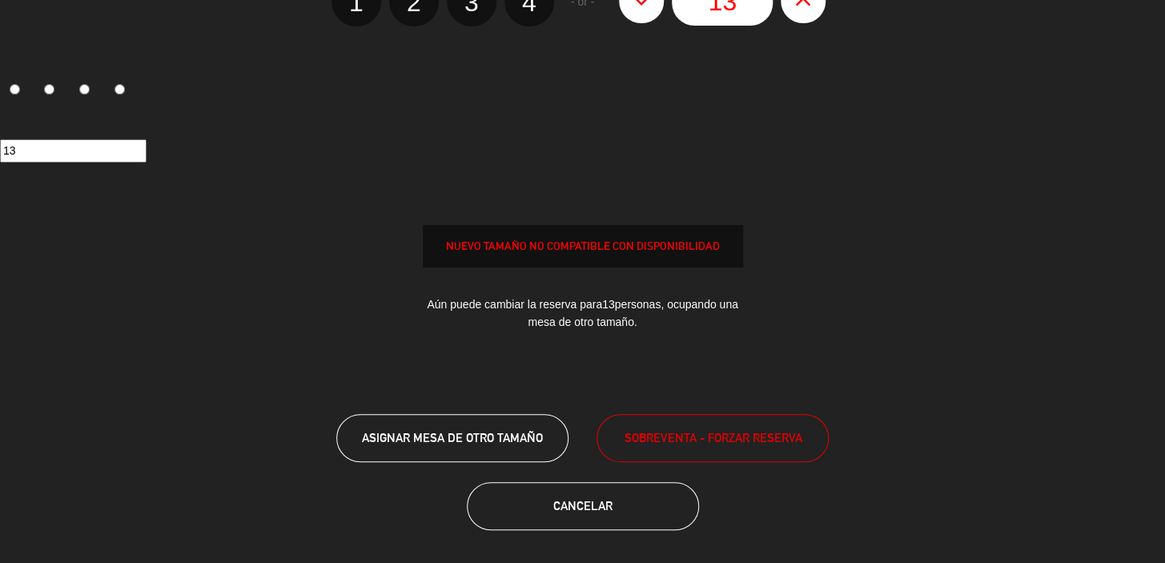
click at [582, 397] on div "CAMBIAR TAMAÑO DE LA RESERVA. SELECCIONE UN NUEVO TAMAÑO EL CLIENTE RECIBIRÁ UN…" at bounding box center [582, 281] width 1165 height 563
click at [655, 434] on span "SOBREVENTA - FORZAR RESERVA" at bounding box center [713, 437] width 178 height 18
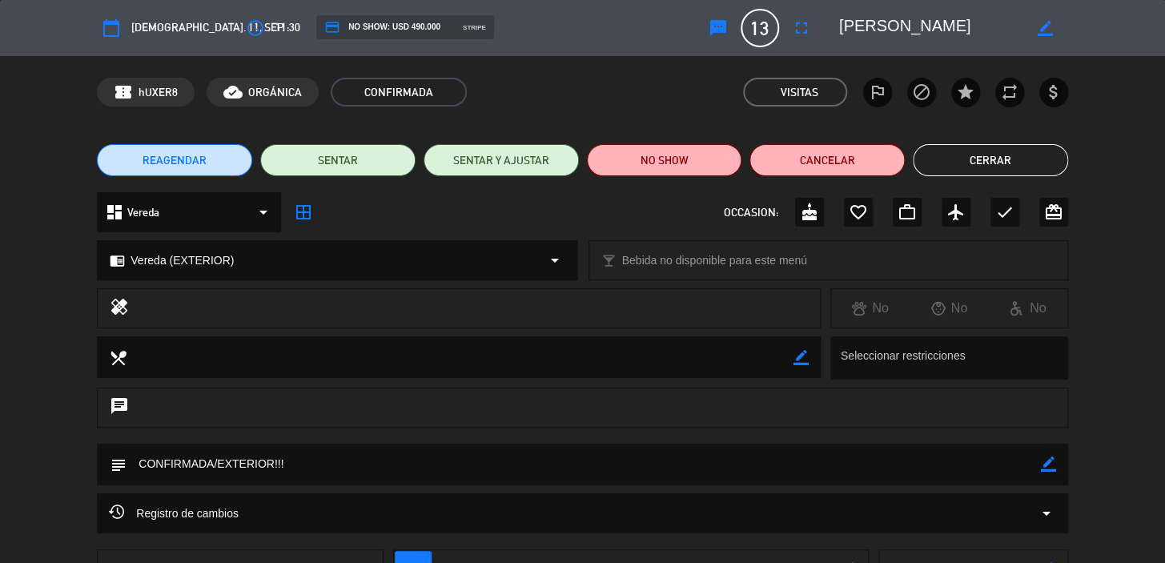
drag, startPoint x: 1027, startPoint y: 152, endPoint x: 953, endPoint y: 152, distance: 74.4
click at [1025, 152] on button "Cerrar" at bounding box center [989, 160] width 155 height 32
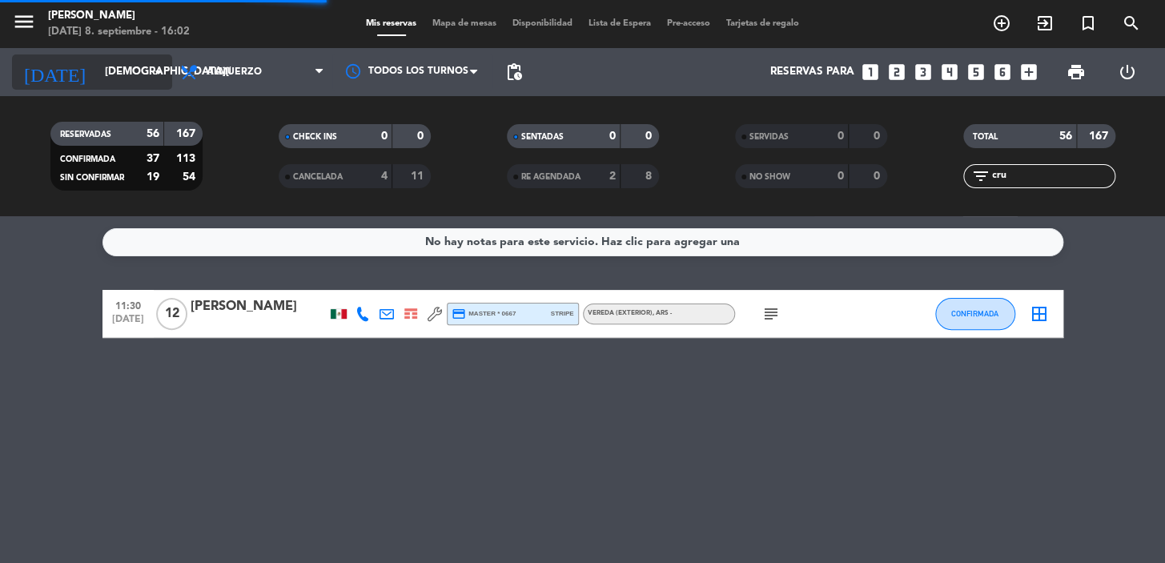
click at [97, 68] on input "[DEMOGRAPHIC_DATA] [DATE]" at bounding box center [168, 72] width 142 height 29
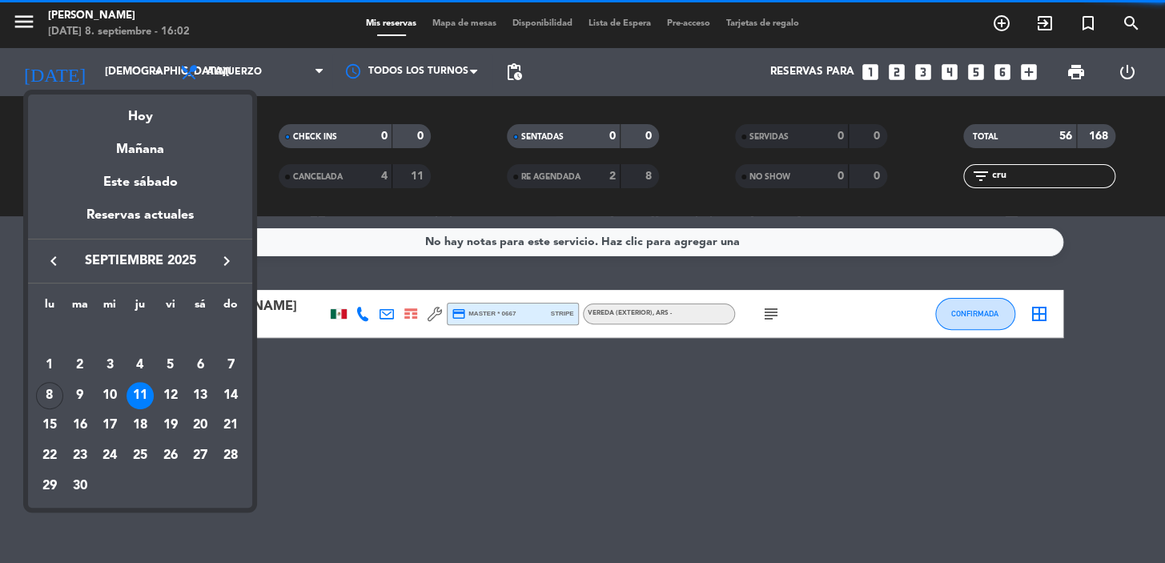
click at [227, 263] on icon "keyboard_arrow_right" at bounding box center [226, 260] width 19 height 19
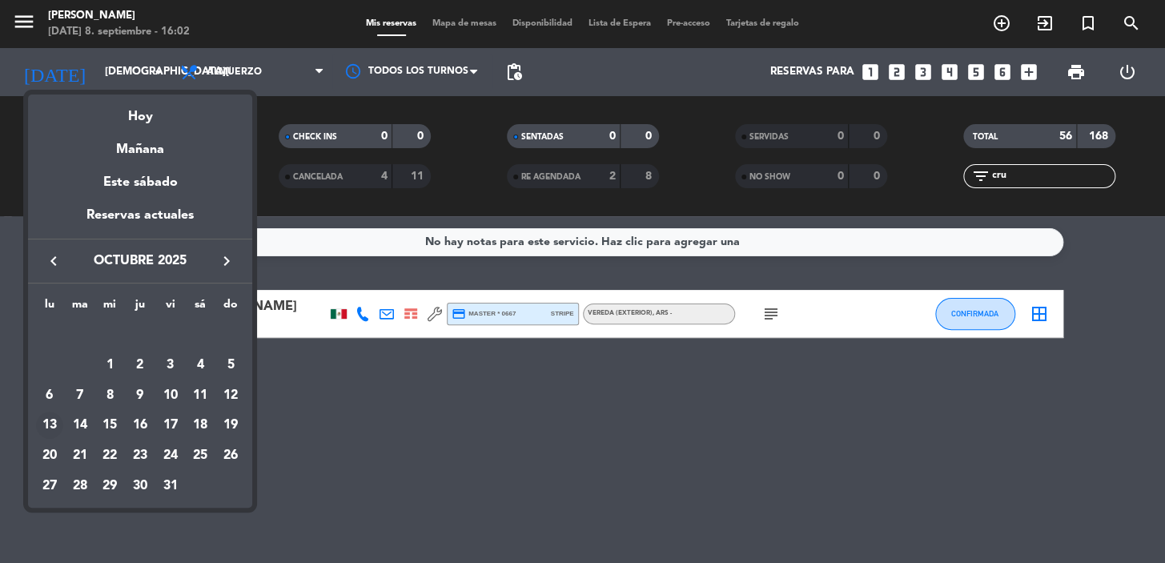
click at [58, 419] on div "13" at bounding box center [49, 424] width 27 height 27
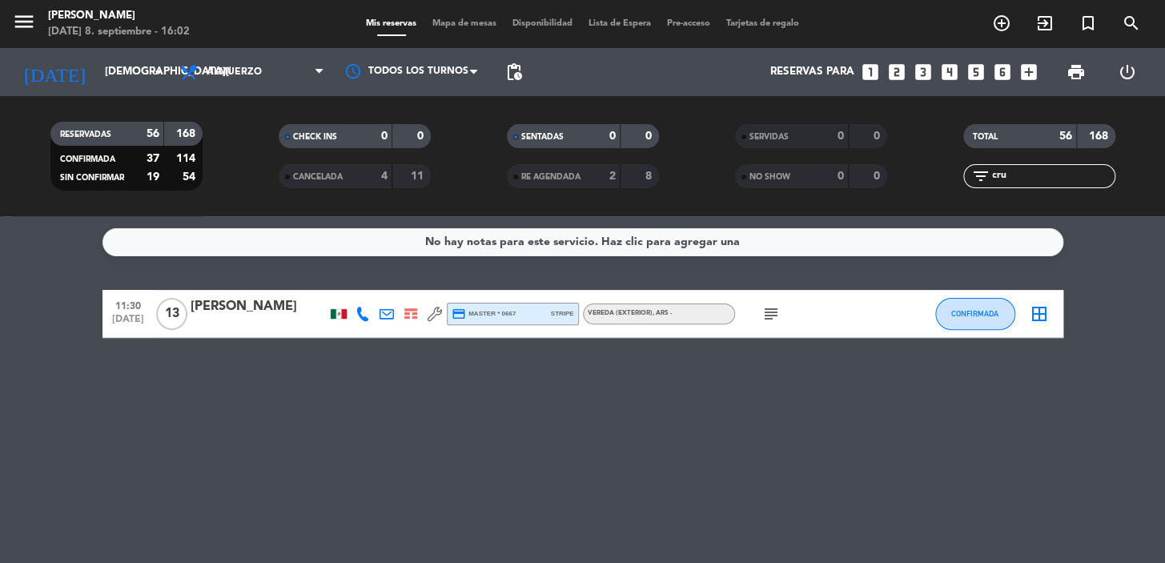
type input "lun. [DATE]"
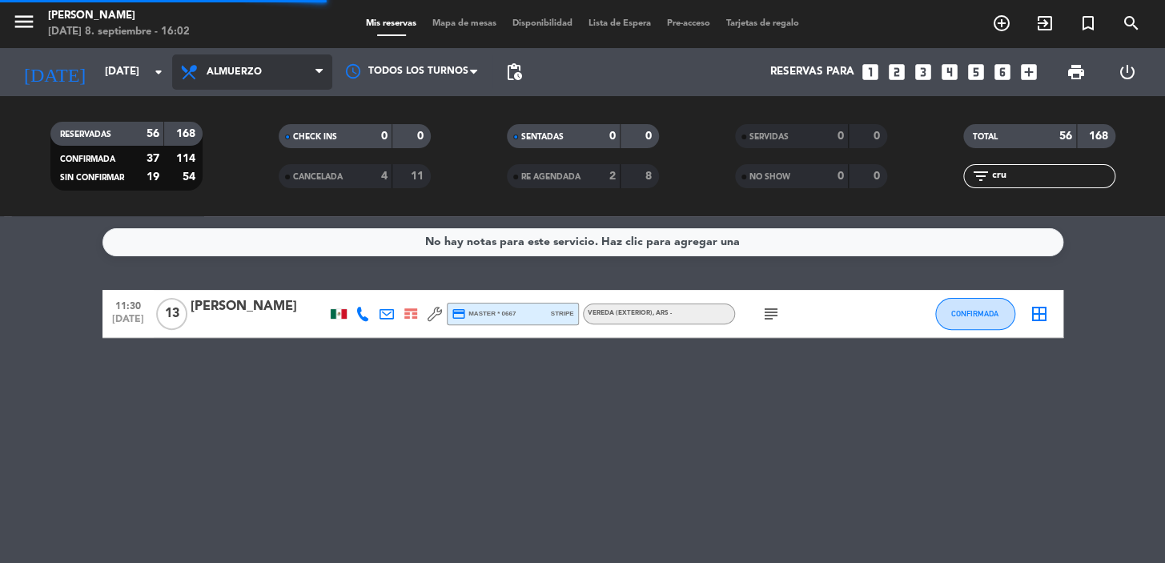
click at [248, 80] on span "Almuerzo" at bounding box center [252, 71] width 160 height 35
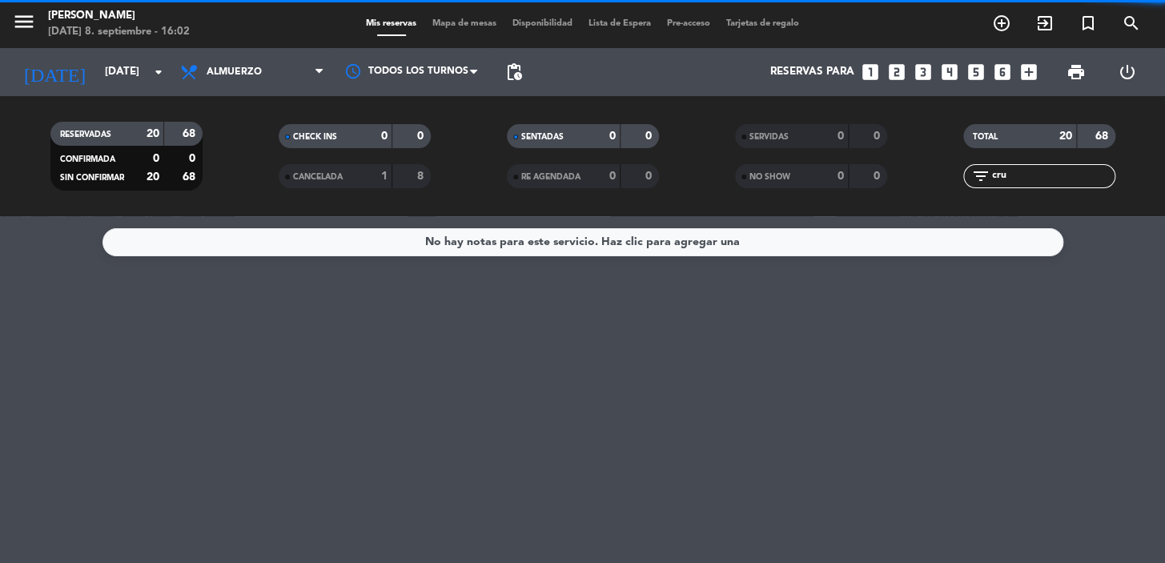
click at [225, 104] on div "RESERVADAS 20 68 CONFIRMADA 0 0 SIN CONFIRMAR 20 68 CHECK INS 0 0 CANCELADA 1 8…" at bounding box center [582, 156] width 1165 height 120
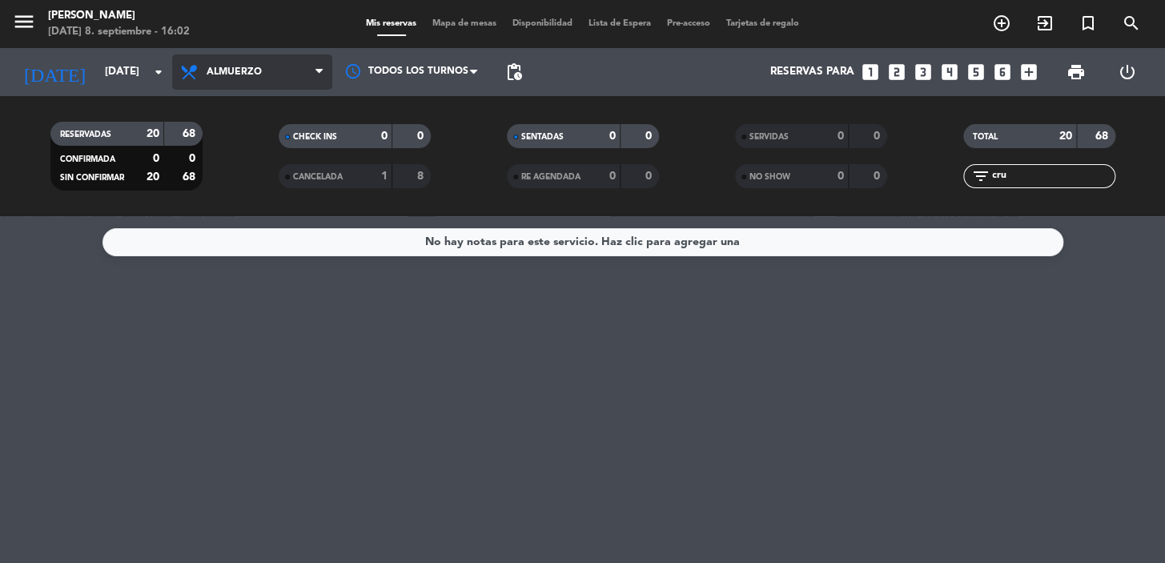
drag, startPoint x: 219, startPoint y: 70, endPoint x: 219, endPoint y: 115, distance: 44.8
click at [219, 71] on span "Almuerzo" at bounding box center [234, 71] width 55 height 11
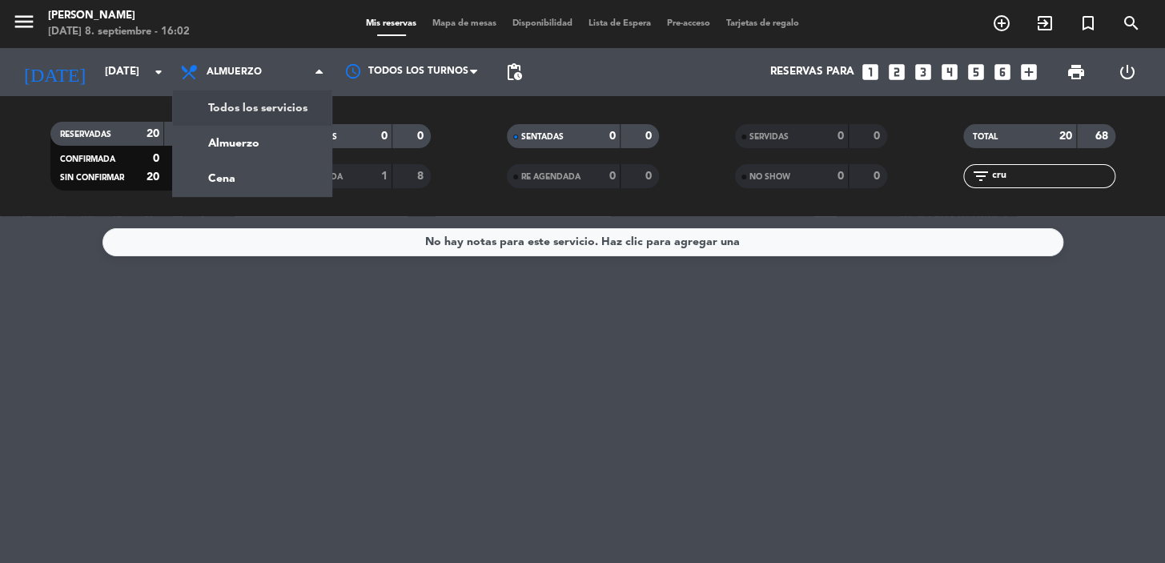
drag, startPoint x: 219, startPoint y: 116, endPoint x: 67, endPoint y: 2, distance: 189.7
click at [205, 111] on div "menu Don Julio lunes 8. septiembre - 16:02 Mis reservas Mapa de mesas Disponibi…" at bounding box center [582, 108] width 1165 height 216
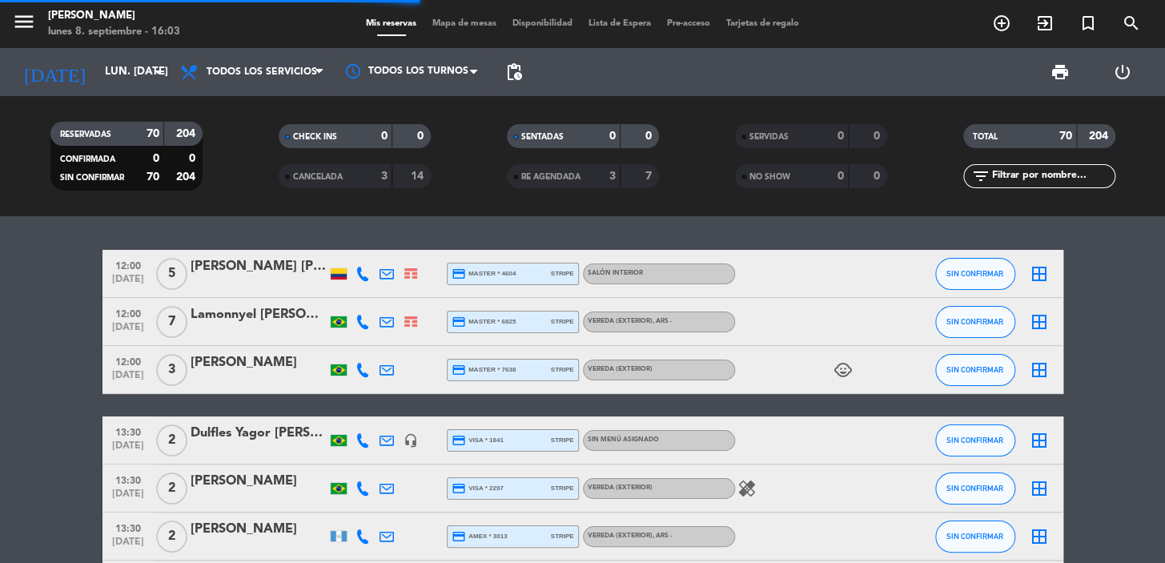
click at [1007, 174] on input "text" at bounding box center [1052, 176] width 124 height 18
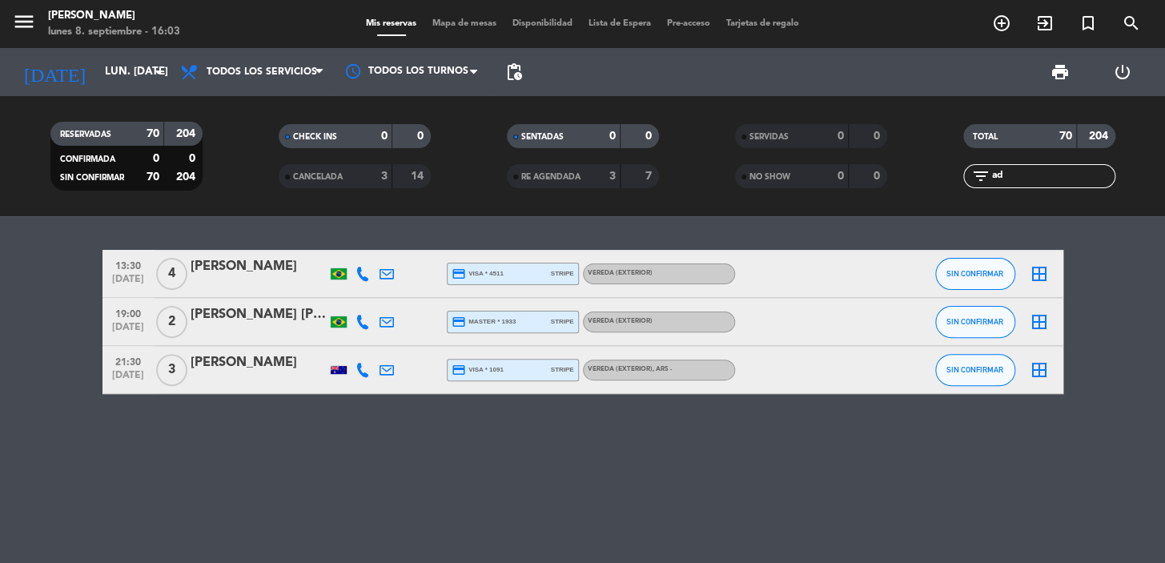
type input "a"
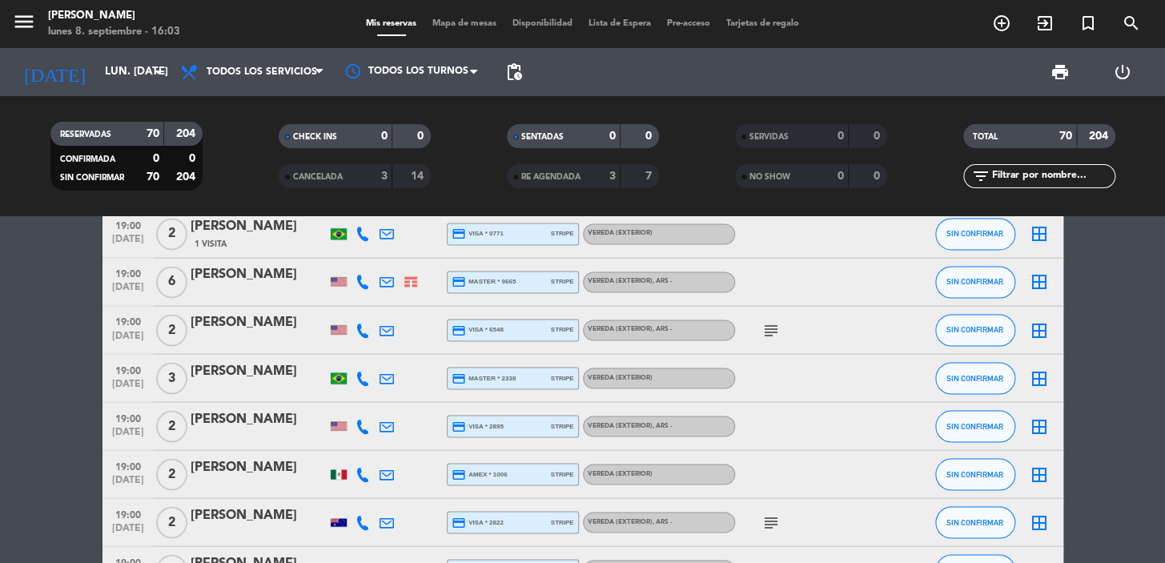
scroll to position [1018, 0]
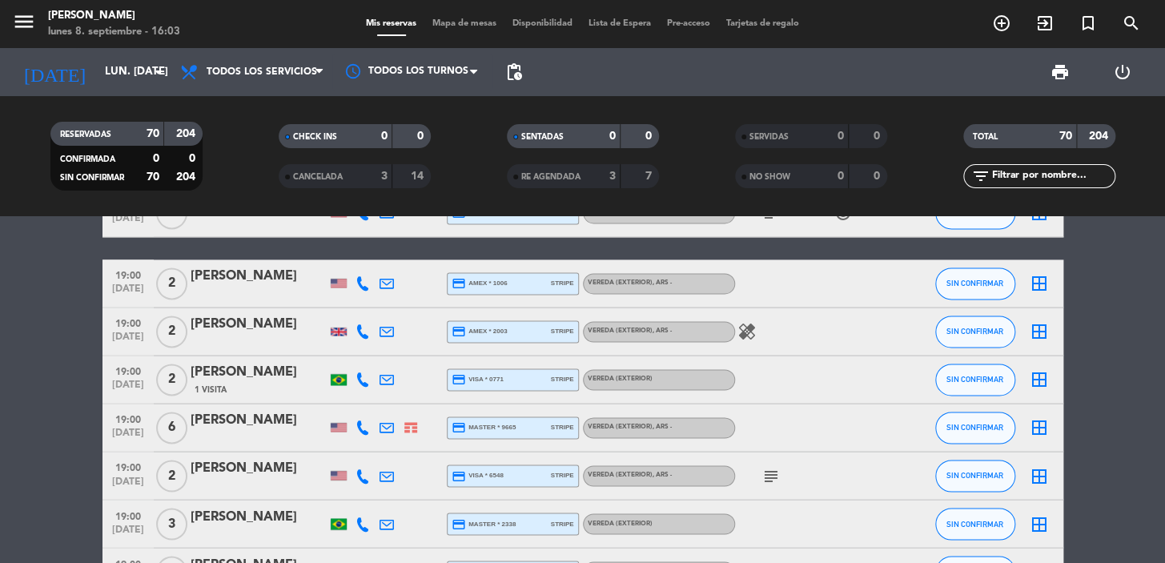
click at [1013, 186] on div "filter_list" at bounding box center [1039, 176] width 152 height 24
click at [1009, 182] on input "text" at bounding box center [1052, 176] width 124 height 18
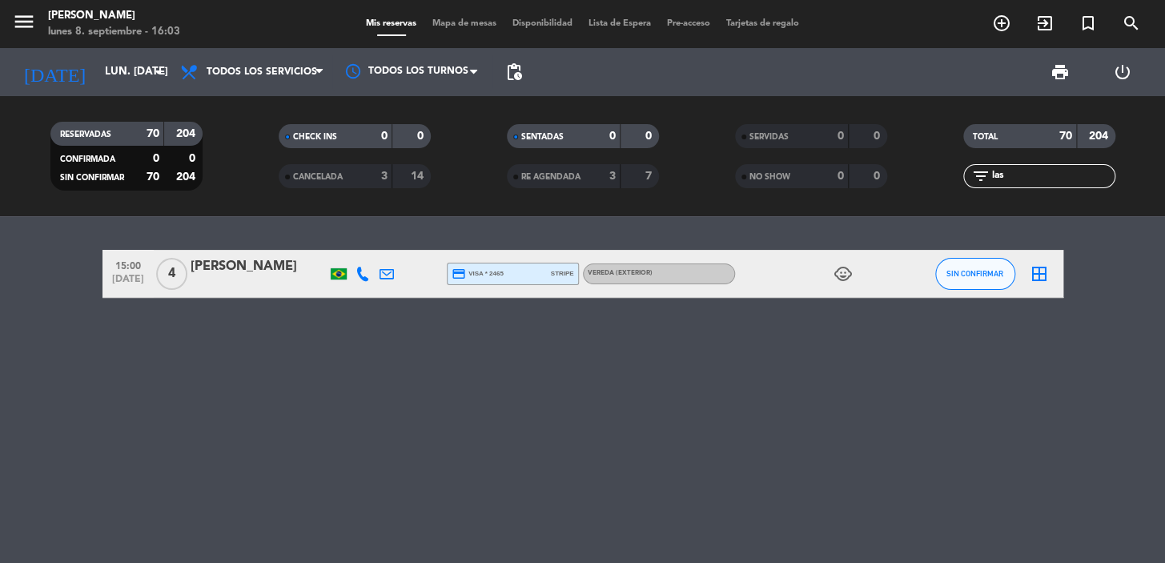
scroll to position [0, 0]
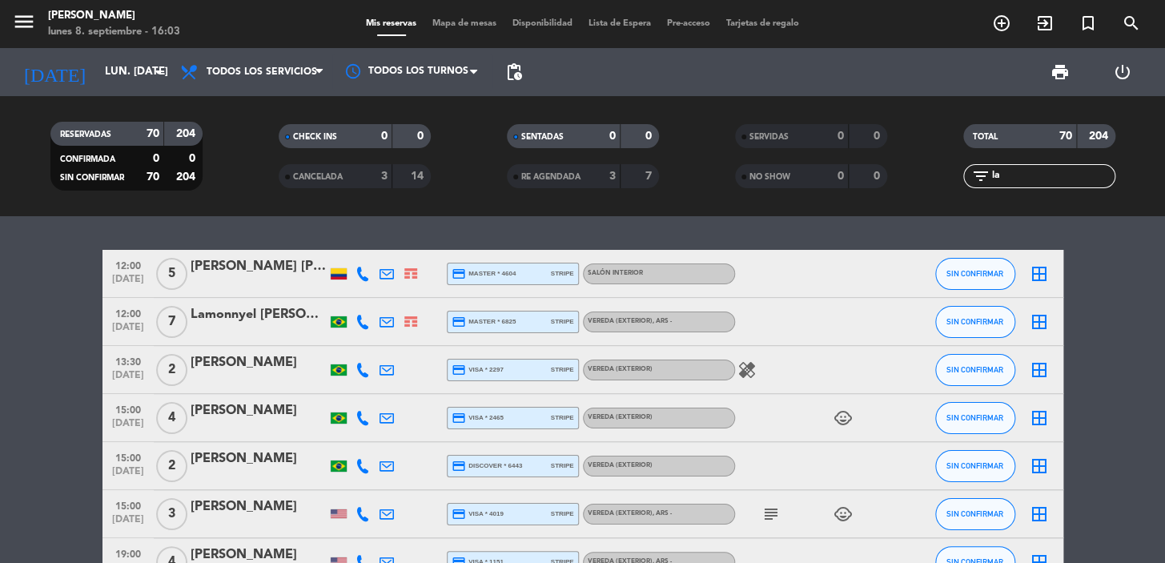
type input "l"
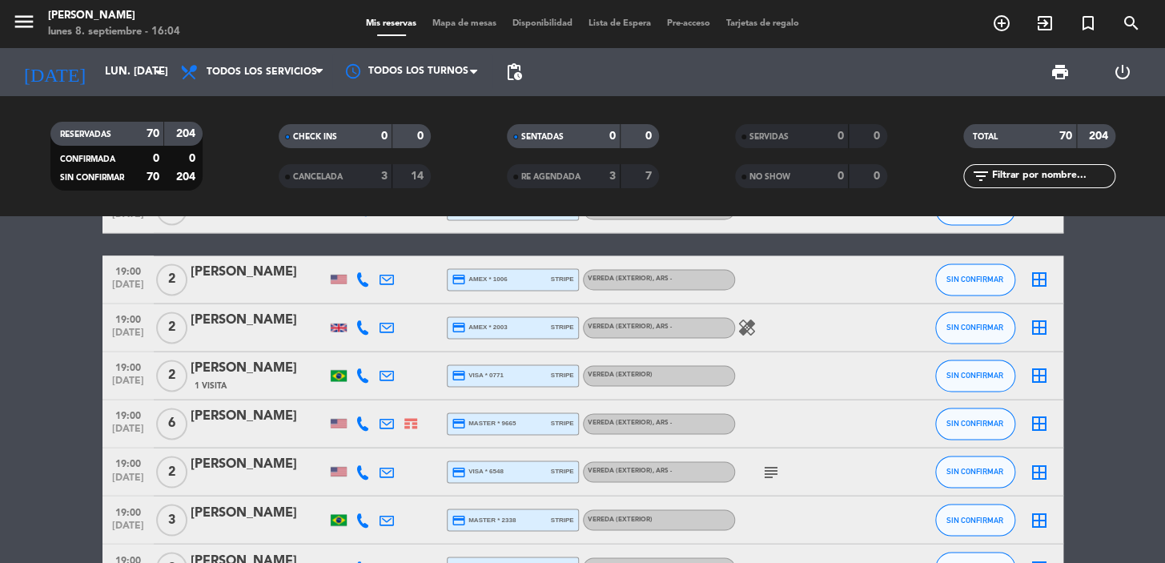
scroll to position [1018, 0]
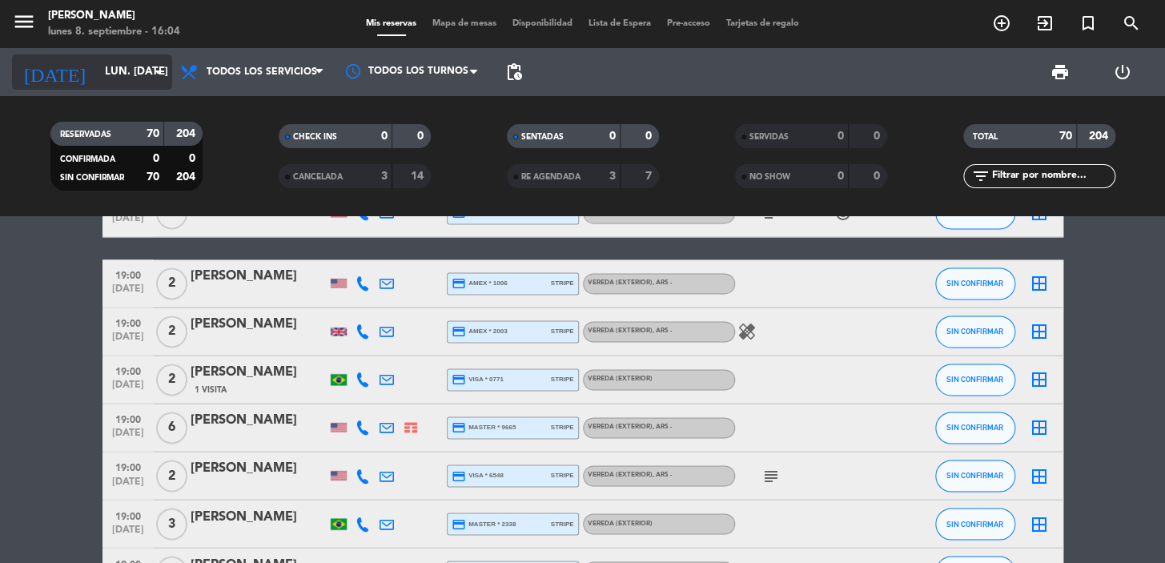
click at [135, 68] on input "lun. [DATE]" at bounding box center [168, 72] width 142 height 29
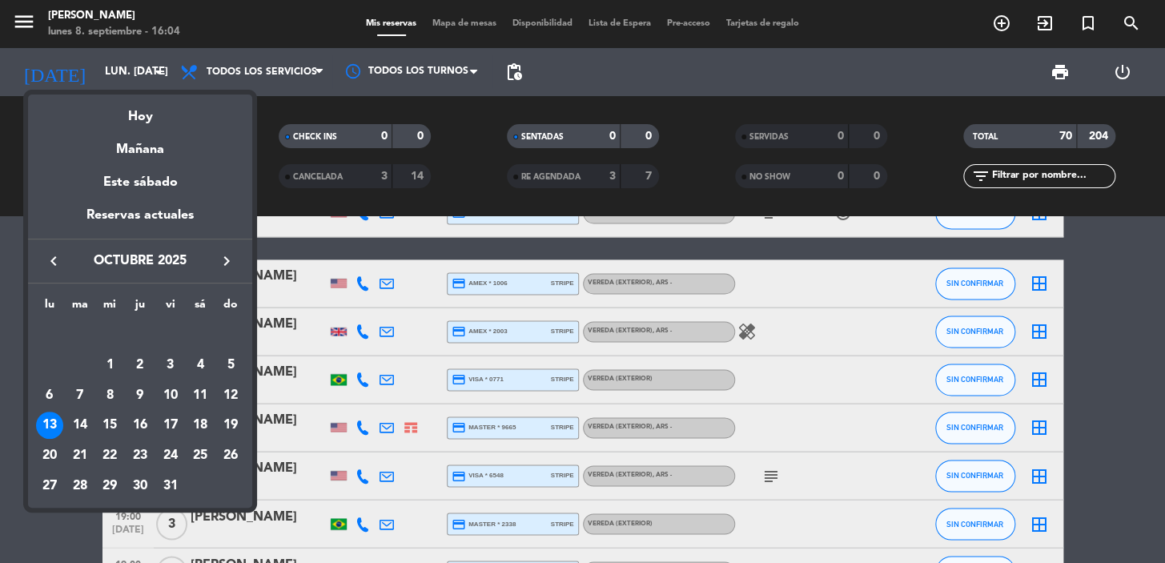
drag, startPoint x: 134, startPoint y: 154, endPoint x: 125, endPoint y: 92, distance: 62.3
click at [132, 151] on div "Mañana" at bounding box center [140, 143] width 224 height 33
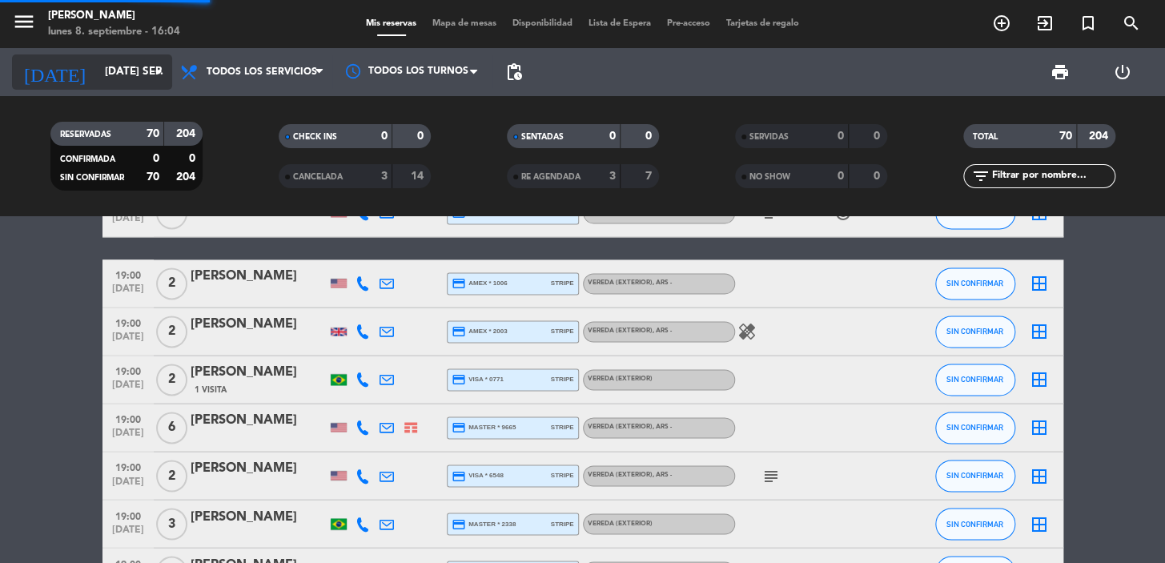
click at [122, 84] on input "[DATE] sep." at bounding box center [168, 72] width 142 height 29
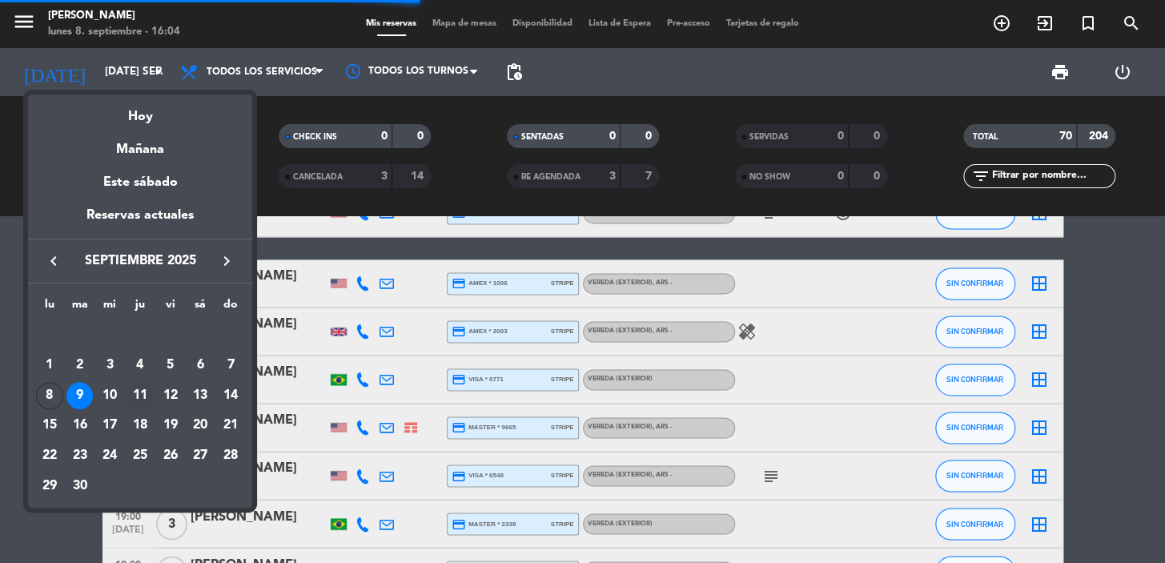
click at [143, 398] on div "11" at bounding box center [139, 395] width 27 height 27
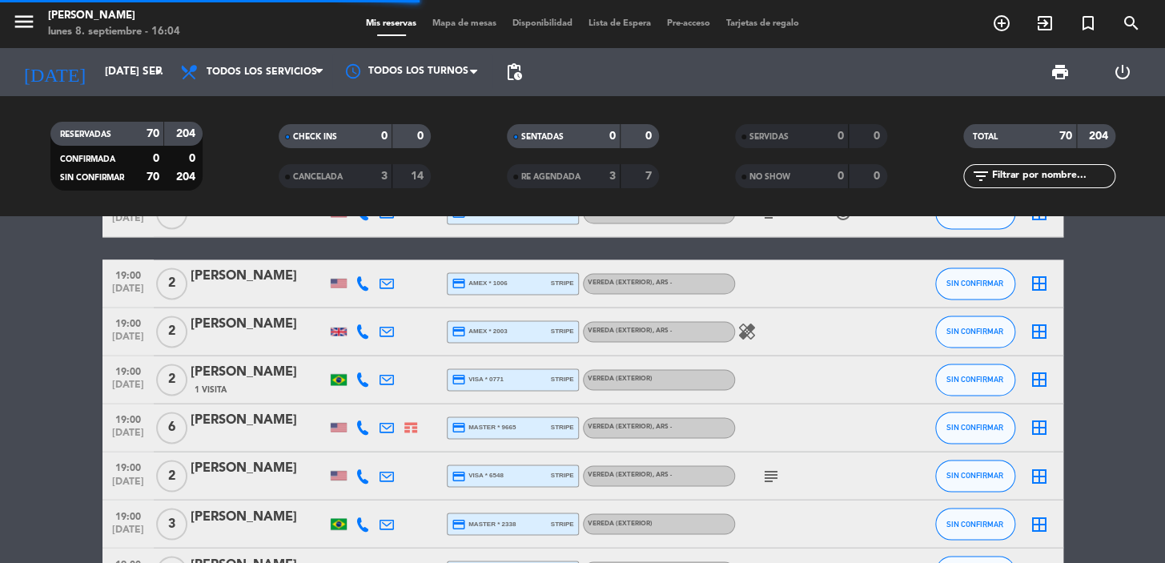
type input "[DEMOGRAPHIC_DATA] [DATE]"
click at [1041, 174] on input "text" at bounding box center [1052, 176] width 124 height 18
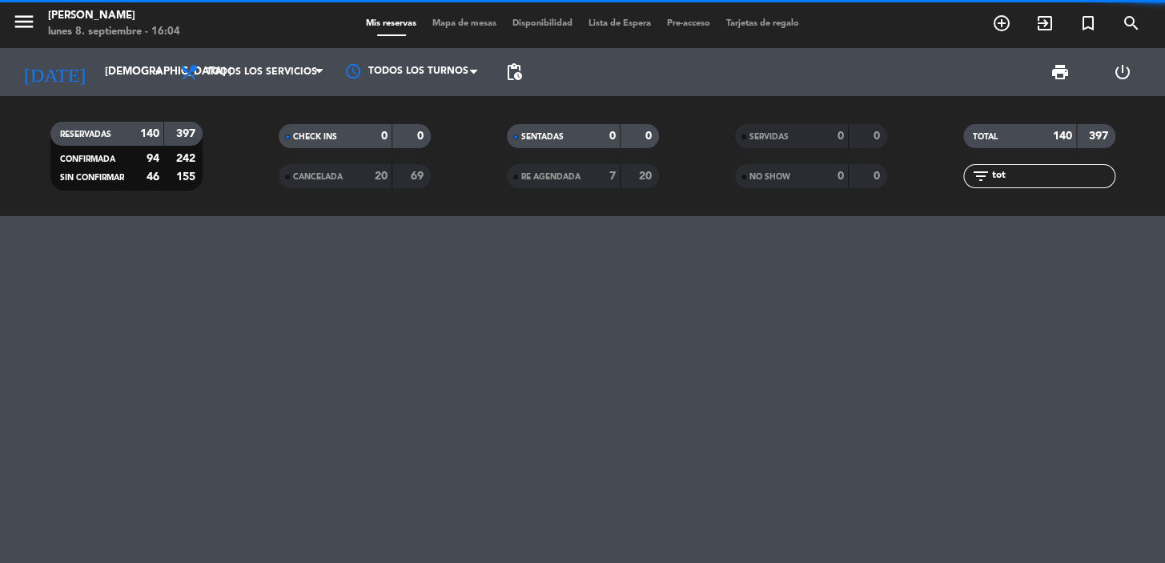
scroll to position [0, 0]
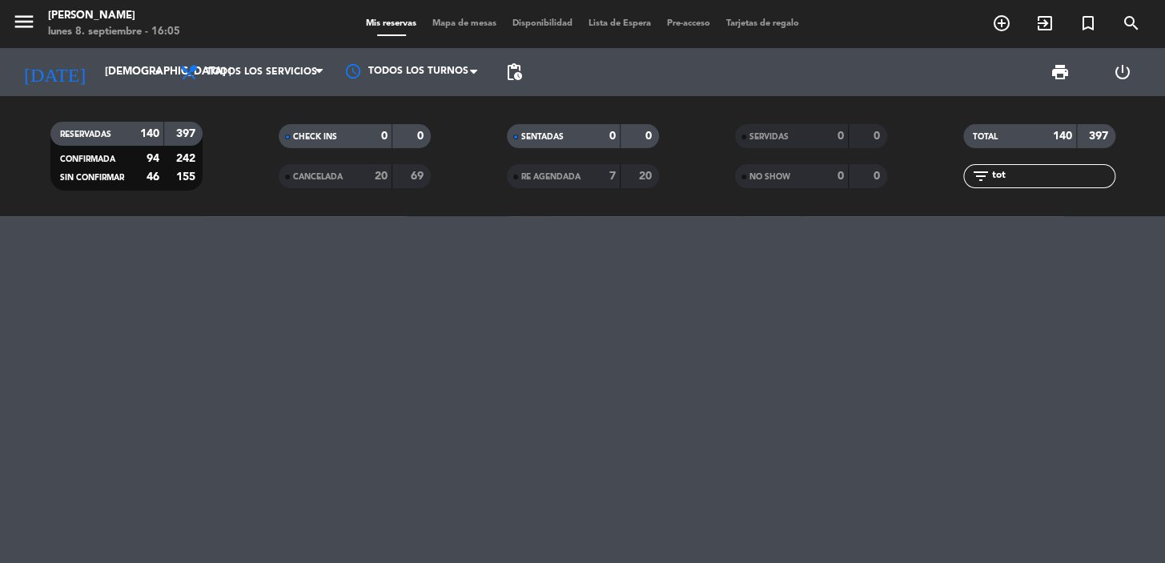
type input "tot"
